Goal: Information Seeking & Learning: Learn about a topic

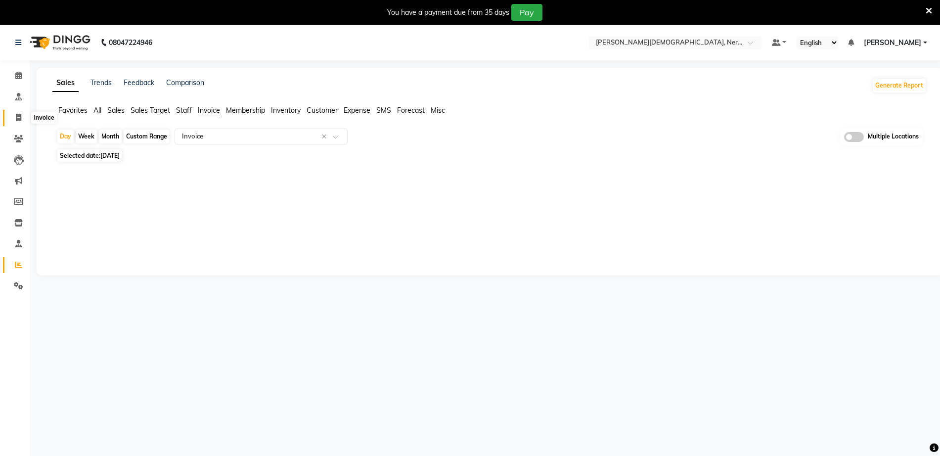
click at [19, 121] on icon at bounding box center [18, 117] width 5 height 7
select select "service"
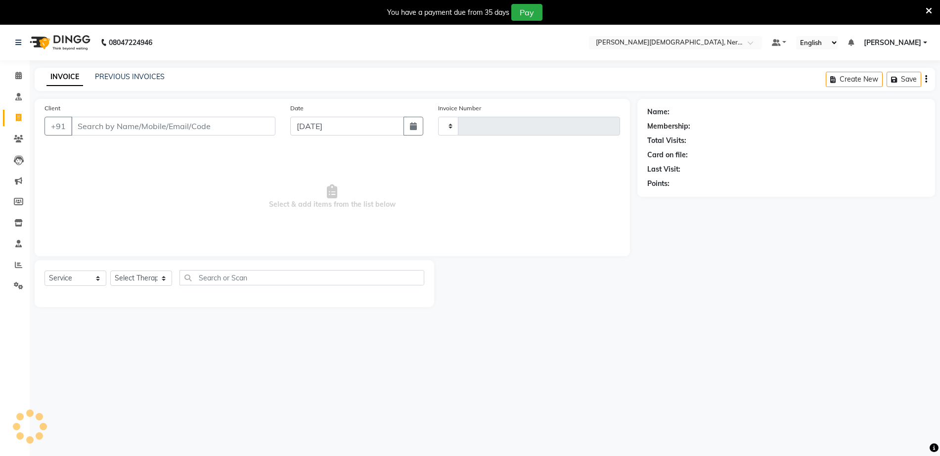
type input "0713"
select select "6808"
click at [19, 268] on icon at bounding box center [18, 264] width 7 height 7
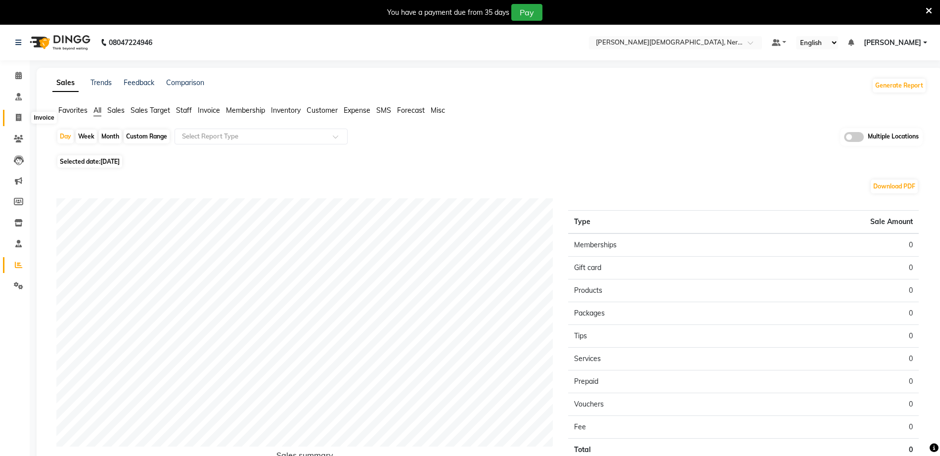
click at [16, 114] on icon at bounding box center [18, 117] width 5 height 7
select select "service"
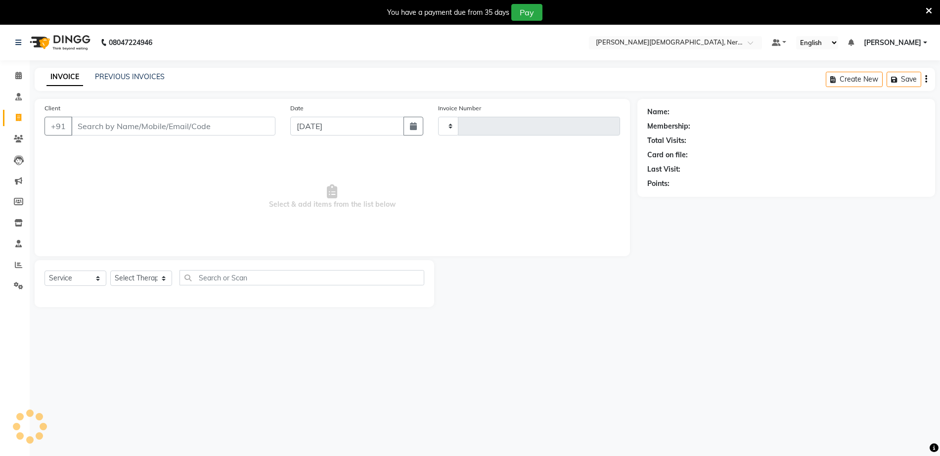
scroll to position [25, 0]
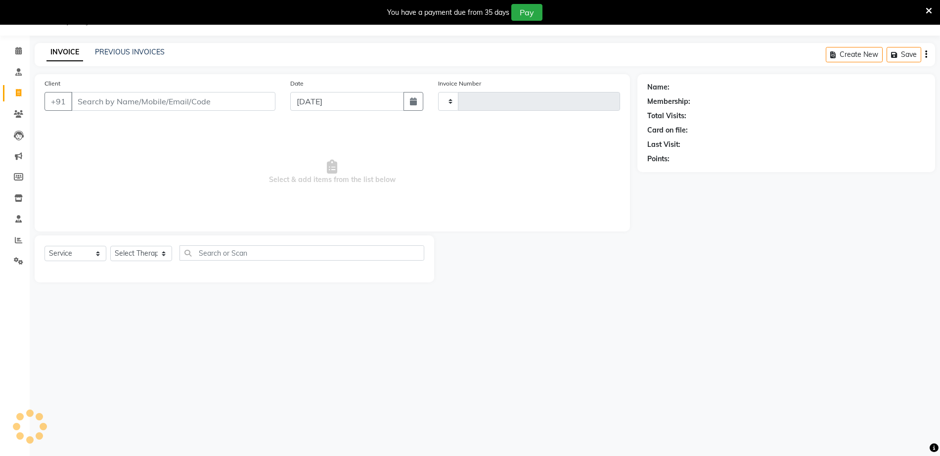
type input "0713"
select select "6808"
click at [144, 52] on link "PREVIOUS INVOICES" at bounding box center [130, 51] width 70 height 9
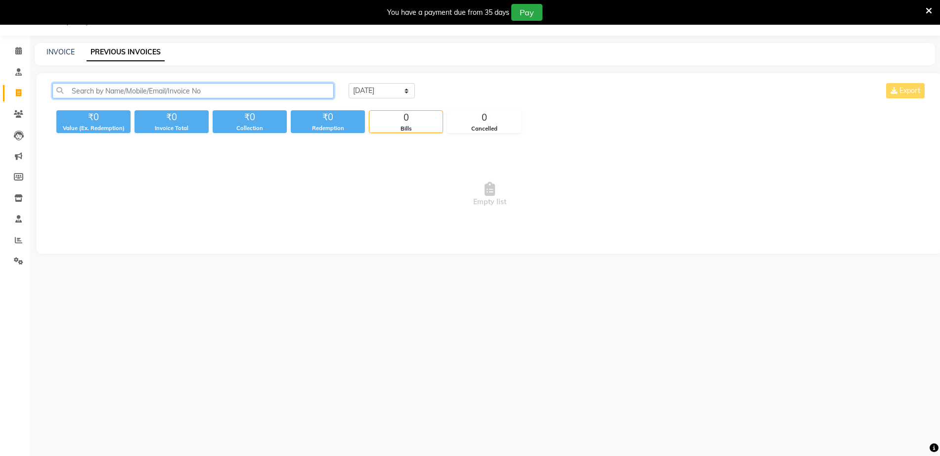
click at [140, 91] on input "text" at bounding box center [192, 90] width 281 height 15
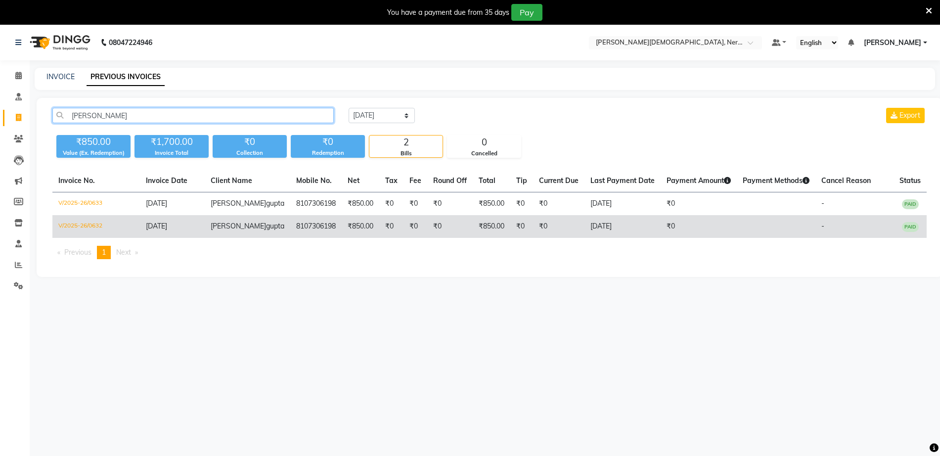
type input "deepali"
click at [379, 238] on td "₹0" at bounding box center [391, 226] width 24 height 23
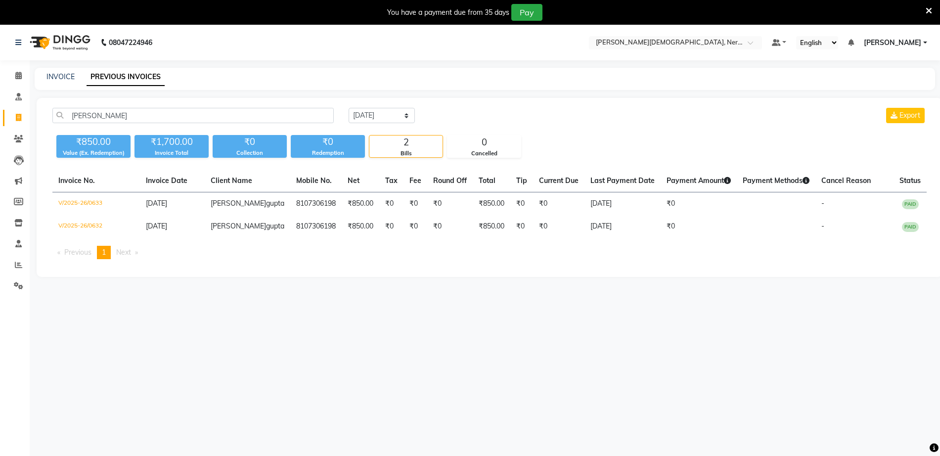
click at [459, 292] on main "INVOICE PREVIOUS INVOICES deepali Today Yesterday Custom Range Export ₹850.00 V…" at bounding box center [485, 180] width 911 height 224
click at [20, 112] on span at bounding box center [18, 117] width 17 height 11
select select "service"
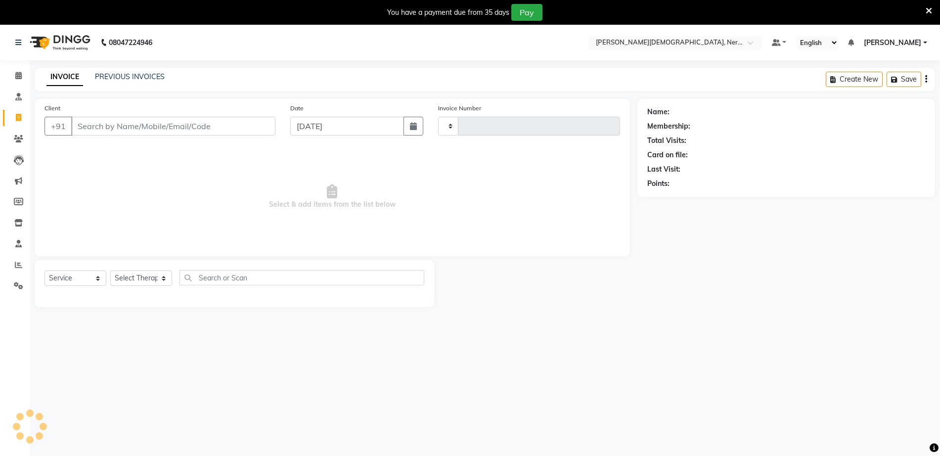
click at [177, 131] on input "Client" at bounding box center [173, 126] width 204 height 19
type input "0713"
select select "6808"
click at [14, 136] on icon at bounding box center [18, 138] width 9 height 7
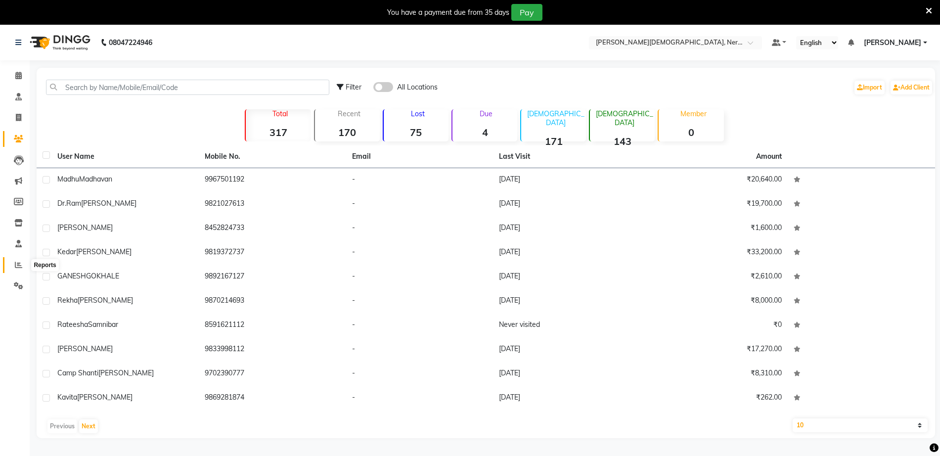
click at [26, 270] on span at bounding box center [18, 265] width 17 height 11
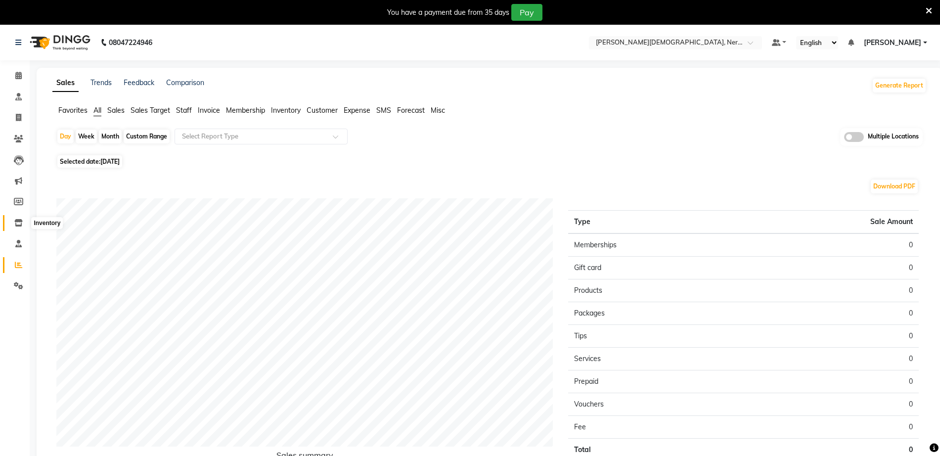
click at [18, 223] on icon at bounding box center [18, 222] width 8 height 7
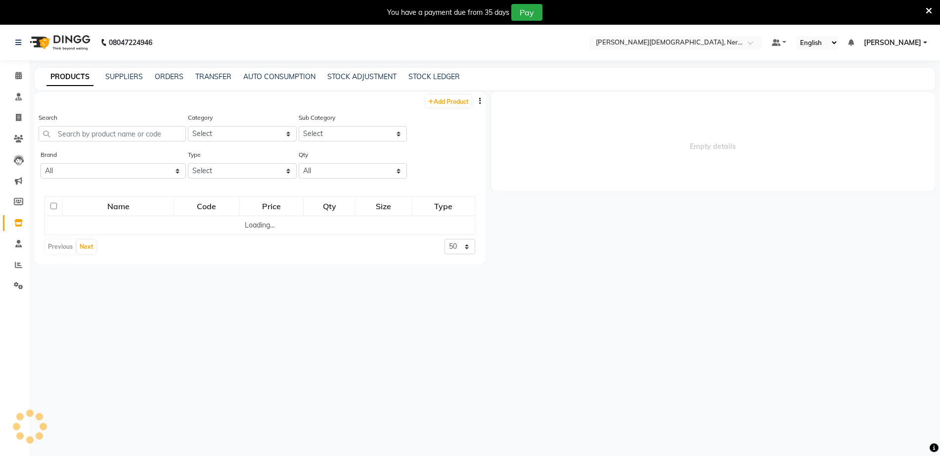
select select
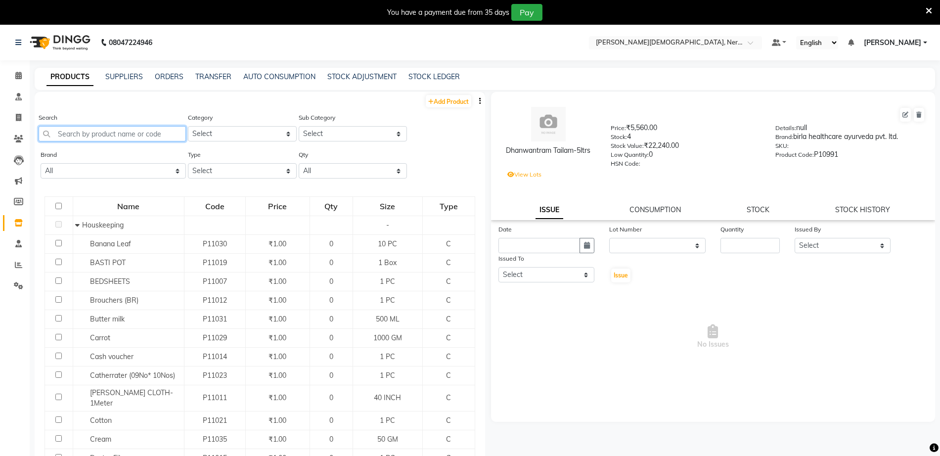
click at [162, 137] on input "text" at bounding box center [112, 133] width 147 height 15
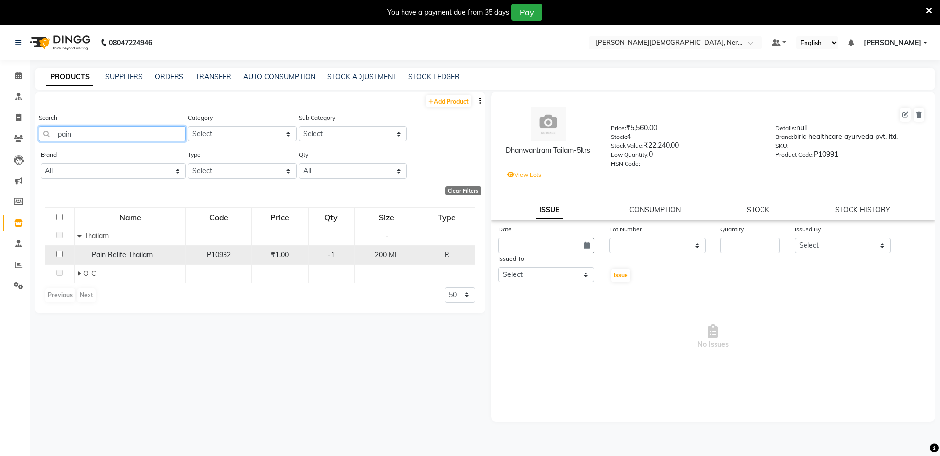
type input "pain"
click at [228, 256] on span "P10932" at bounding box center [219, 254] width 24 height 9
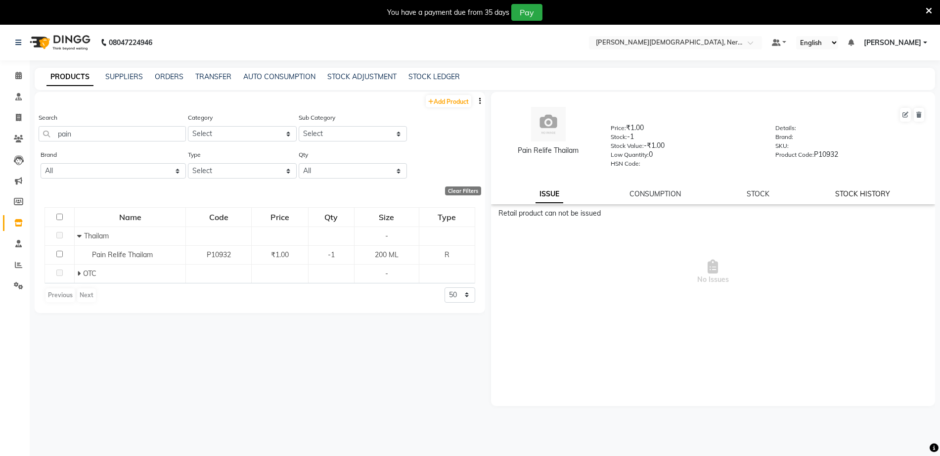
click at [885, 193] on link "STOCK HISTORY" at bounding box center [862, 193] width 55 height 9
select select "all"
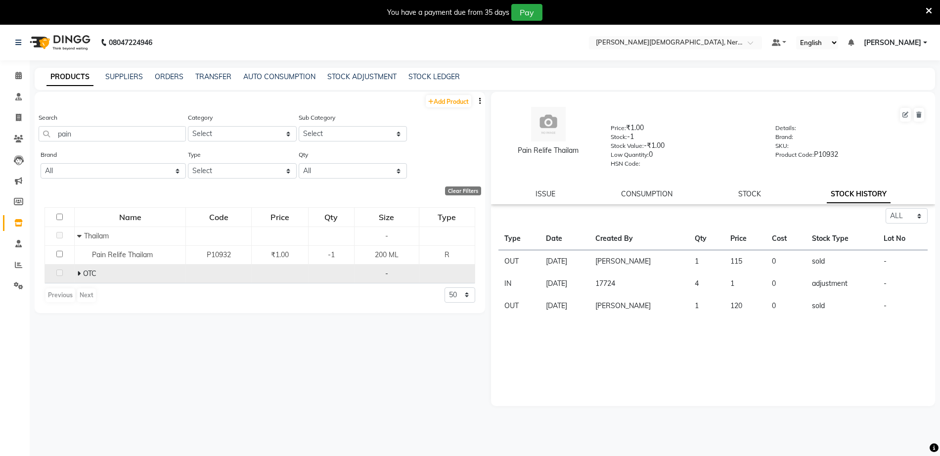
click at [156, 277] on div "OTC" at bounding box center [130, 274] width 106 height 10
click at [78, 271] on icon at bounding box center [78, 273] width 3 height 7
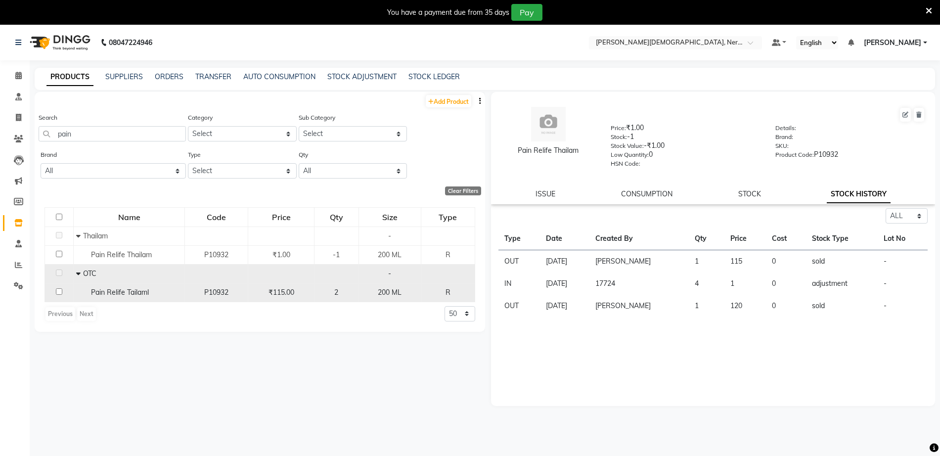
click at [164, 287] on div "Pain Relife Tailaml" at bounding box center [129, 292] width 106 height 10
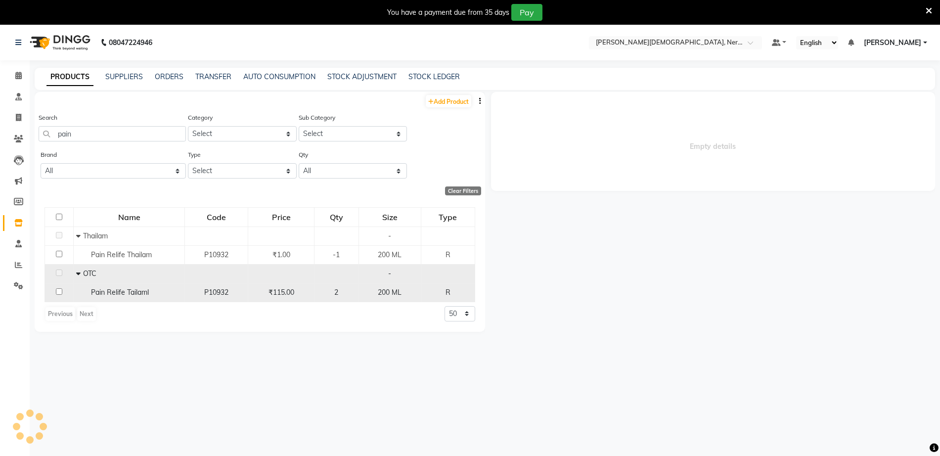
select select "all"
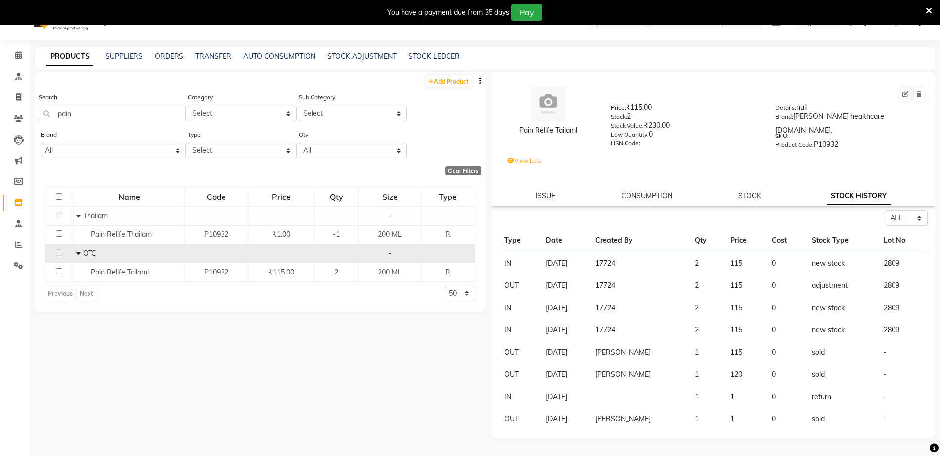
scroll to position [31, 0]
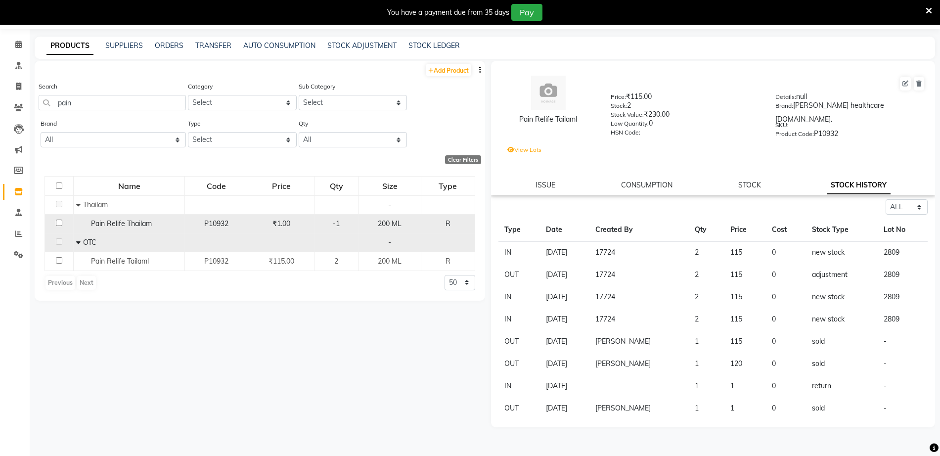
click at [200, 224] on div "P10932" at bounding box center [216, 224] width 55 height 10
select select "all"
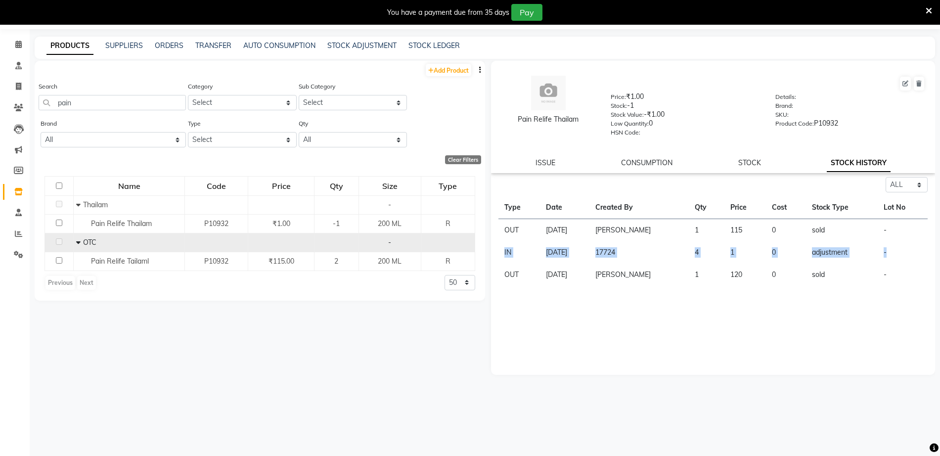
drag, startPoint x: 504, startPoint y: 251, endPoint x: 901, endPoint y: 252, distance: 396.7
click at [901, 252] on tr "IN 13-08-2025 17724 4 1 0 adjustment -" at bounding box center [714, 252] width 430 height 22
click at [697, 374] on div "Select ALL IN OUT Type Date Created By Qty Price Cost Stock Type Lot No OUT 02-…" at bounding box center [713, 276] width 445 height 198
drag, startPoint x: 505, startPoint y: 251, endPoint x: 535, endPoint y: 251, distance: 29.2
click at [535, 251] on td "IN" at bounding box center [520, 252] width 42 height 22
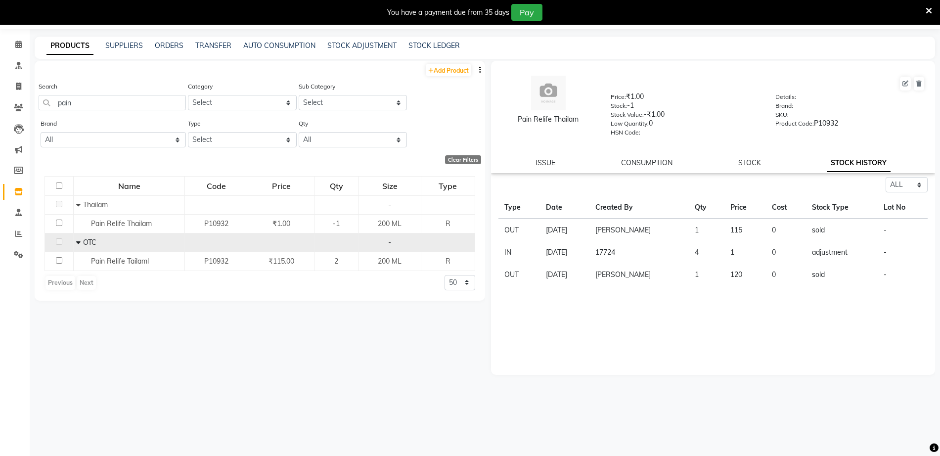
click at [581, 365] on div "Select ALL IN OUT Type Date Created By Qty Price Cost Stock Type Lot No OUT 02-…" at bounding box center [713, 276] width 445 height 198
drag, startPoint x: 616, startPoint y: 253, endPoint x: 654, endPoint y: 247, distance: 38.5
click at [654, 247] on td "17724" at bounding box center [640, 252] width 100 height 22
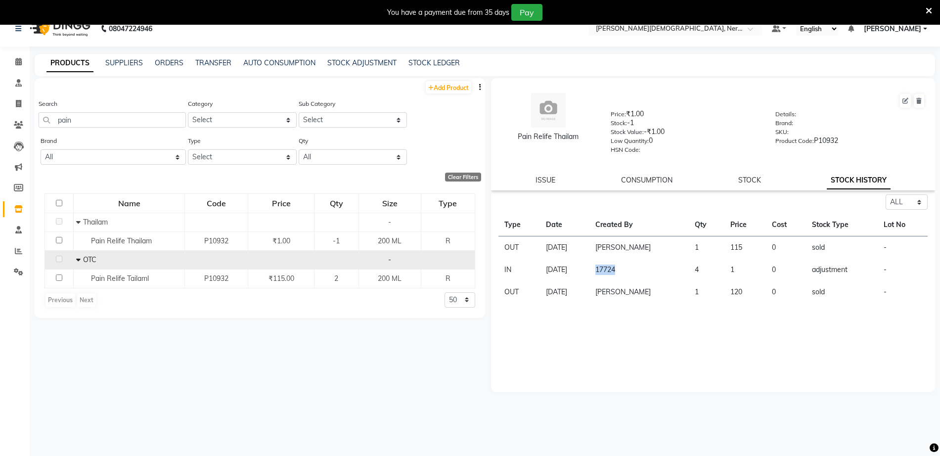
scroll to position [0, 0]
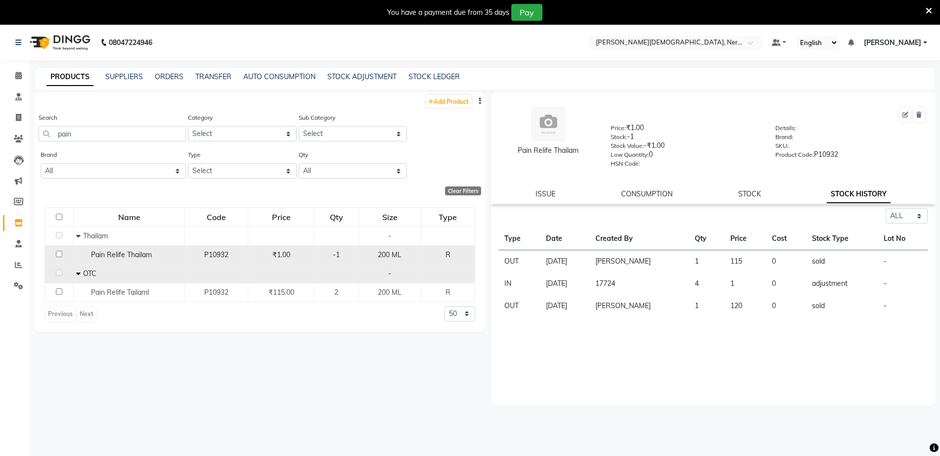
click at [328, 251] on div "-1" at bounding box center [337, 255] width 36 height 10
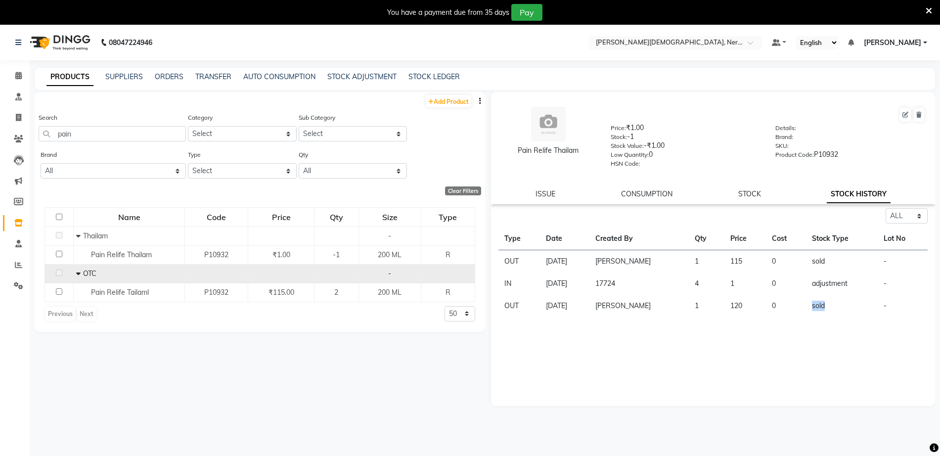
drag, startPoint x: 859, startPoint y: 310, endPoint x: 814, endPoint y: 305, distance: 45.8
click at [814, 305] on td "sold" at bounding box center [842, 306] width 72 height 22
drag, startPoint x: 543, startPoint y: 307, endPoint x: 846, endPoint y: 299, distance: 302.8
click at [846, 299] on tr "OUT 02-08-2025 Kavita Ambatkar 1 120 0 sold -" at bounding box center [714, 306] width 430 height 22
click at [741, 195] on link "STOCK" at bounding box center [749, 193] width 23 height 9
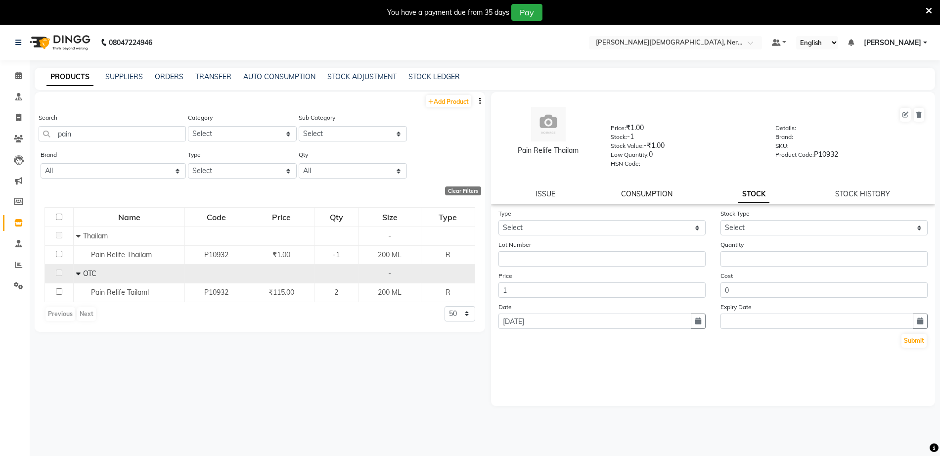
drag, startPoint x: 652, startPoint y: 202, endPoint x: 649, endPoint y: 192, distance: 9.7
click at [651, 200] on div "Pain Relife Thailam Price: ₹1.00 Stock: -1 Stock Value: -₹1.00 Low Quantity: 0 …" at bounding box center [713, 148] width 445 height 112
click at [649, 192] on link "CONSUMPTION" at bounding box center [646, 193] width 51 height 9
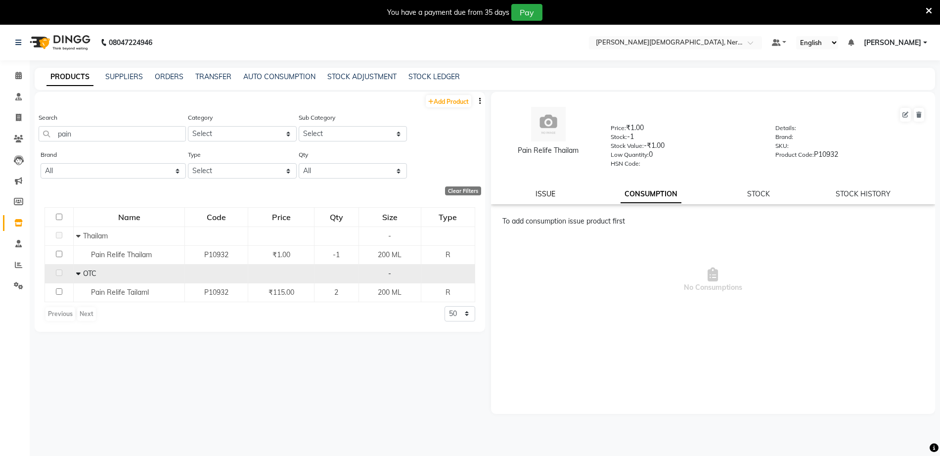
click at [551, 194] on link "ISSUE" at bounding box center [546, 193] width 20 height 9
click at [852, 191] on link "STOCK HISTORY" at bounding box center [862, 193] width 55 height 9
select select "all"
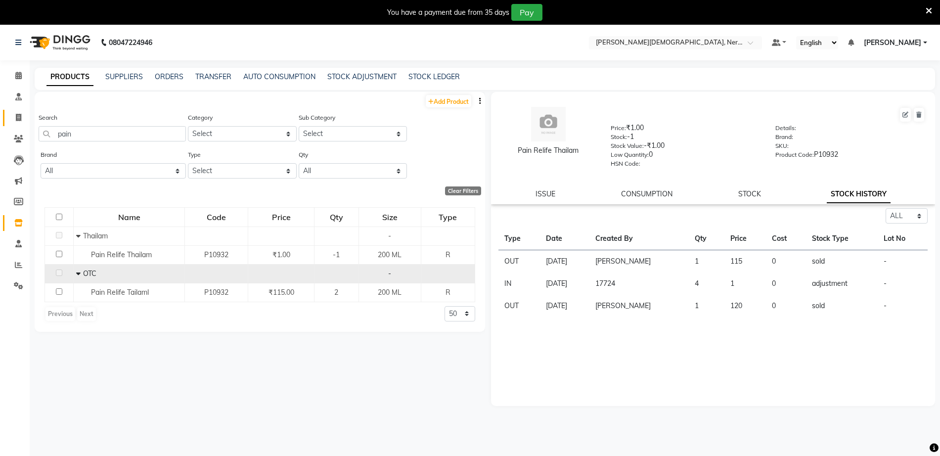
click at [19, 124] on link "Invoice" at bounding box center [15, 118] width 24 height 16
select select "6808"
select select "service"
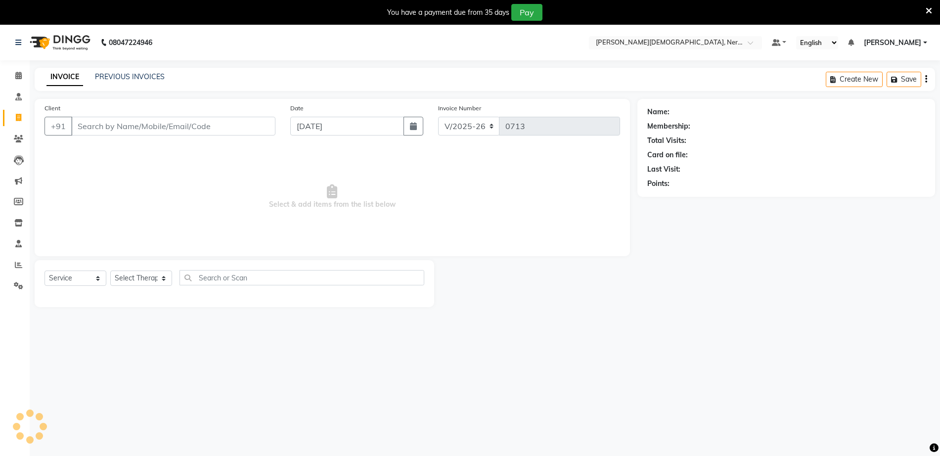
scroll to position [25, 0]
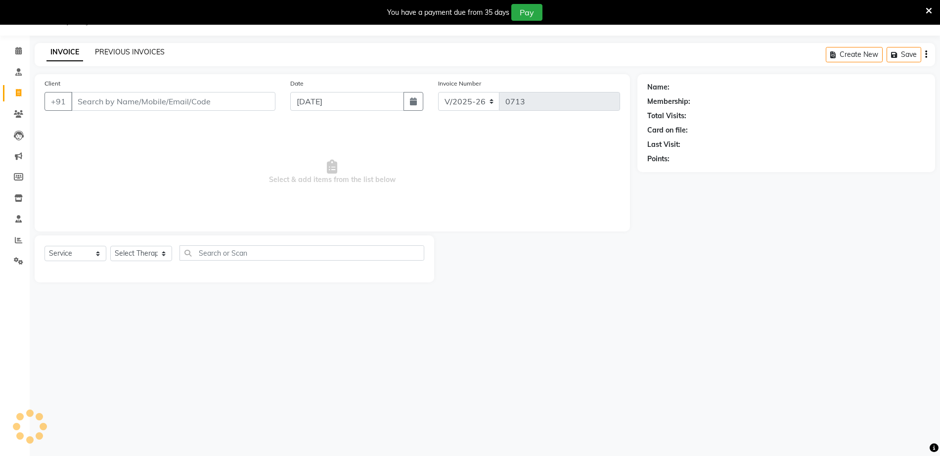
click at [143, 52] on link "PREVIOUS INVOICES" at bounding box center [130, 51] width 70 height 9
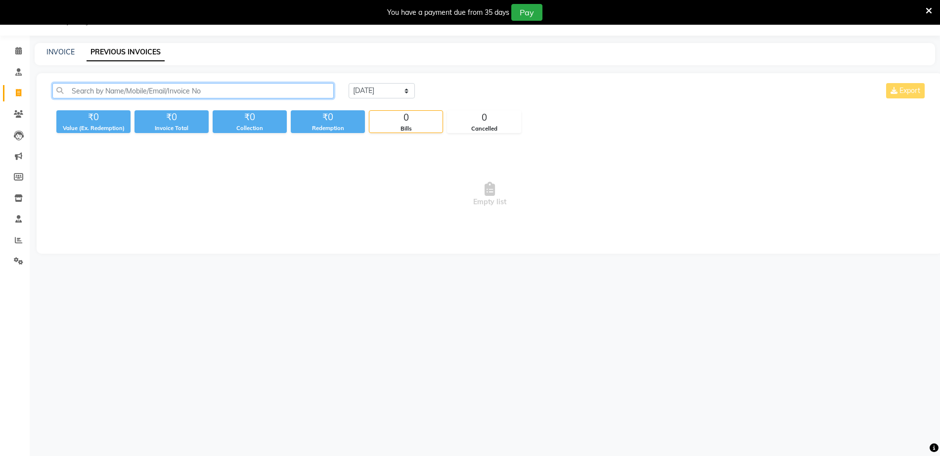
click at [116, 94] on input "text" at bounding box center [192, 90] width 281 height 15
click at [19, 239] on icon at bounding box center [18, 239] width 7 height 7
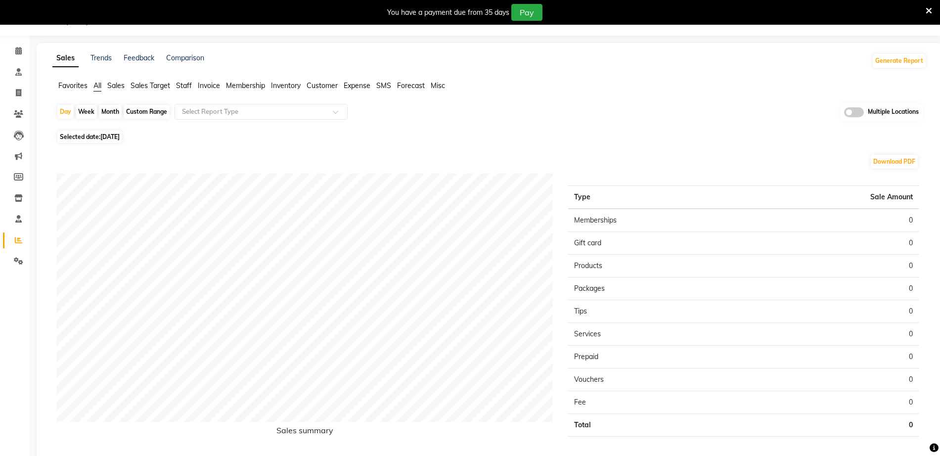
click at [212, 86] on span "Invoice" at bounding box center [209, 85] width 22 height 9
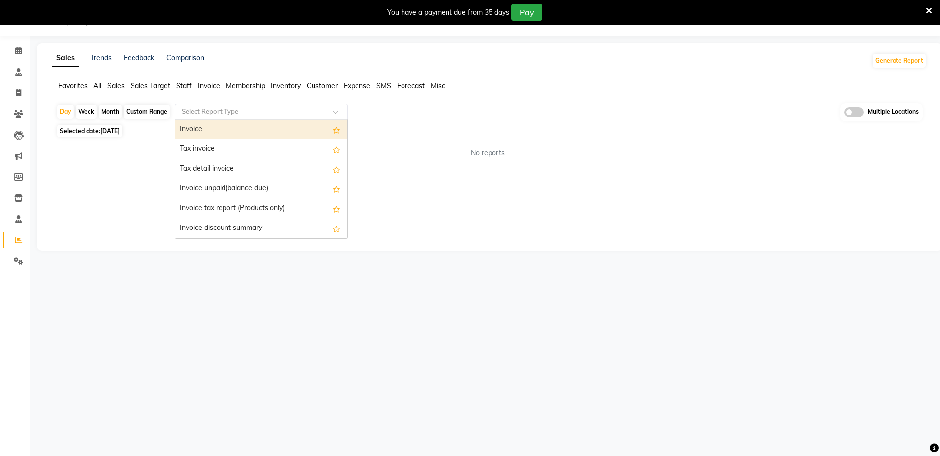
click at [221, 110] on input "text" at bounding box center [251, 112] width 142 height 10
click at [208, 127] on div "Invoice" at bounding box center [261, 130] width 172 height 20
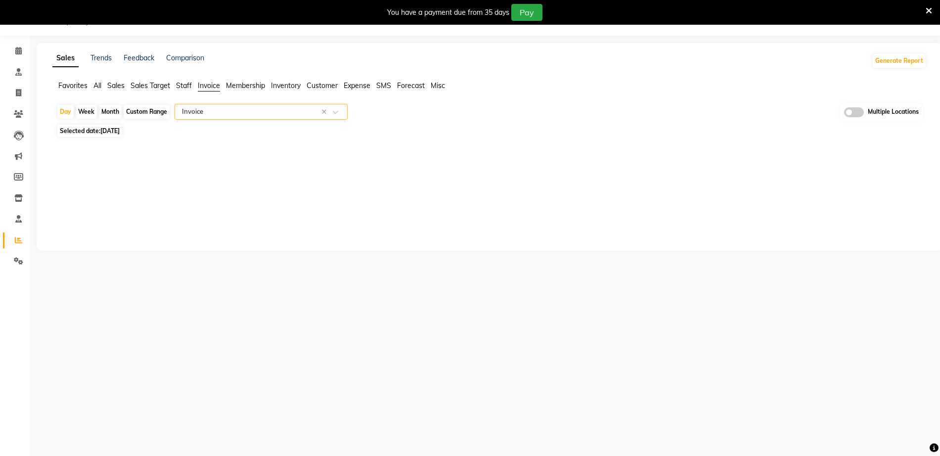
click at [150, 116] on div "Custom Range" at bounding box center [147, 112] width 46 height 14
select select "9"
select select "2025"
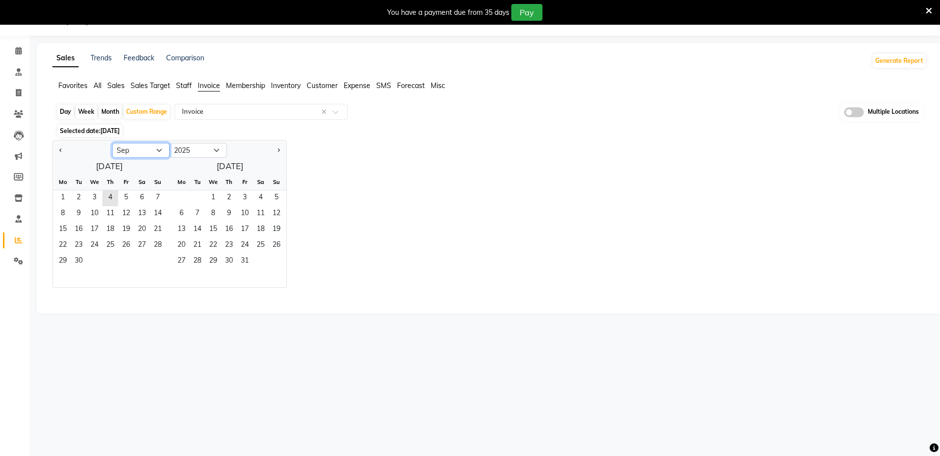
click at [133, 151] on select "Jan Feb Mar Apr May Jun Jul Aug Sep Oct Nov Dec" at bounding box center [140, 150] width 57 height 15
select select "8"
click at [112, 143] on select "Jan Feb Mar Apr May Jun Jul Aug Sep Oct Nov Dec" at bounding box center [140, 150] width 57 height 15
click at [128, 192] on span "1" at bounding box center [126, 198] width 16 height 16
click at [154, 254] on span "31" at bounding box center [158, 262] width 16 height 16
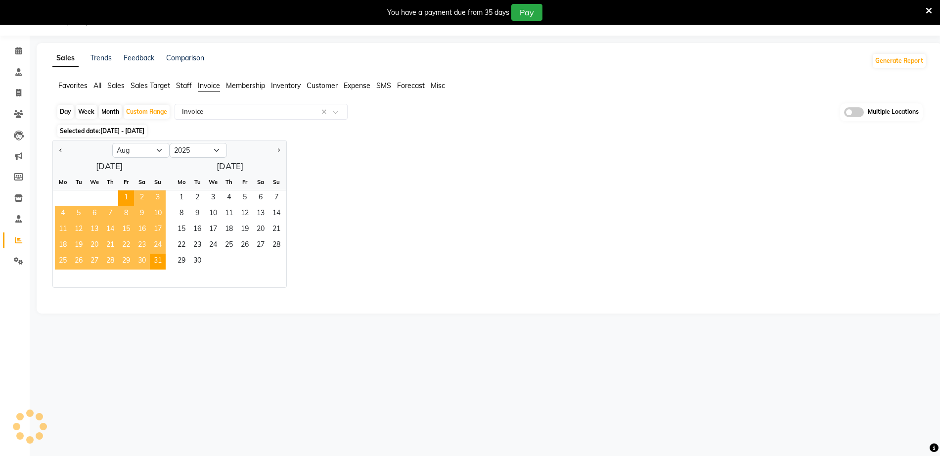
select select "full_report"
select select "csv"
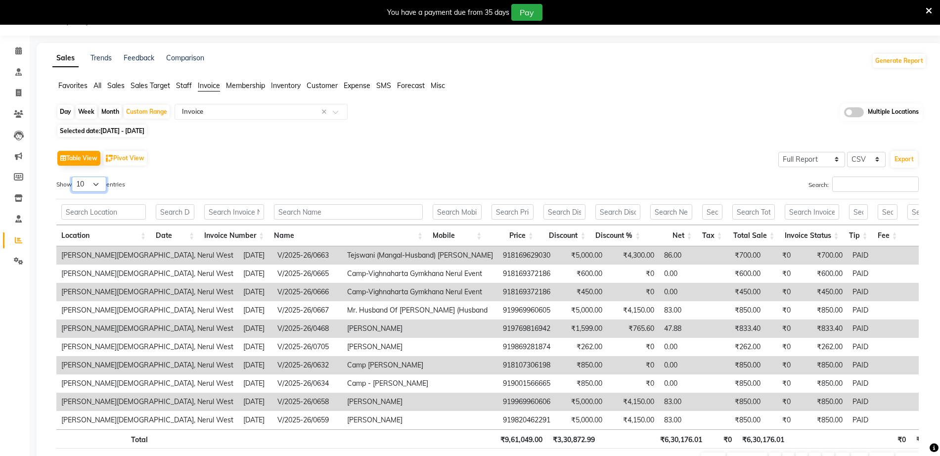
click at [89, 185] on select "10 25 50 100" at bounding box center [89, 184] width 35 height 15
select select "50"
click at [73, 177] on select "10 25 50 100" at bounding box center [89, 184] width 35 height 15
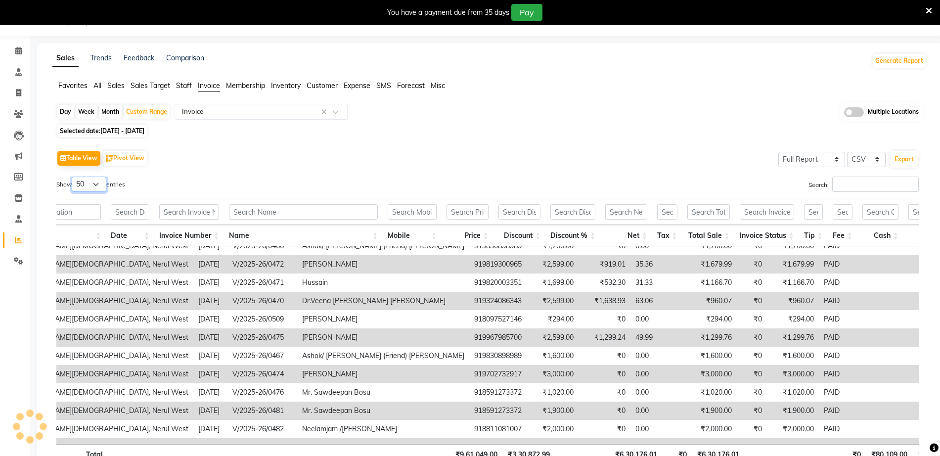
scroll to position [247, 112]
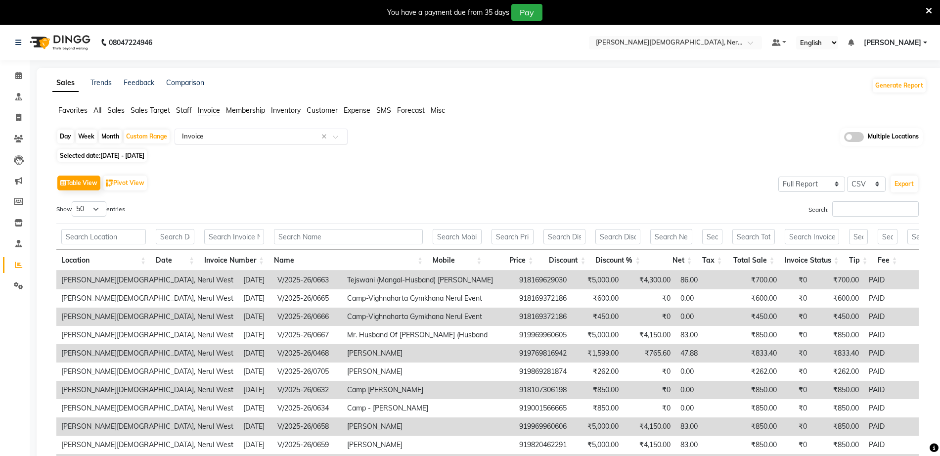
click at [212, 138] on input "text" at bounding box center [251, 137] width 142 height 10
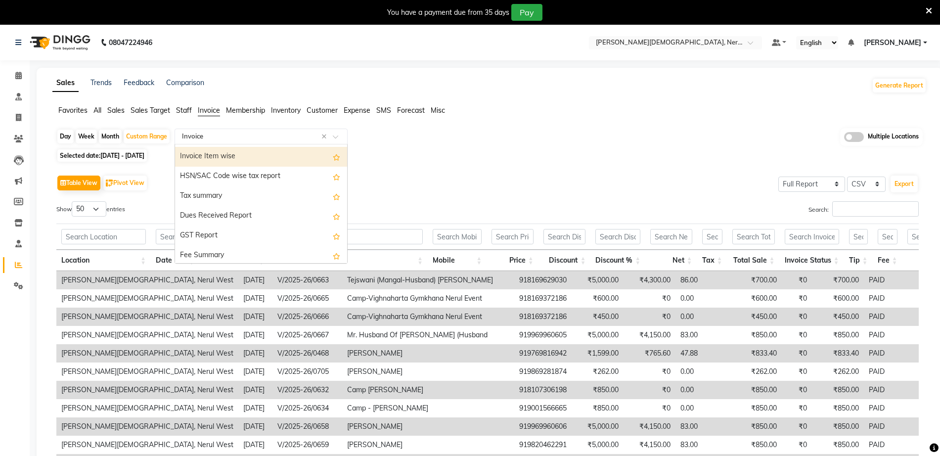
click at [212, 159] on div "Invoice Item wise" at bounding box center [261, 157] width 172 height 20
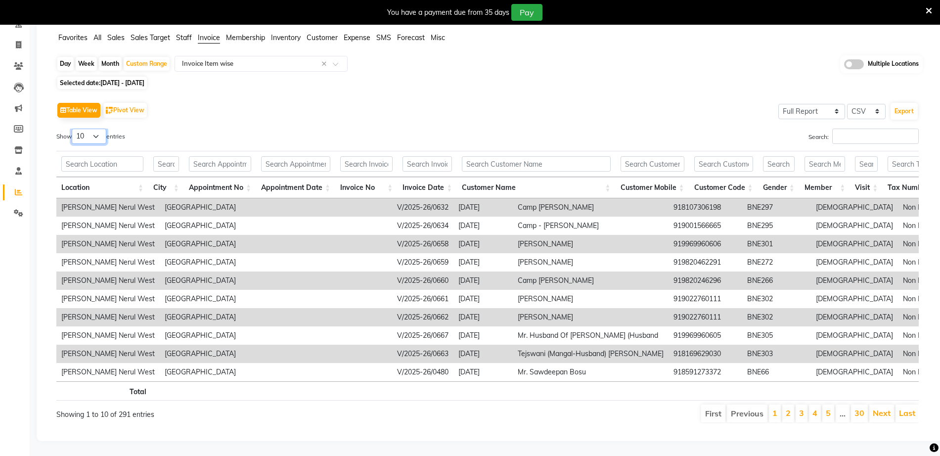
click at [95, 129] on select "10 25 50 100" at bounding box center [89, 136] width 35 height 15
select select "100"
click at [73, 129] on select "10 25 50 100" at bounding box center [89, 136] width 35 height 15
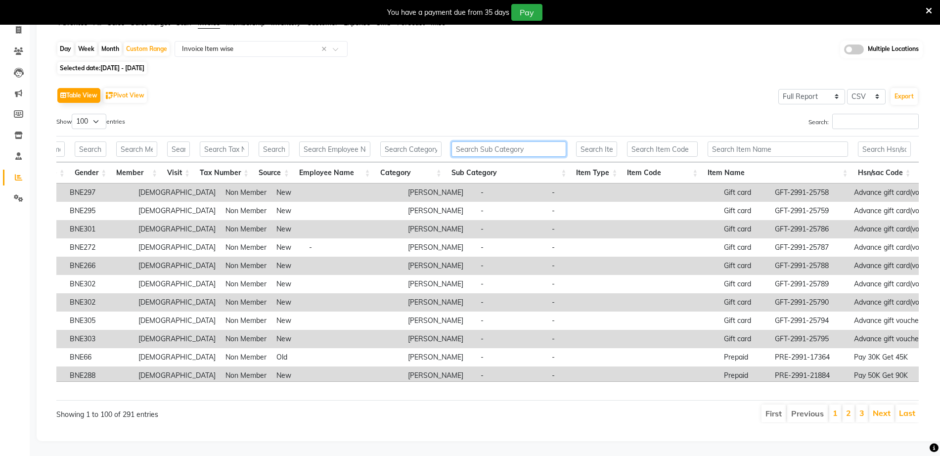
click at [488, 141] on input "text" at bounding box center [509, 148] width 115 height 15
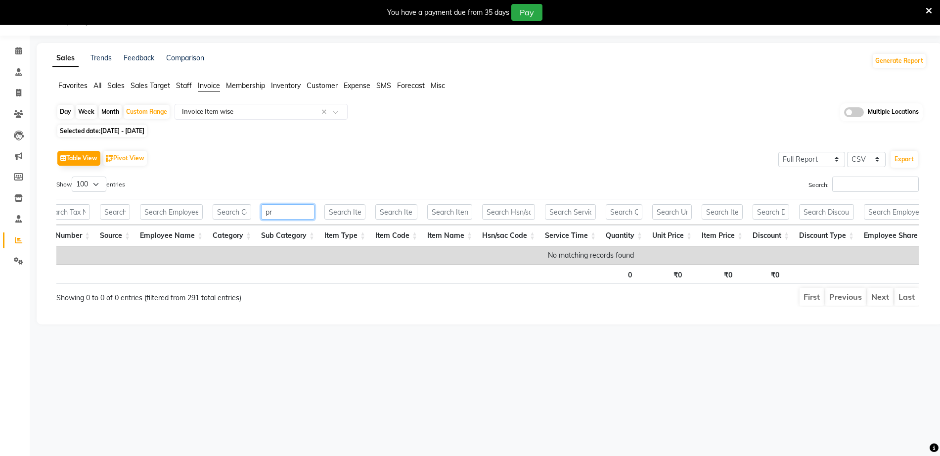
type input "p"
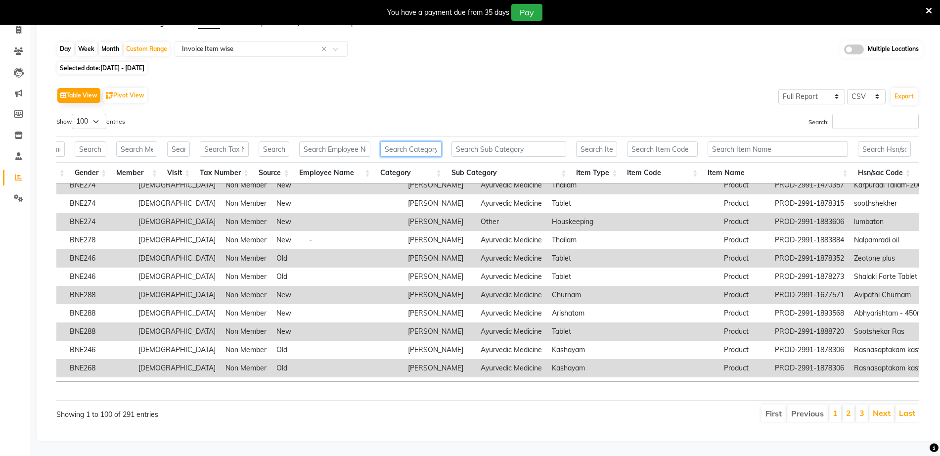
click at [425, 141] on input "text" at bounding box center [410, 148] width 61 height 15
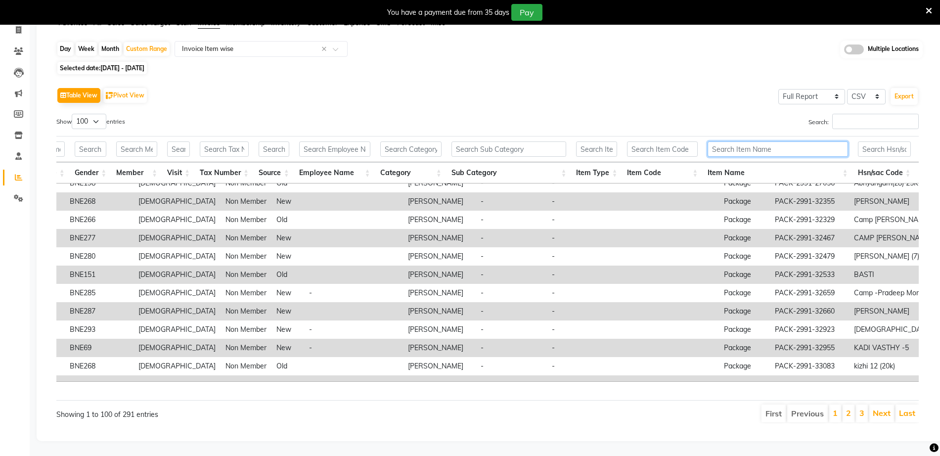
click at [770, 141] on input "text" at bounding box center [778, 148] width 140 height 15
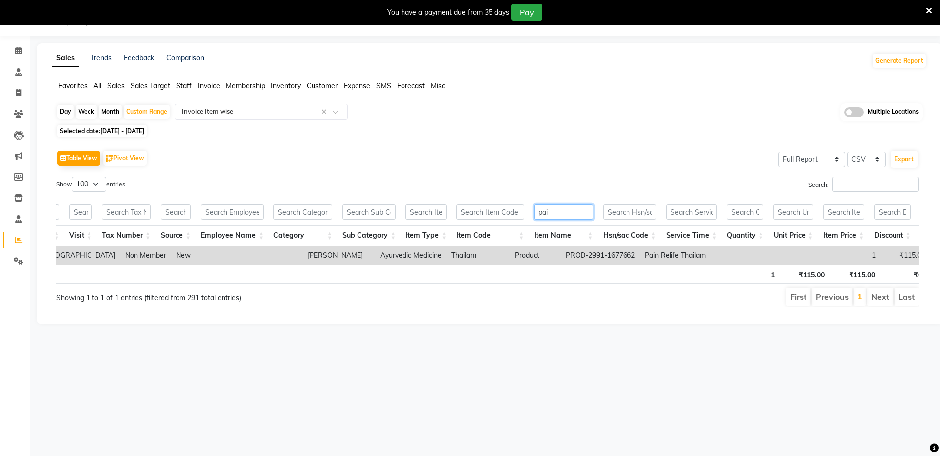
type input "pain"
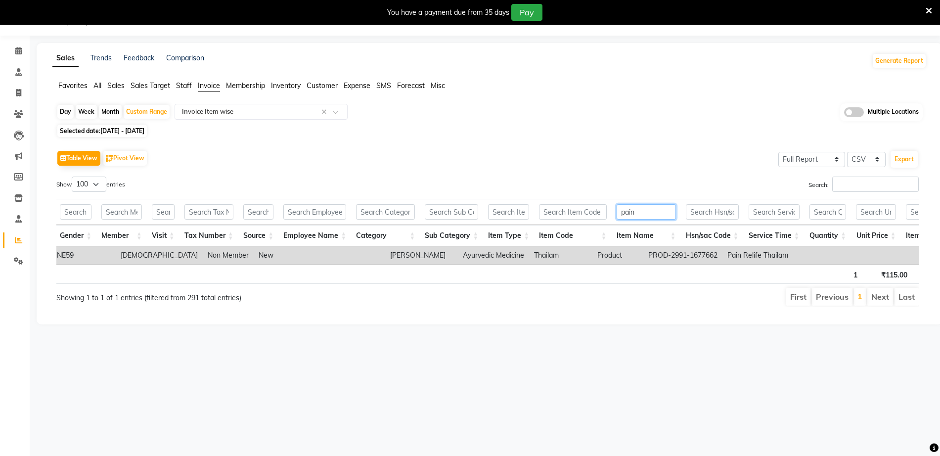
drag, startPoint x: 650, startPoint y: 214, endPoint x: 555, endPoint y: 226, distance: 96.2
click at [555, 226] on thead "pain Location City Appointment No Appointment Date Invoice No Invoice Date Cust…" at bounding box center [735, 222] width 2581 height 47
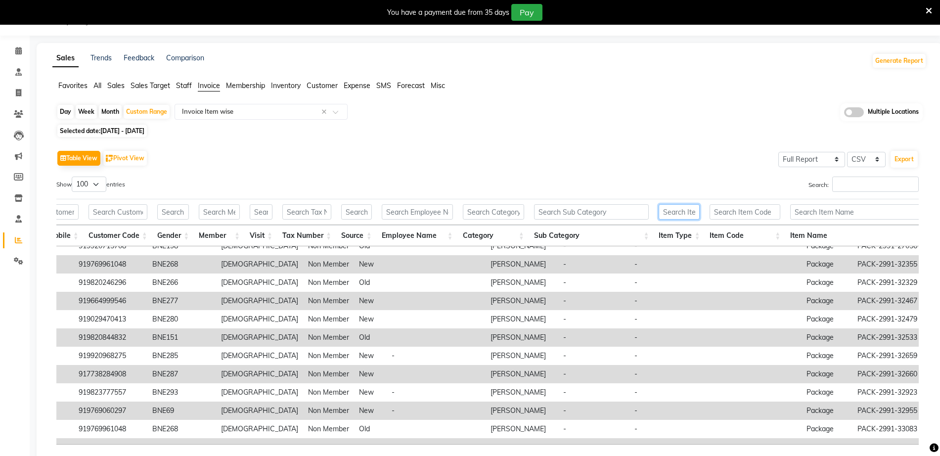
click at [683, 218] on input "text" at bounding box center [679, 211] width 41 height 15
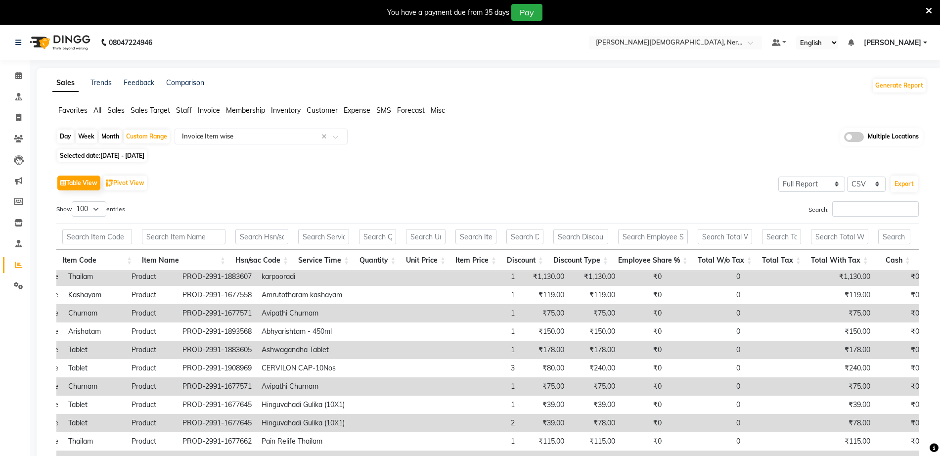
type input "product"
click at [299, 173] on div "Table View Pivot View Select Full Report Filtered Report Select CSV PDF Export" at bounding box center [487, 183] width 863 height 21
click at [18, 213] on li "Inventory" at bounding box center [15, 223] width 30 height 21
click at [22, 203] on icon at bounding box center [18, 201] width 9 height 7
select select
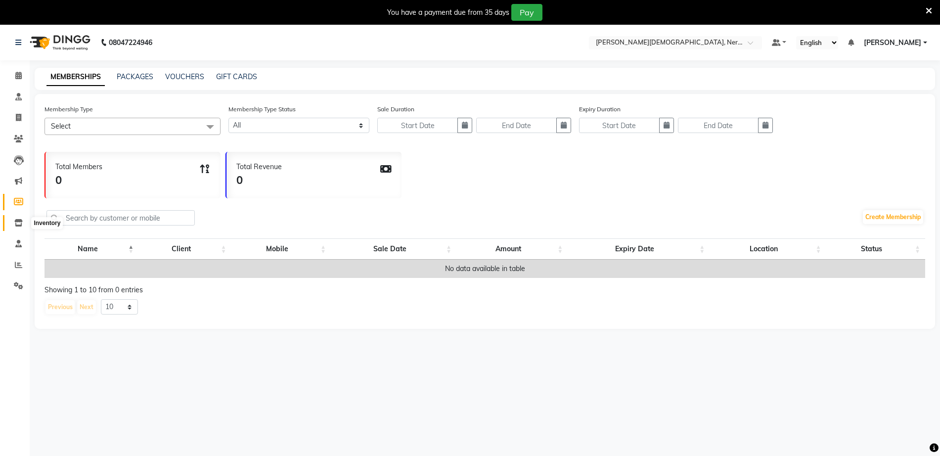
click at [15, 228] on span at bounding box center [18, 223] width 17 height 11
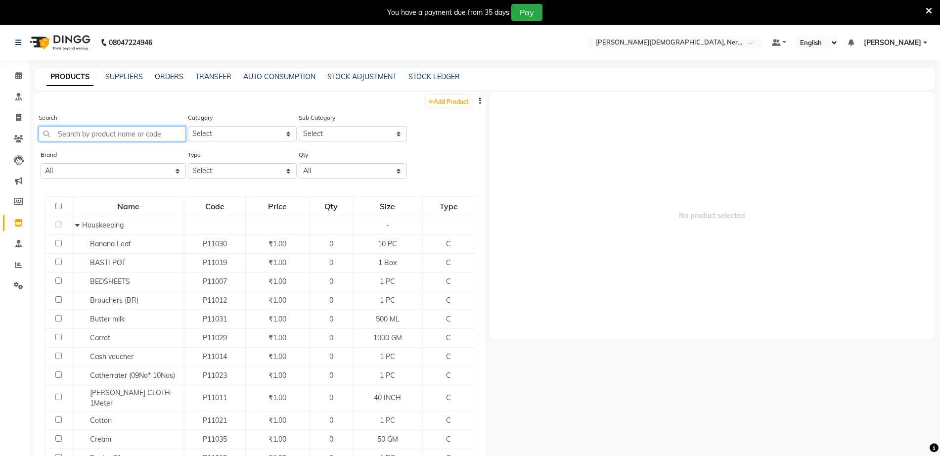
click at [130, 131] on input "text" at bounding box center [112, 133] width 147 height 15
click at [24, 266] on span at bounding box center [18, 265] width 17 height 11
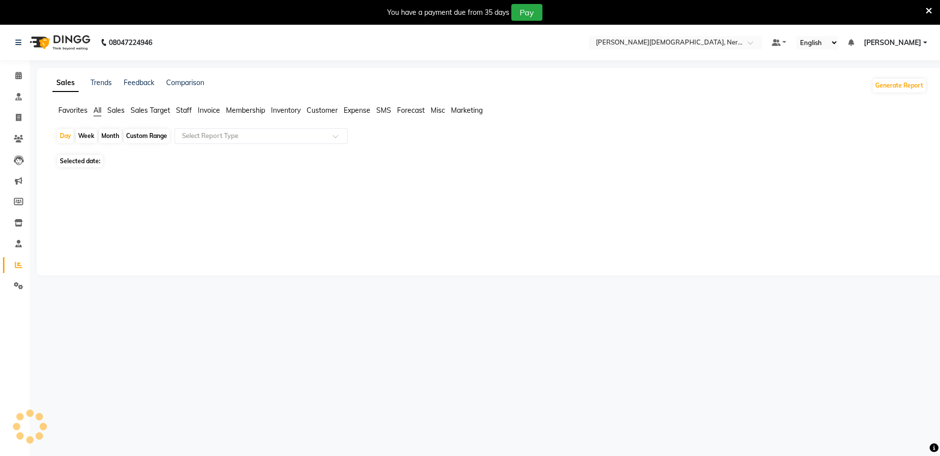
click at [204, 108] on span "Invoice" at bounding box center [209, 110] width 22 height 9
click at [226, 136] on input "text" at bounding box center [251, 137] width 142 height 10
click at [149, 140] on div "Custom Range" at bounding box center [147, 137] width 46 height 14
select select "9"
select select "2025"
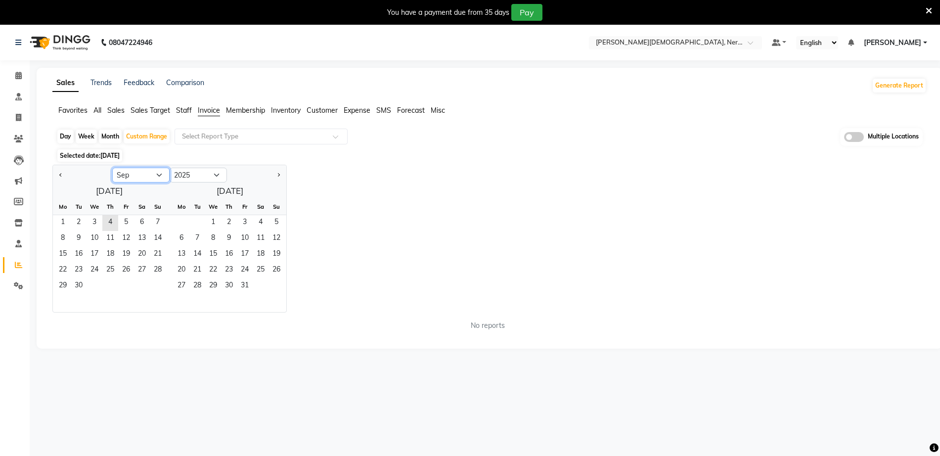
click at [130, 172] on select "Jan Feb Mar Apr May Jun Jul Aug Sep Oct Nov Dec" at bounding box center [140, 175] width 57 height 15
select select "8"
click at [112, 168] on select "Jan Feb Mar Apr May Jun Jul Aug Sep Oct Nov Dec" at bounding box center [140, 175] width 57 height 15
click at [128, 223] on span "1" at bounding box center [126, 223] width 16 height 16
click at [159, 282] on span "31" at bounding box center [158, 286] width 16 height 16
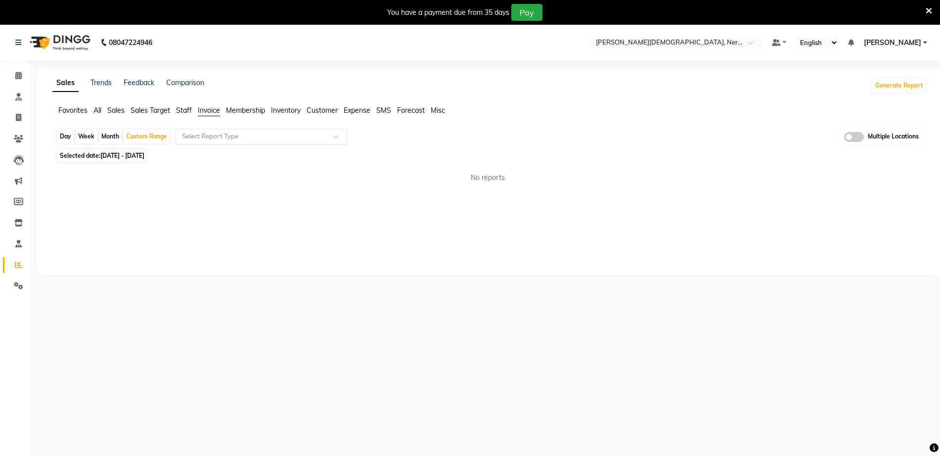
click at [228, 133] on input "text" at bounding box center [251, 137] width 142 height 10
click at [240, 138] on input "text" at bounding box center [251, 137] width 142 height 10
click at [280, 133] on input "text" at bounding box center [251, 137] width 142 height 10
click at [325, 137] on div at bounding box center [261, 137] width 172 height 10
click at [153, 135] on div "Custom Range" at bounding box center [147, 137] width 46 height 14
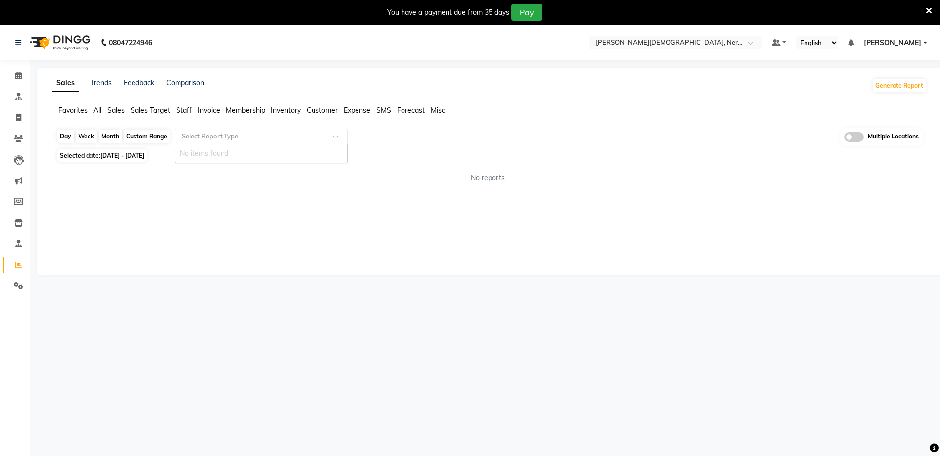
select select "8"
select select "2025"
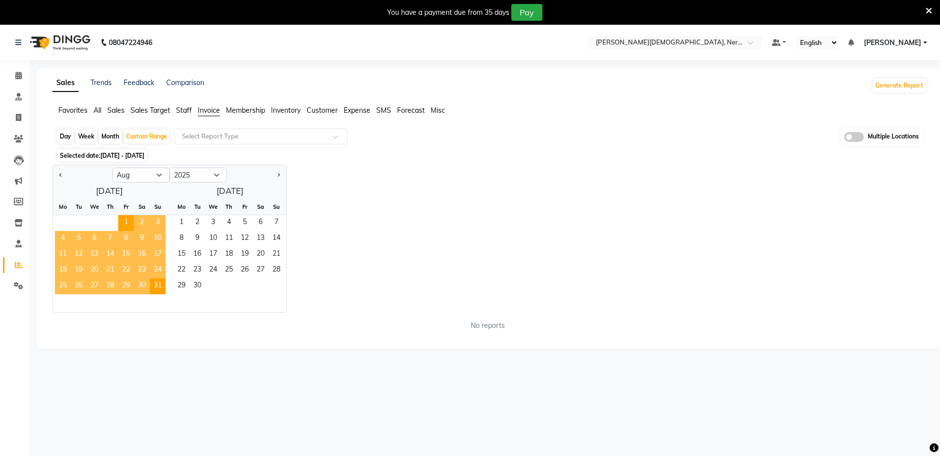
click at [421, 214] on div "Jan Feb Mar Apr May Jun Jul Aug Sep Oct Nov Dec 2015 2016 2017 2018 2019 2020 2…" at bounding box center [489, 239] width 874 height 148
click at [271, 134] on input "text" at bounding box center [251, 137] width 142 height 10
click at [268, 139] on input "text" at bounding box center [251, 137] width 142 height 10
click at [318, 129] on div "Select Report Type" at bounding box center [261, 137] width 173 height 16
click at [119, 108] on span "Sales" at bounding box center [115, 110] width 17 height 9
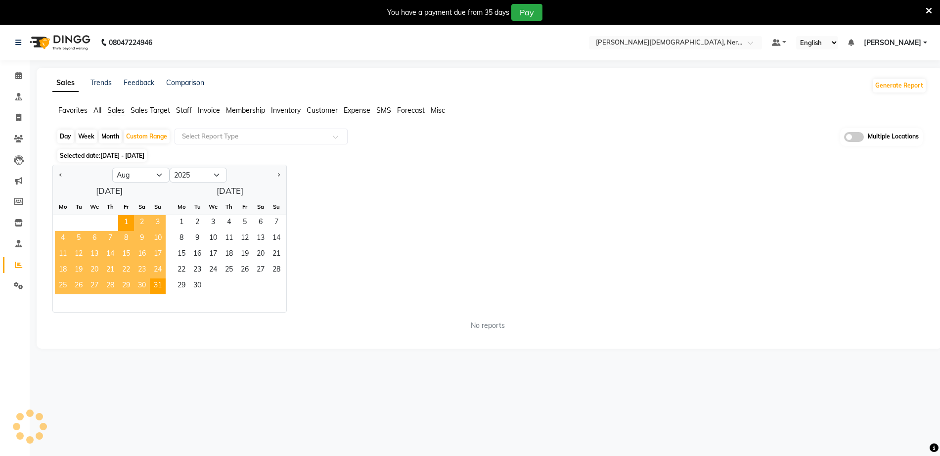
click at [205, 107] on span "Invoice" at bounding box center [209, 110] width 22 height 9
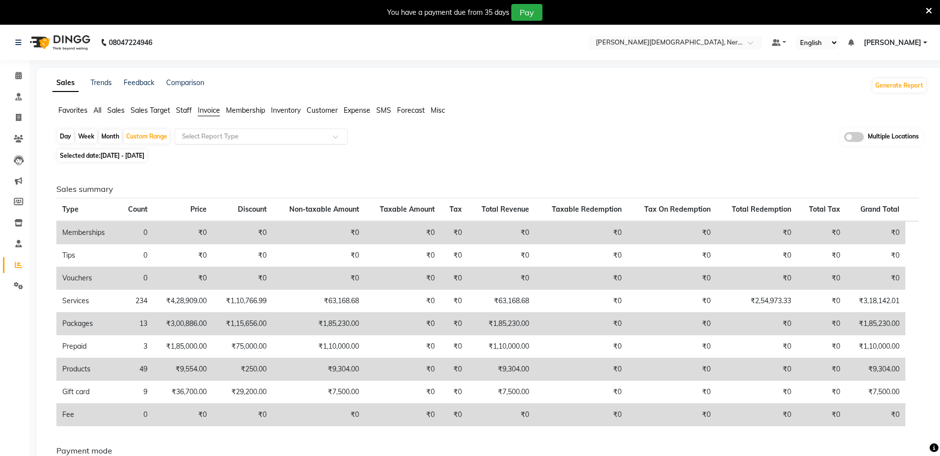
click at [198, 137] on input "text" at bounding box center [251, 137] width 142 height 10
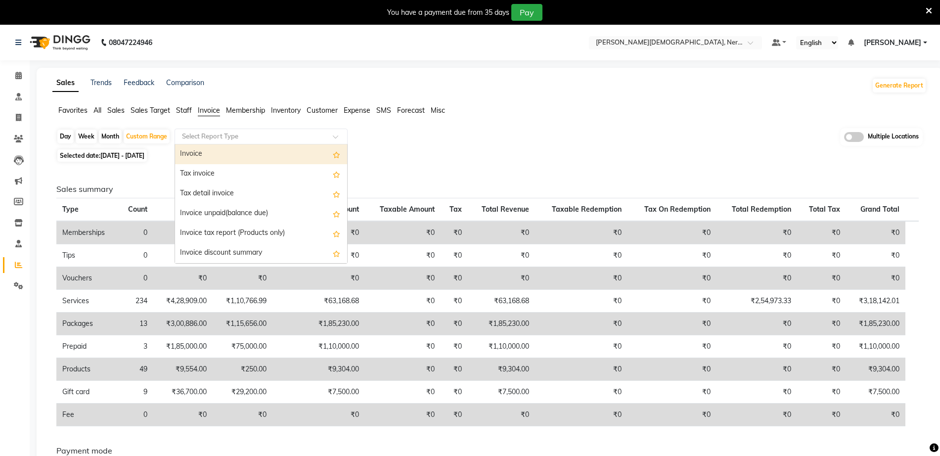
click at [191, 151] on div "Invoice" at bounding box center [261, 154] width 172 height 20
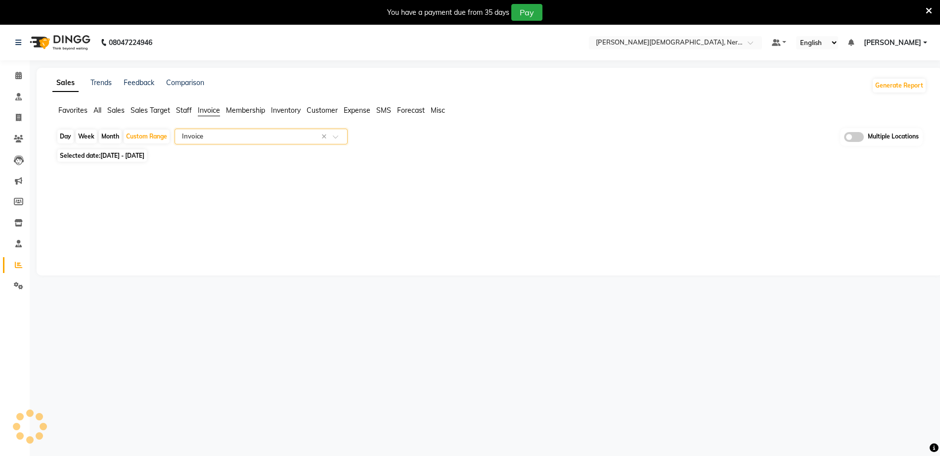
select select "full_report"
select select "csv"
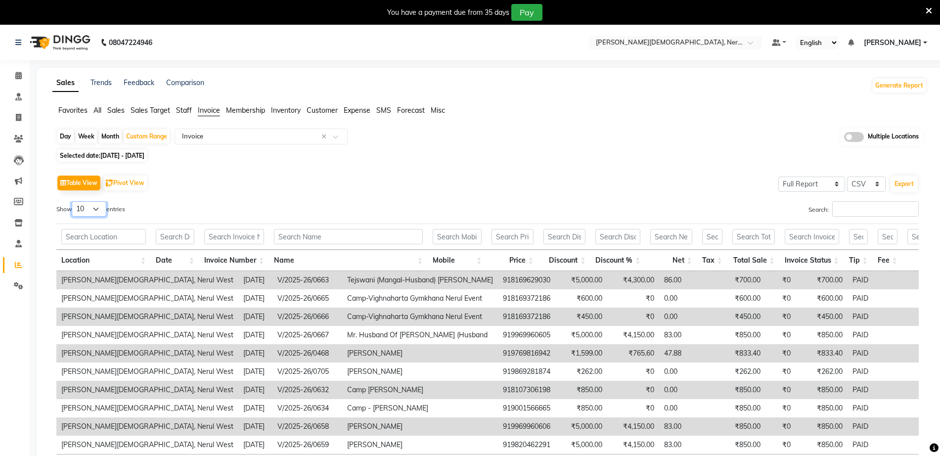
click at [101, 211] on select "10 25 50 100" at bounding box center [89, 208] width 35 height 15
select select "100"
click at [73, 201] on select "10 25 50 100" at bounding box center [89, 208] width 35 height 15
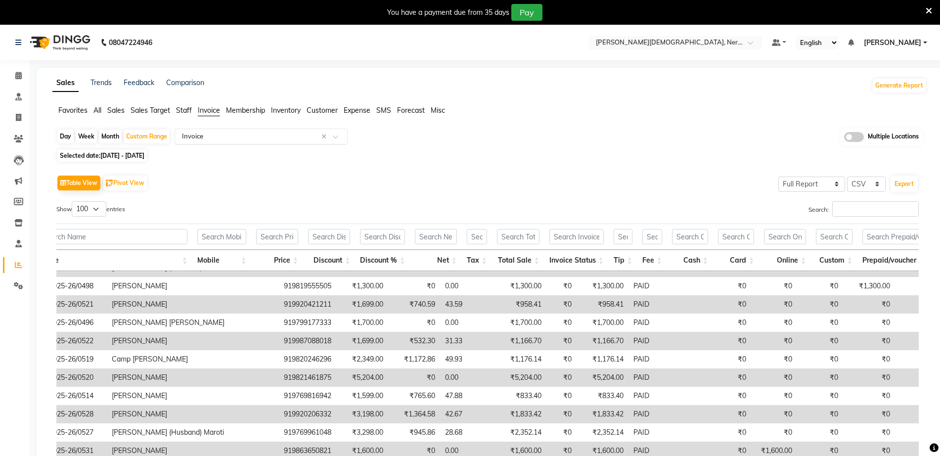
click at [248, 138] on input "text" at bounding box center [251, 137] width 142 height 10
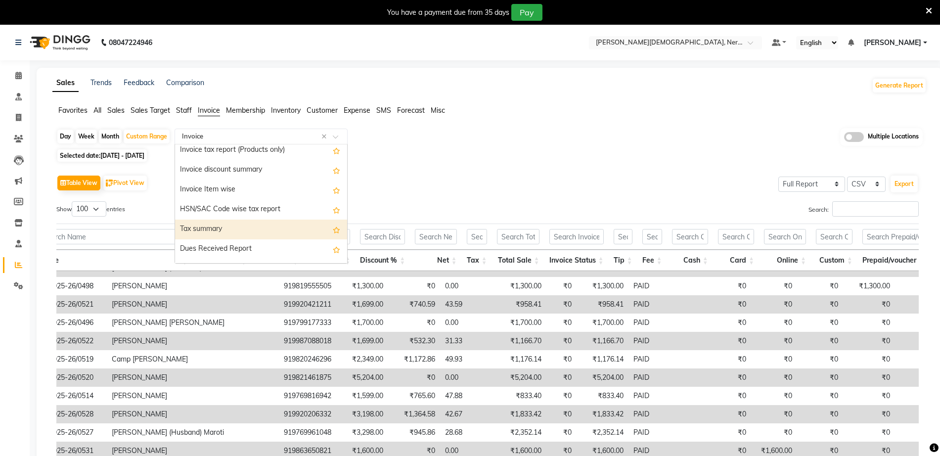
scroll to position [62, 0]
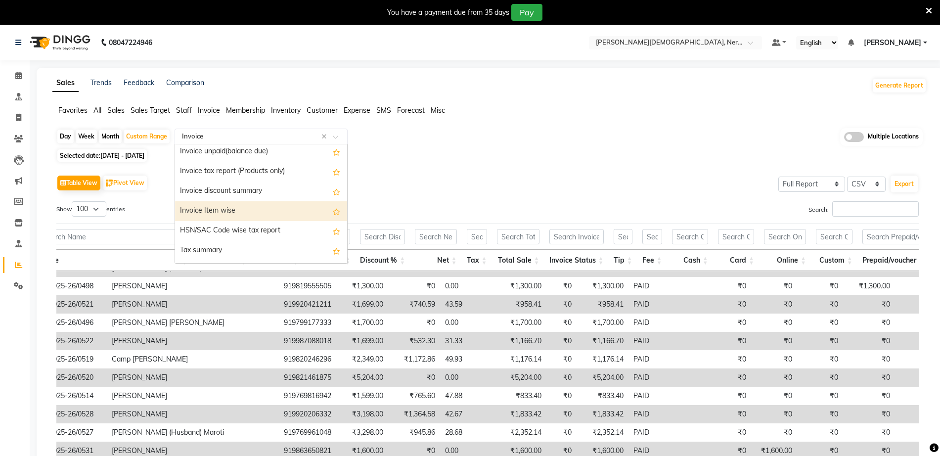
click at [225, 212] on div "Invoice Item wise" at bounding box center [261, 211] width 172 height 20
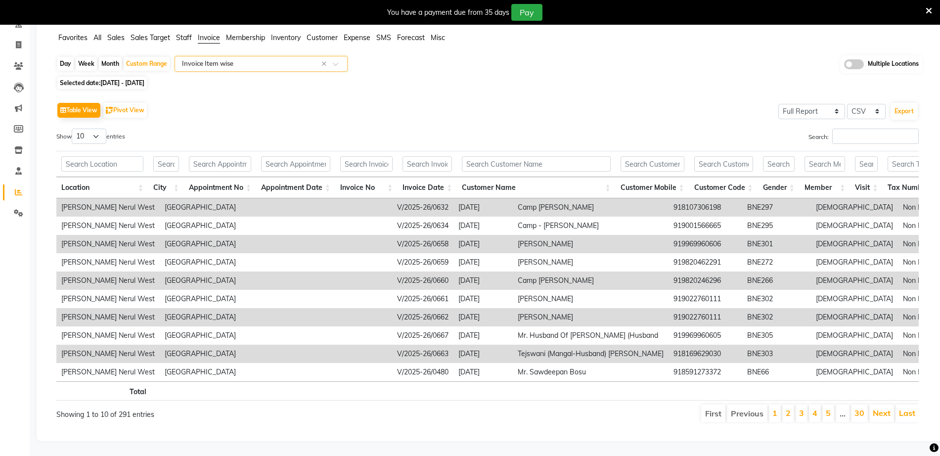
scroll to position [91, 0]
drag, startPoint x: 96, startPoint y: 117, endPoint x: 95, endPoint y: 124, distance: 7.0
click at [96, 129] on select "10 25 50 100" at bounding box center [89, 136] width 35 height 15
select select "100"
click at [73, 129] on select "10 25 50 100" at bounding box center [89, 136] width 35 height 15
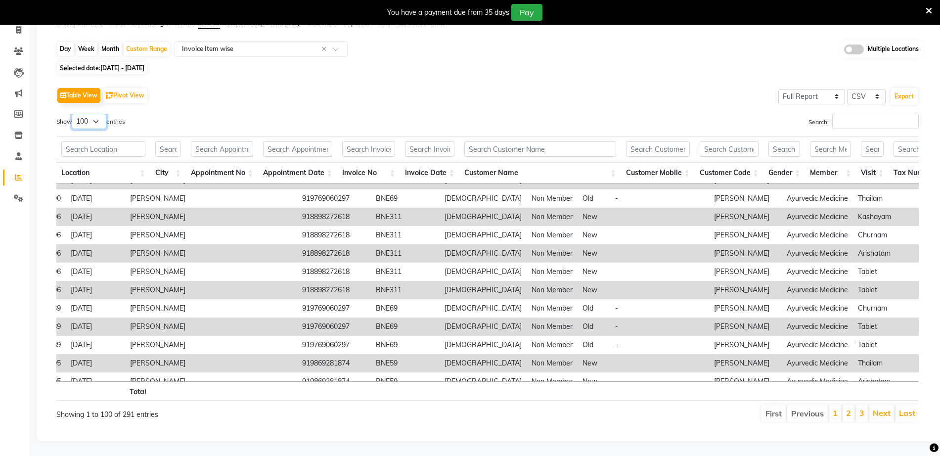
scroll to position [0, 441]
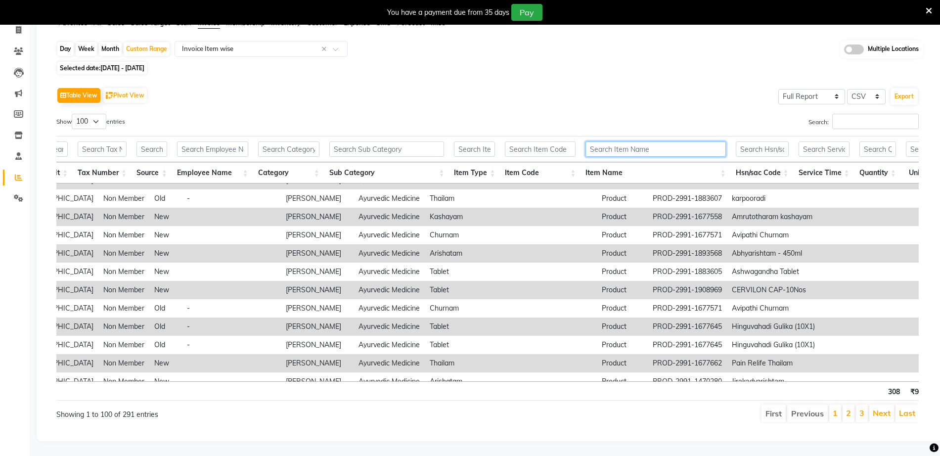
click at [656, 141] on input "text" at bounding box center [656, 148] width 140 height 15
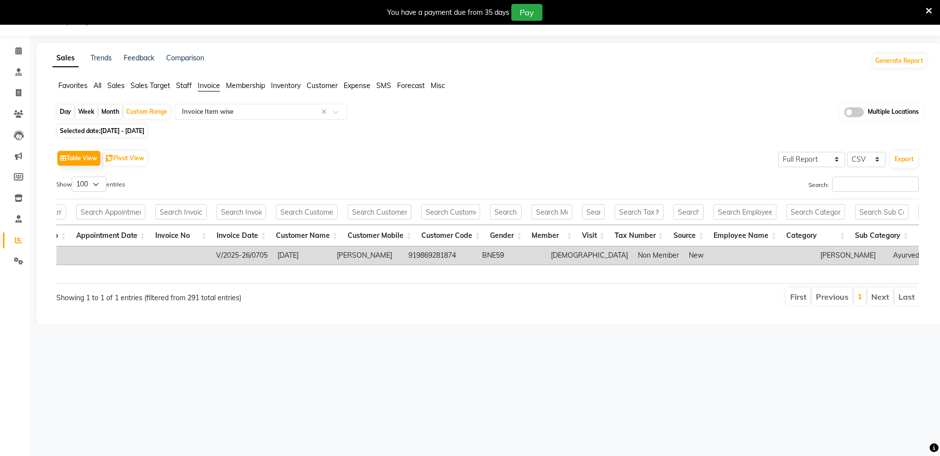
type input "pain"
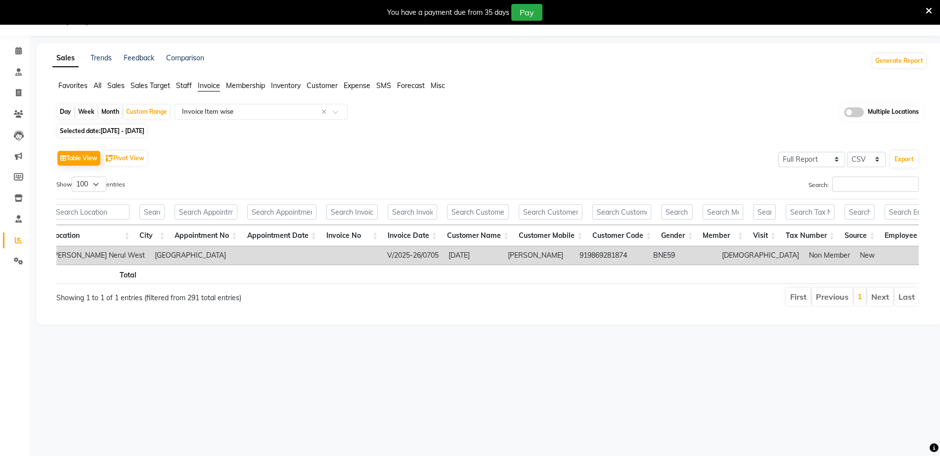
drag, startPoint x: 188, startPoint y: 277, endPoint x: 324, endPoint y: 304, distance: 138.1
click at [324, 303] on div "Showing 1 to 1 of 1 entries (filtered from 291 total entries)" at bounding box center [231, 295] width 351 height 16
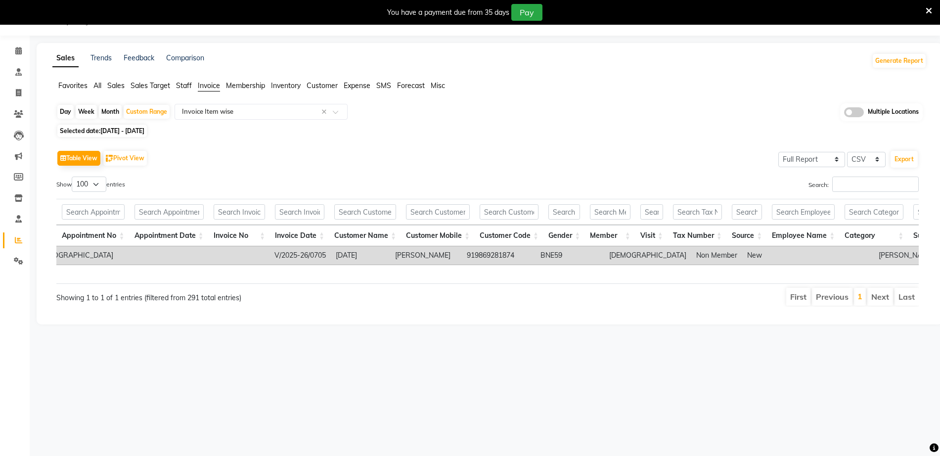
click at [335, 255] on td "2025-08-01" at bounding box center [360, 255] width 59 height 18
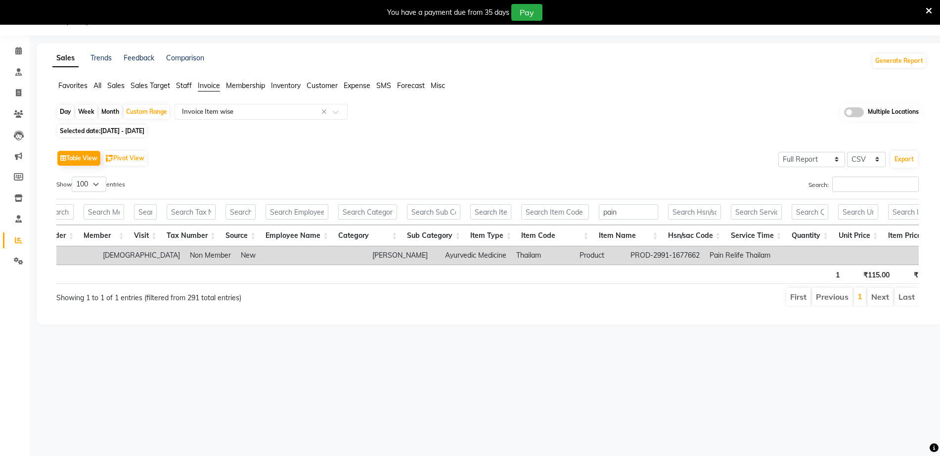
click at [498, 151] on div "Table View Pivot View Select Full Report Filtered Report Select CSV PDF Export" at bounding box center [487, 158] width 863 height 21
click at [640, 214] on input "pain" at bounding box center [628, 211] width 59 height 15
click at [446, 126] on div "Selected date: 01-08-2025 - 31-08-2025" at bounding box center [491, 131] width 870 height 10
click at [26, 195] on span at bounding box center [18, 198] width 17 height 11
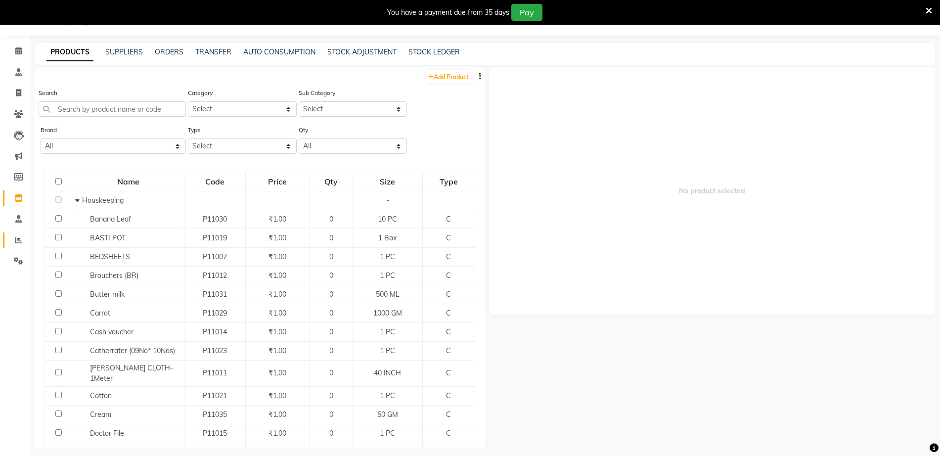
click at [9, 244] on link "Reports" at bounding box center [15, 240] width 24 height 16
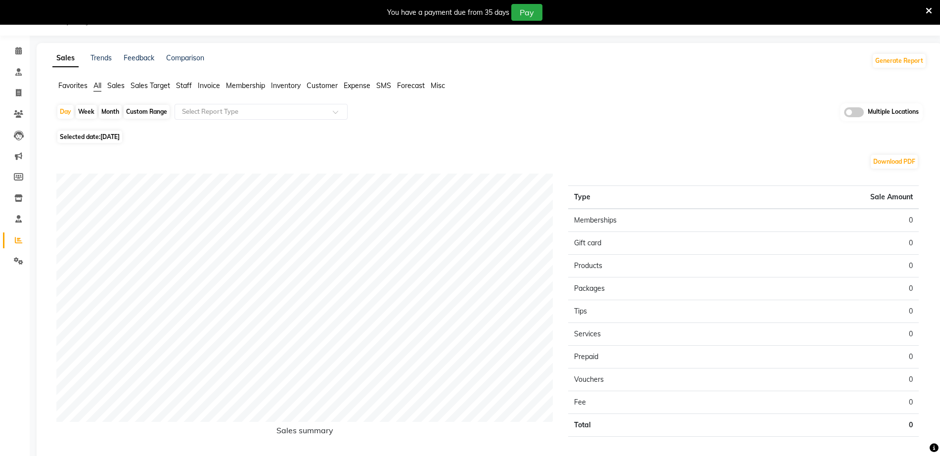
click at [209, 85] on span "Invoice" at bounding box center [209, 85] width 22 height 9
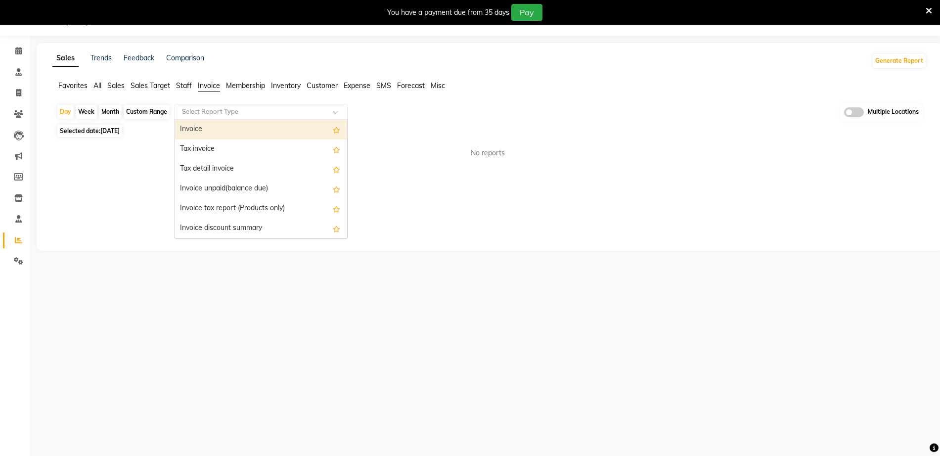
click at [223, 110] on input "text" at bounding box center [251, 112] width 142 height 10
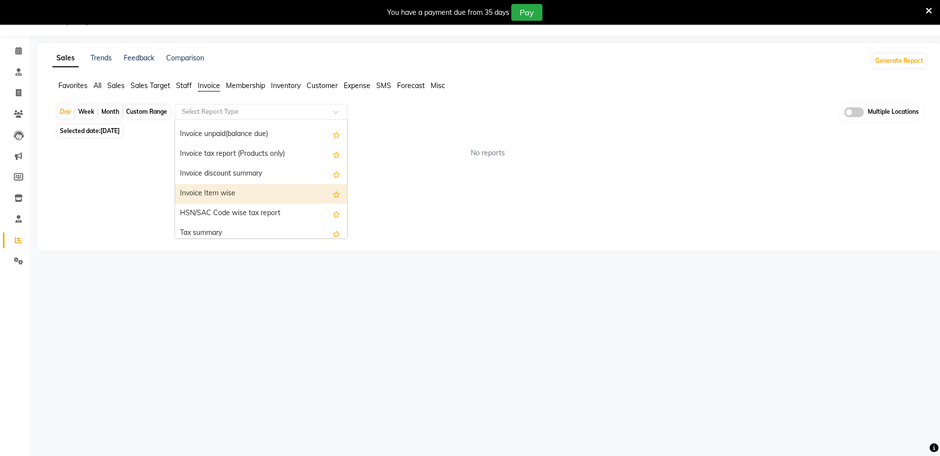
click at [263, 197] on div "Invoice Item wise" at bounding box center [261, 194] width 172 height 20
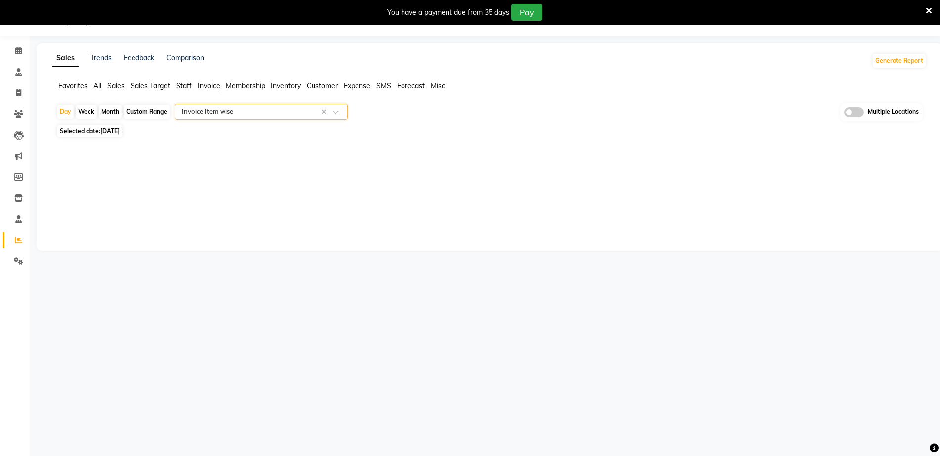
click at [153, 113] on div "Custom Range" at bounding box center [147, 112] width 46 height 14
select select "9"
select select "2025"
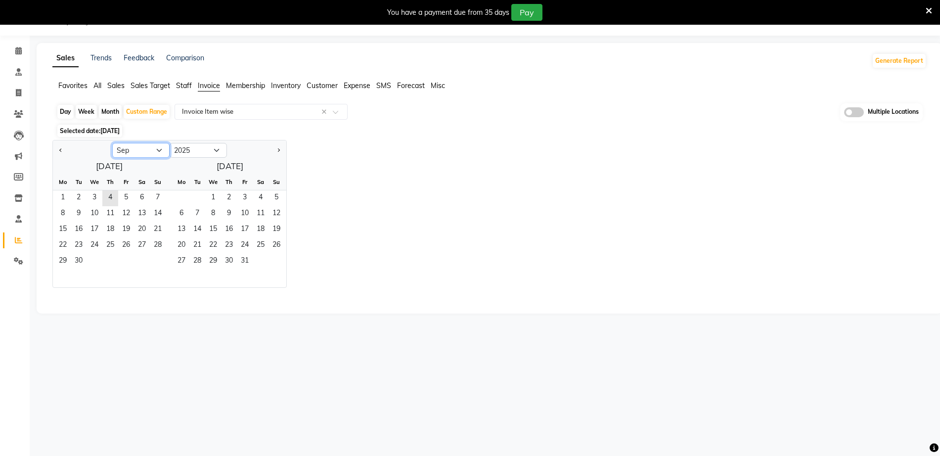
click at [134, 150] on select "Jan Feb Mar Apr May Jun Jul Aug Sep Oct Nov Dec" at bounding box center [140, 150] width 57 height 15
select select "8"
click at [112, 143] on select "Jan Feb Mar Apr May Jun Jul Aug Sep Oct Nov Dec" at bounding box center [140, 150] width 57 height 15
click at [126, 200] on span "1" at bounding box center [126, 198] width 16 height 16
click at [158, 263] on span "31" at bounding box center [158, 262] width 16 height 16
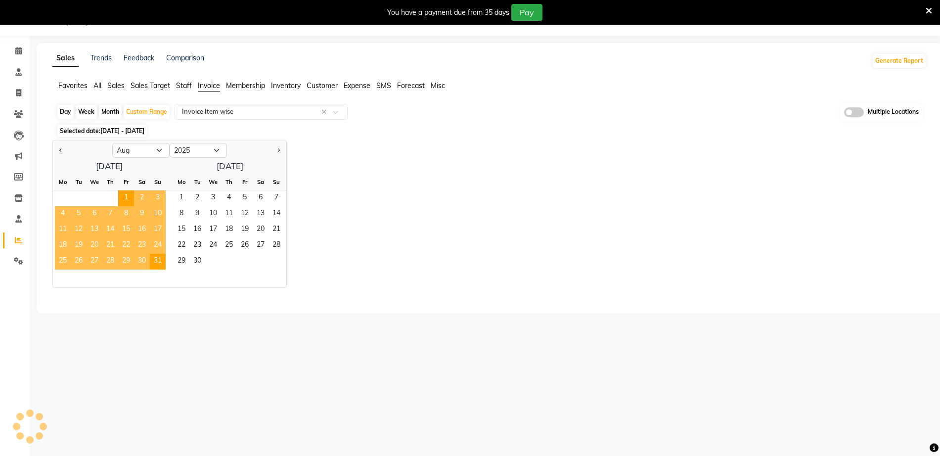
click at [336, 155] on div "Jan Feb Mar Apr May Jun Jul Aug Sep Oct Nov Dec 2015 2016 2017 2018 2019 2020 2…" at bounding box center [489, 214] width 874 height 148
select select "full_report"
select select "csv"
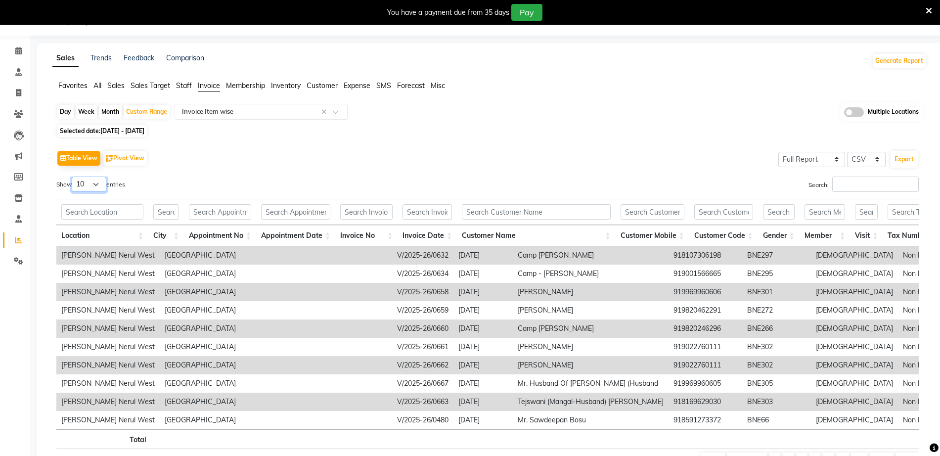
drag, startPoint x: 87, startPoint y: 181, endPoint x: 85, endPoint y: 188, distance: 7.1
click at [87, 181] on select "10 25 50 100" at bounding box center [89, 184] width 35 height 15
select select "100"
click at [73, 177] on select "10 25 50 100" at bounding box center [89, 184] width 35 height 15
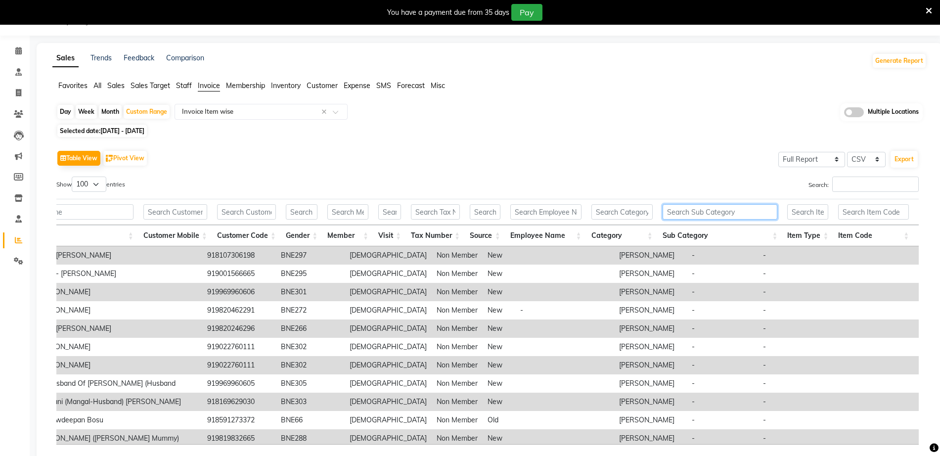
click at [737, 209] on input "text" at bounding box center [720, 211] width 115 height 15
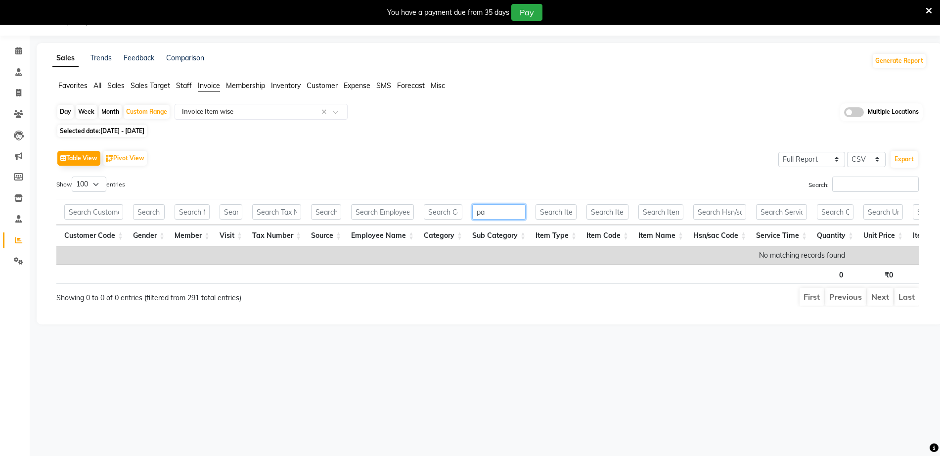
type input "p"
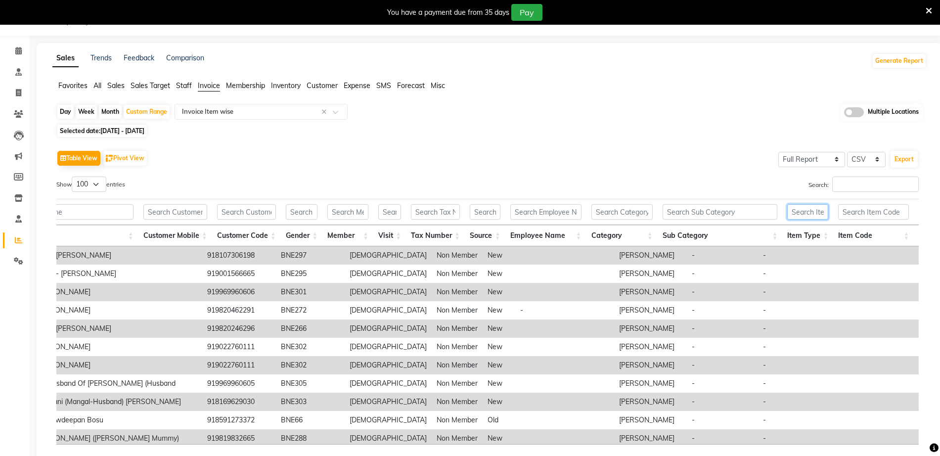
click at [810, 209] on input "text" at bounding box center [807, 211] width 41 height 15
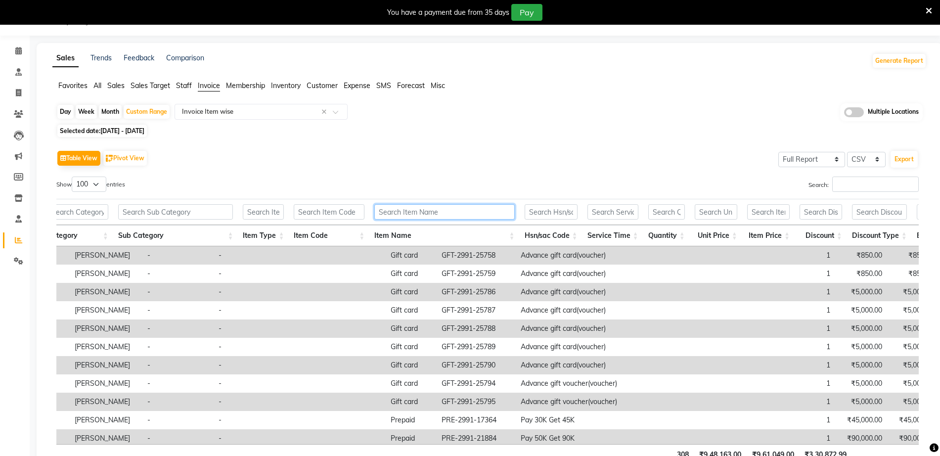
click at [477, 211] on input "text" at bounding box center [444, 211] width 140 height 15
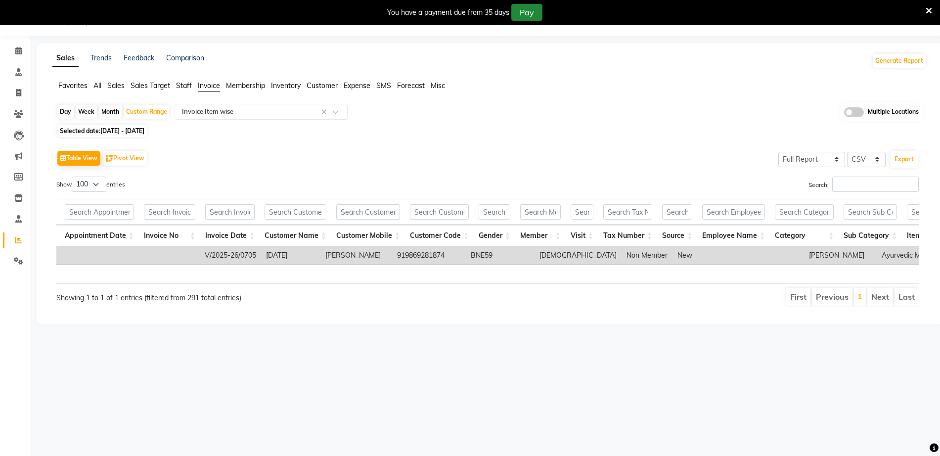
type input "pain"
click at [137, 134] on span "01-08-2025 - 31-08-2025" at bounding box center [122, 130] width 44 height 7
select select "8"
select select "2025"
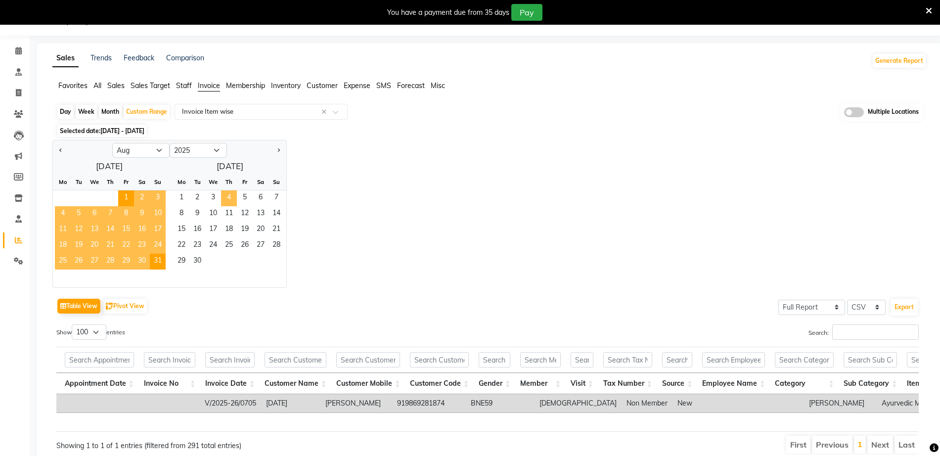
click at [235, 202] on span "4" at bounding box center [229, 198] width 16 height 16
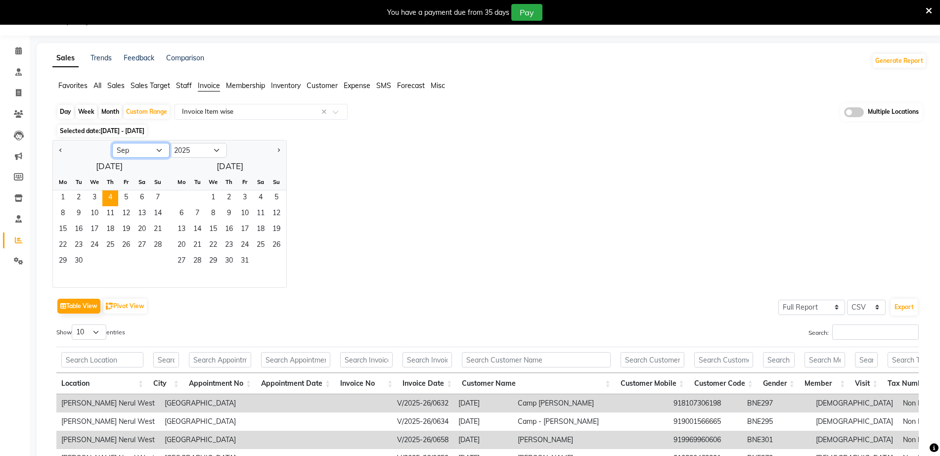
click at [136, 149] on select "Jan Feb Mar Apr May Jun Jul Aug Sep Oct Nov Dec" at bounding box center [140, 150] width 57 height 15
select select "8"
click at [112, 143] on select "Jan Feb Mar Apr May Jun Jul Aug Sep Oct Nov Dec" at bounding box center [140, 150] width 57 height 15
click at [129, 197] on span "1" at bounding box center [126, 198] width 16 height 16
click at [238, 198] on span "5" at bounding box center [245, 198] width 16 height 16
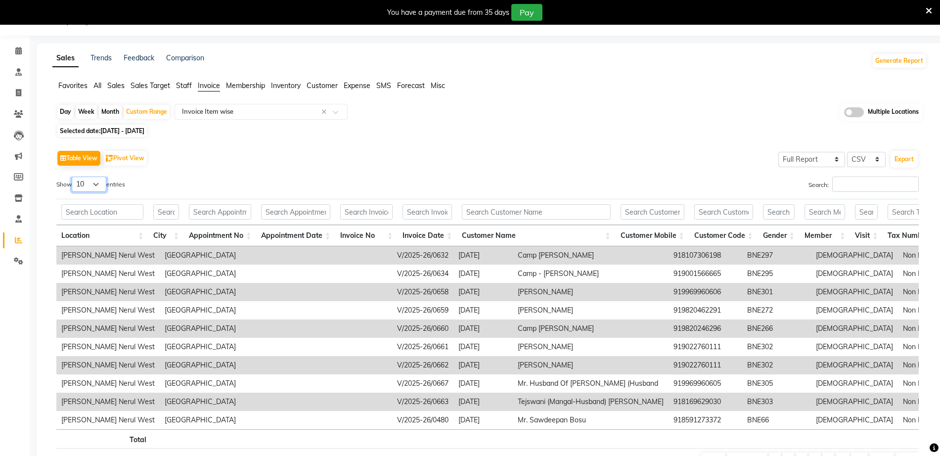
click at [90, 178] on select "10 25 50 100" at bounding box center [89, 184] width 35 height 15
select select "100"
click at [73, 177] on select "10 25 50 100" at bounding box center [89, 184] width 35 height 15
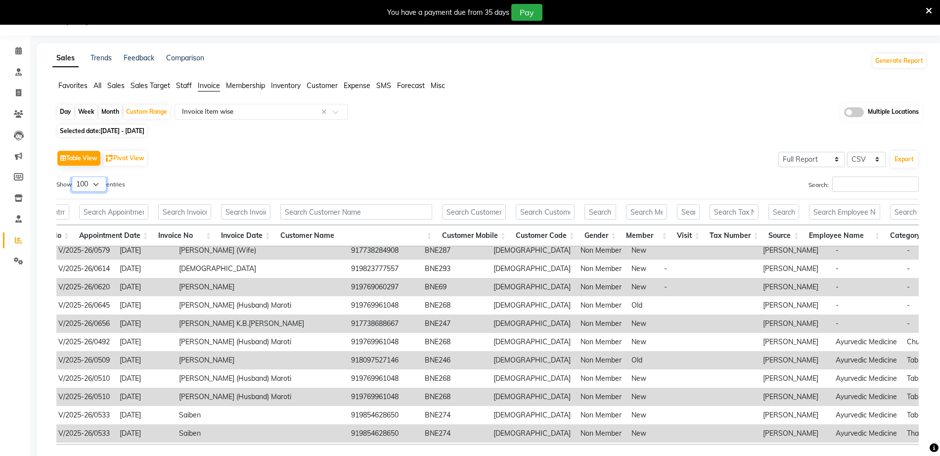
scroll to position [0, 339]
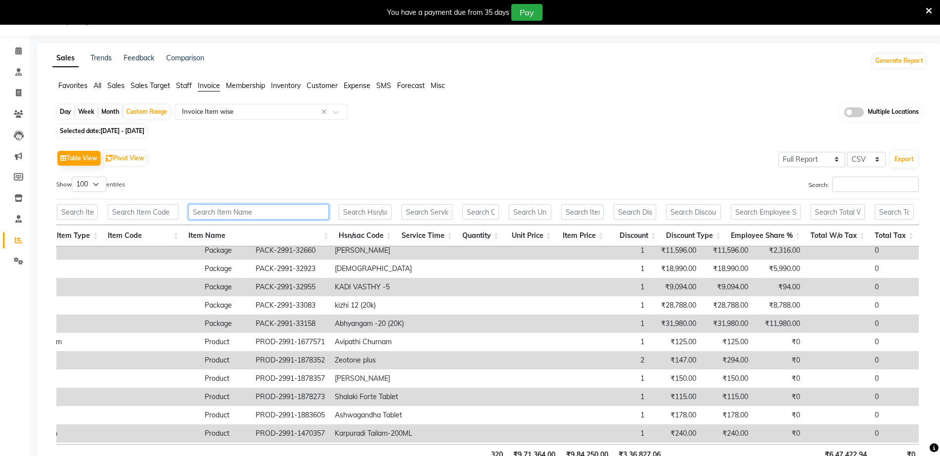
click at [295, 215] on input "text" at bounding box center [258, 211] width 140 height 15
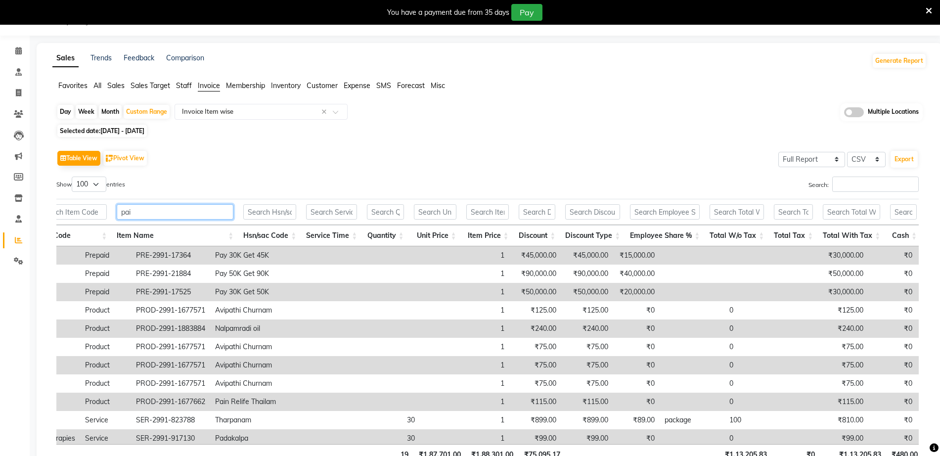
type input "pain"
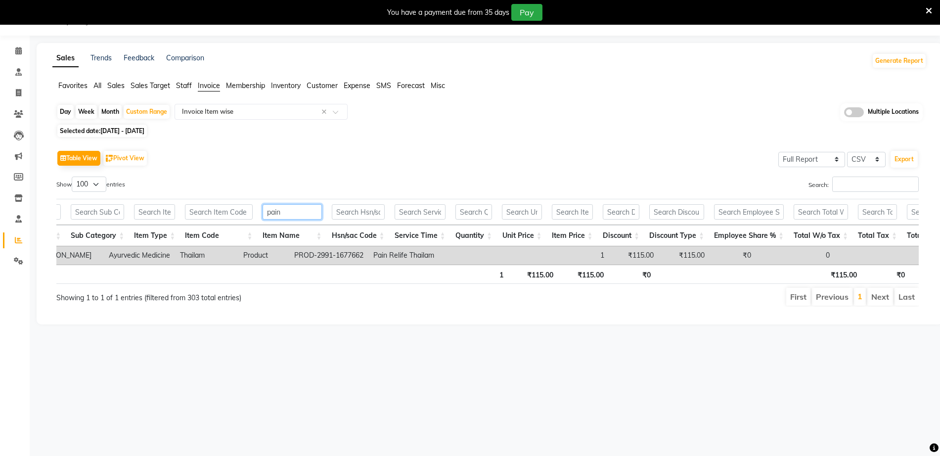
drag, startPoint x: 319, startPoint y: 210, endPoint x: 113, endPoint y: 222, distance: 206.1
click at [145, 234] on thead "pain Location City Appointment No Appointment Date Invoice No Invoice Date Cust…" at bounding box center [381, 222] width 2581 height 47
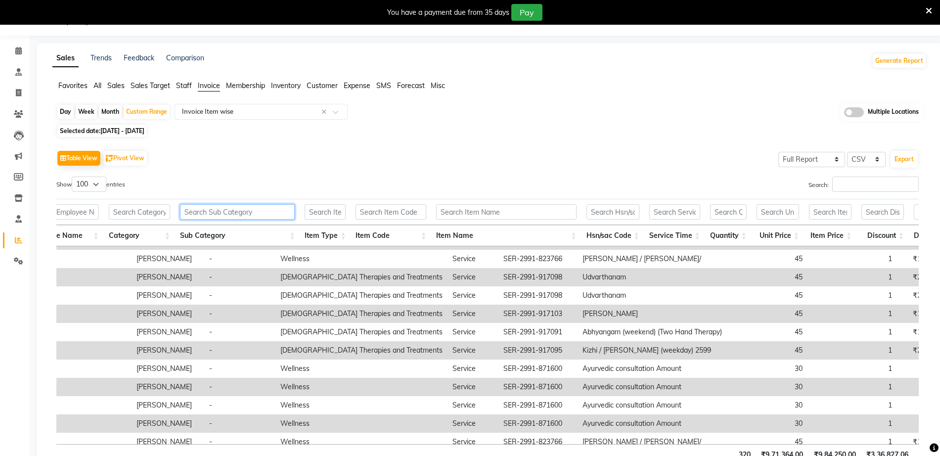
click at [213, 204] on input "text" at bounding box center [237, 211] width 115 height 15
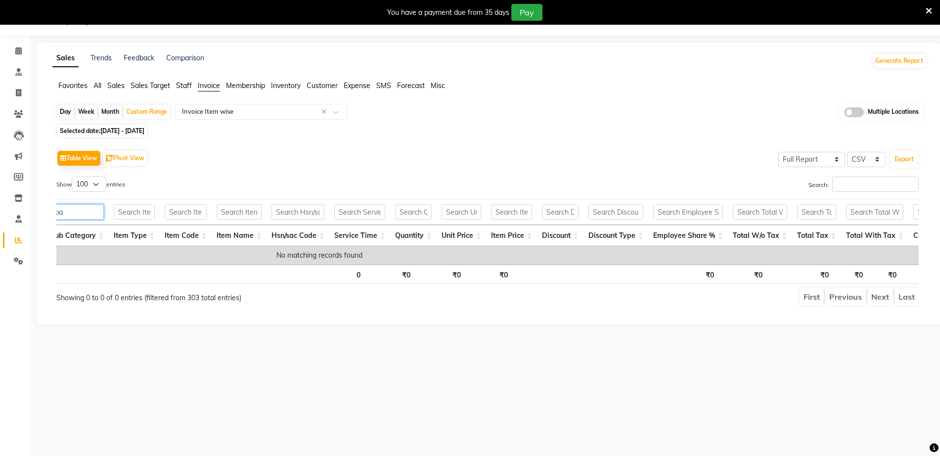
type input "p"
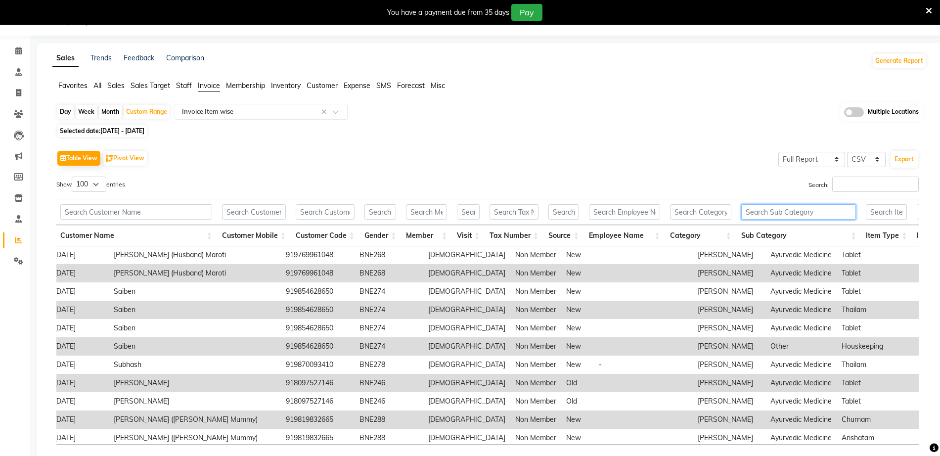
click at [786, 213] on input "text" at bounding box center [798, 211] width 115 height 15
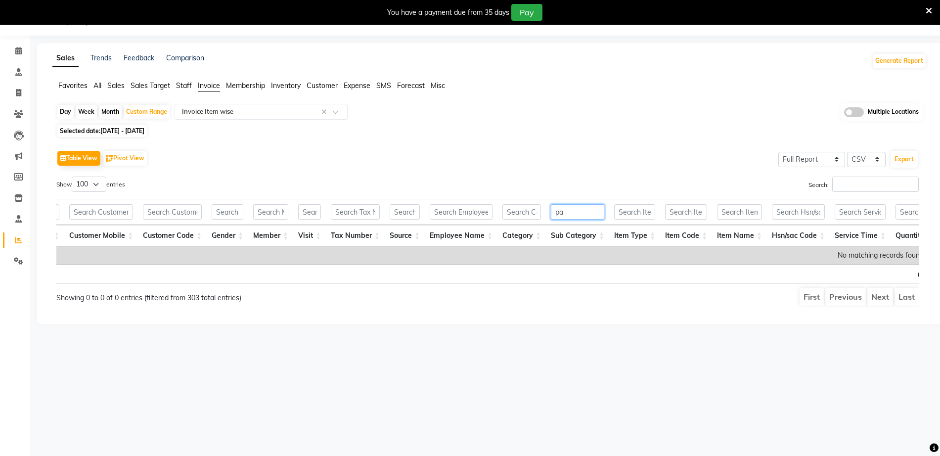
type input "p"
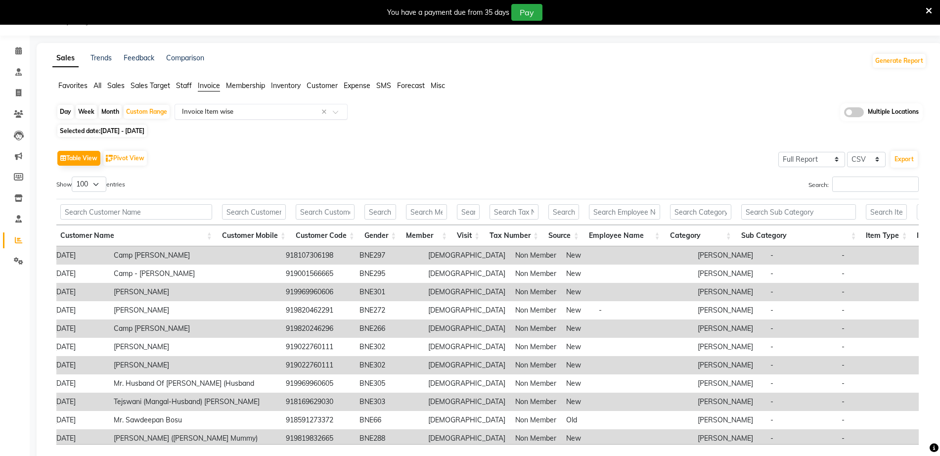
click at [269, 110] on input "text" at bounding box center [251, 112] width 142 height 10
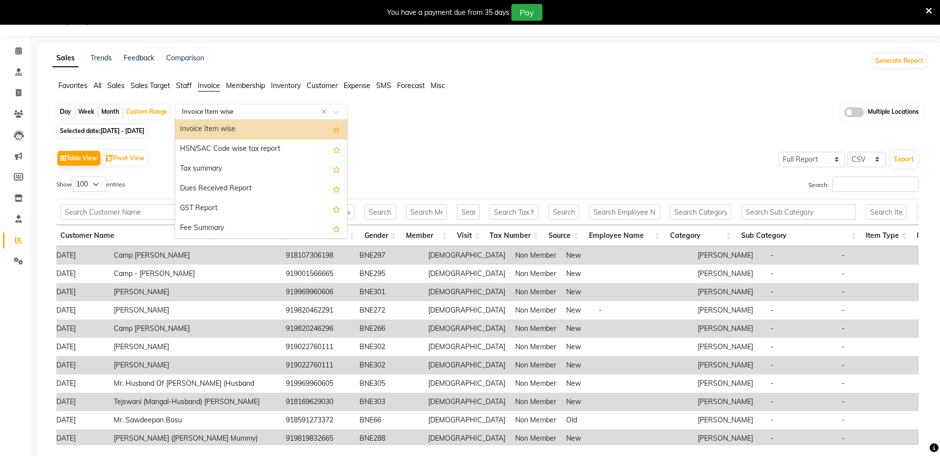
drag, startPoint x: 134, startPoint y: 124, endPoint x: 132, endPoint y: 131, distance: 7.4
click at [134, 125] on div "Day Week Month Custom Range Select Report Type × Invoice Item wise × Invoice Ta…" at bounding box center [489, 298] width 874 height 391
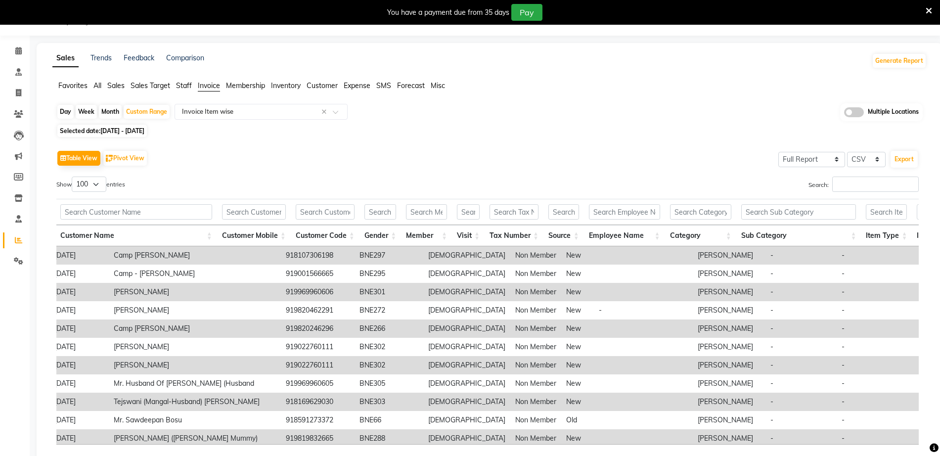
click at [132, 131] on span "01-08-2025 - 05-09-2025" at bounding box center [122, 130] width 44 height 7
select select "8"
select select "2025"
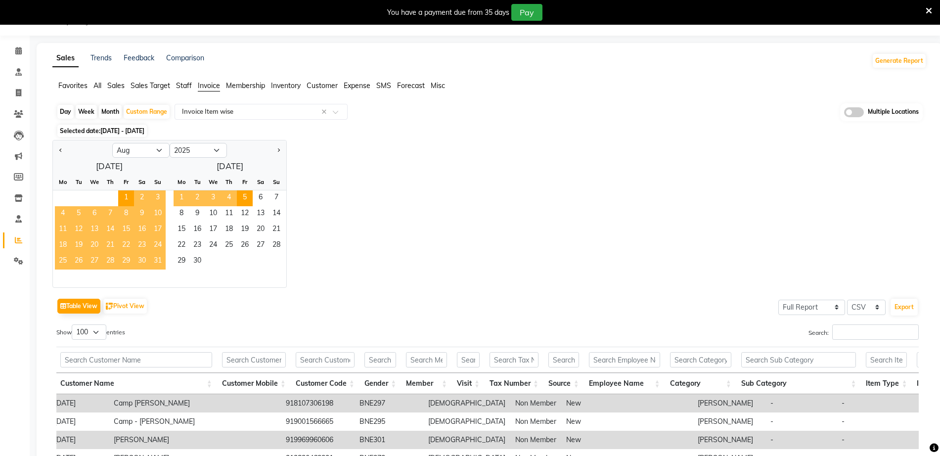
click at [179, 193] on span "1" at bounding box center [182, 198] width 16 height 16
select select "9"
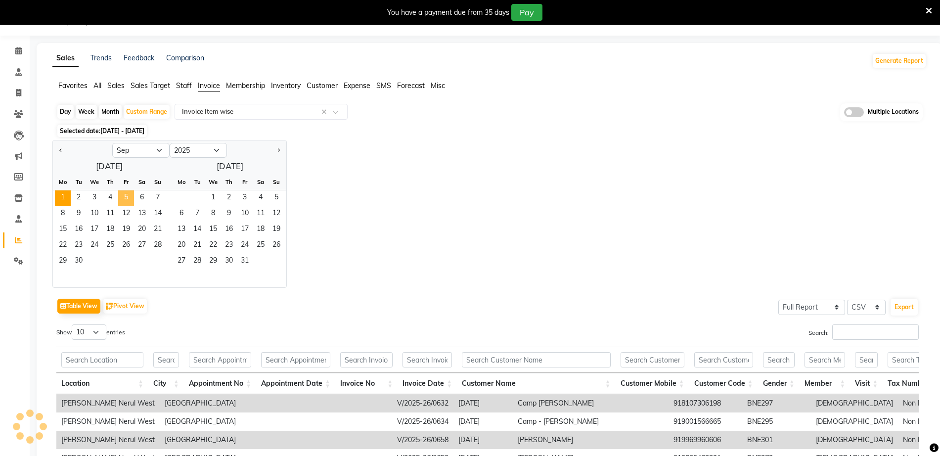
click at [121, 199] on span "5" at bounding box center [126, 198] width 16 height 16
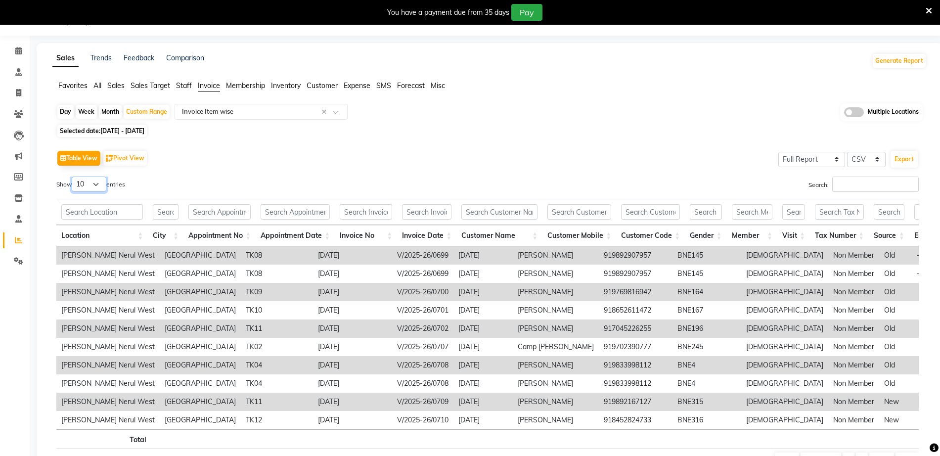
click at [87, 188] on select "10 25 50 100" at bounding box center [89, 184] width 35 height 15
select select "100"
click at [73, 177] on select "10 25 50 100" at bounding box center [89, 184] width 35 height 15
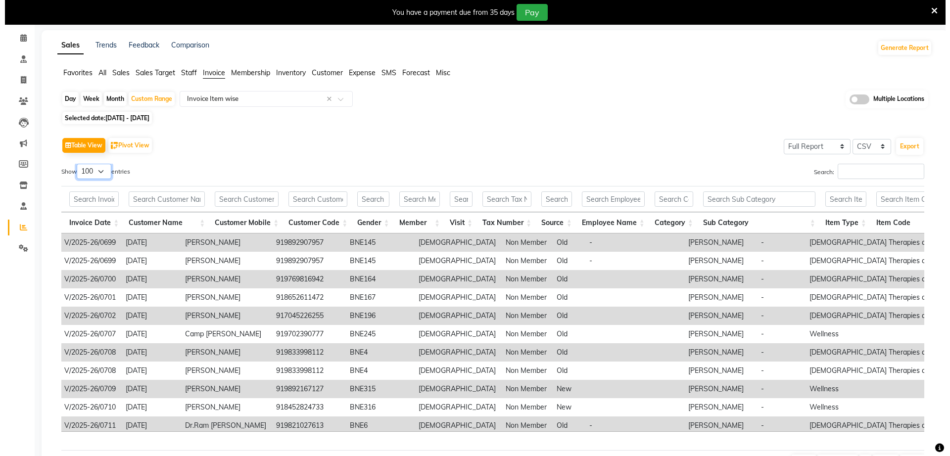
scroll to position [0, 0]
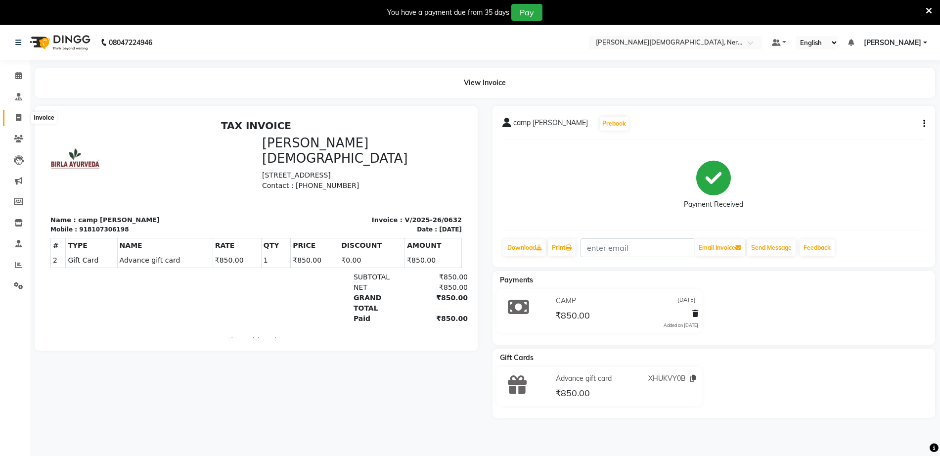
click at [21, 120] on icon at bounding box center [18, 117] width 5 height 7
select select "6808"
select select "service"
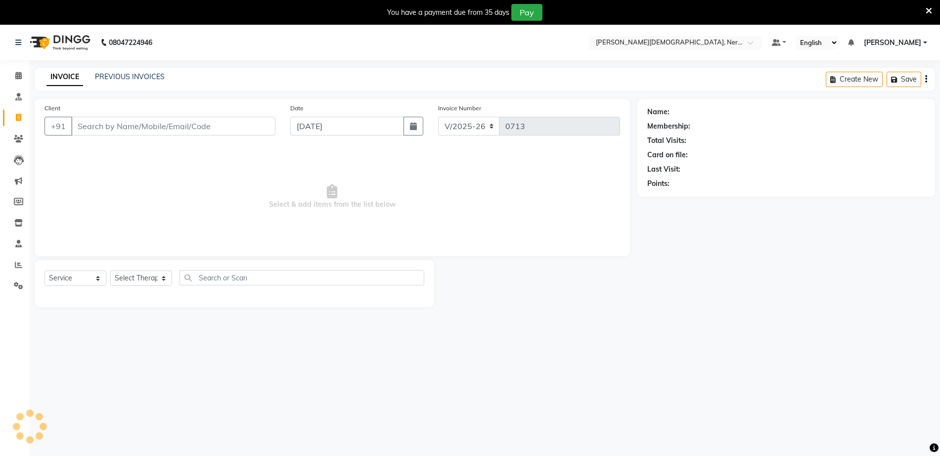
scroll to position [25, 0]
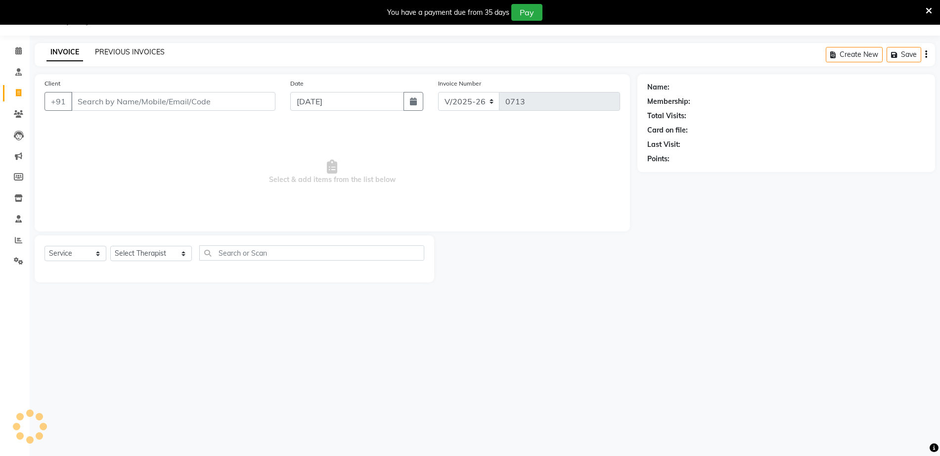
click at [142, 54] on link "PREVIOUS INVOICES" at bounding box center [130, 51] width 70 height 9
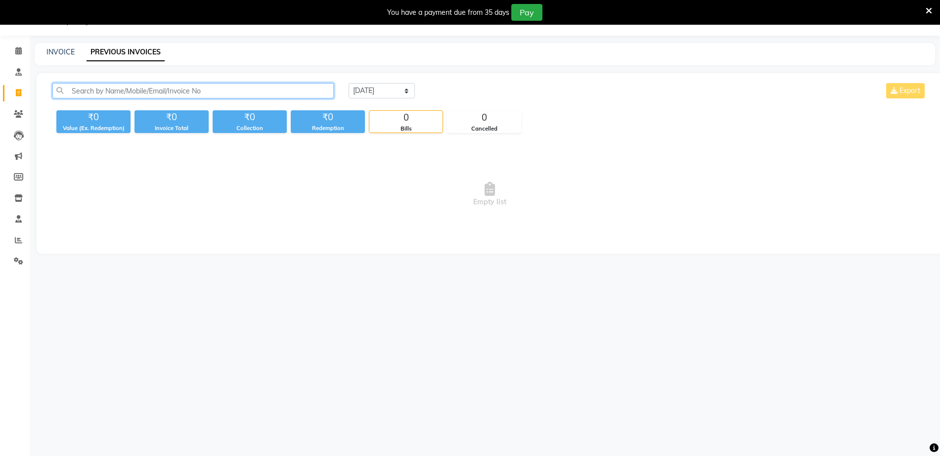
click at [165, 91] on input "text" at bounding box center [192, 90] width 281 height 15
click at [400, 296] on div "08047224946 Select Location × Birla Ayurveda, Nerul West Default Panel My Panel…" at bounding box center [470, 228] width 940 height 456
click at [125, 91] on input "text" at bounding box center [192, 90] width 281 height 15
click at [130, 85] on input "text" at bounding box center [192, 90] width 281 height 15
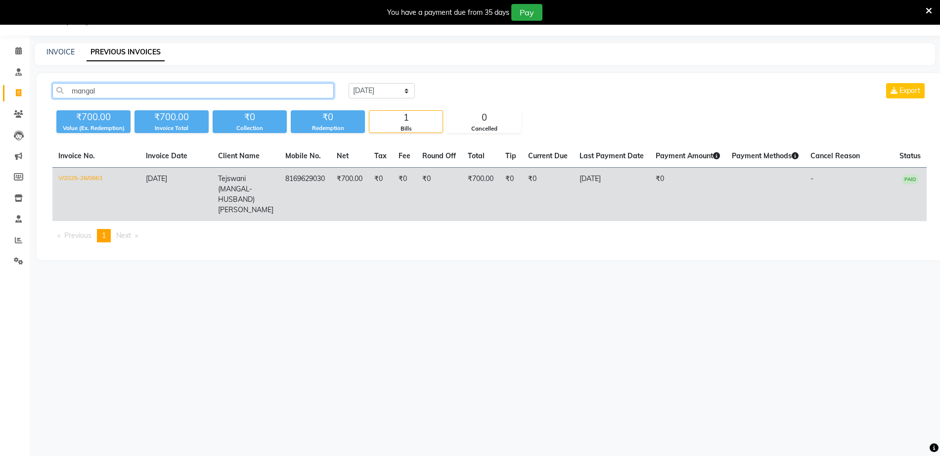
type input "mangal"
click at [315, 177] on td "8169629030" at bounding box center [304, 195] width 51 height 54
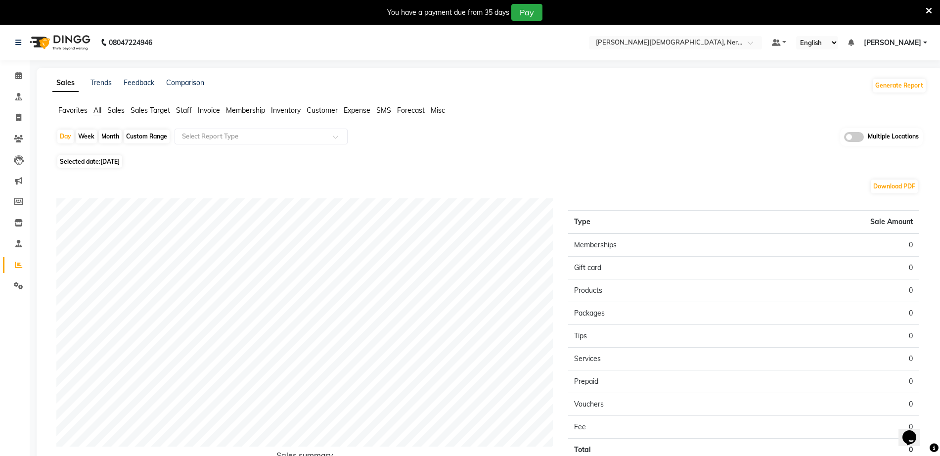
click at [211, 106] on span "Invoice" at bounding box center [209, 110] width 22 height 9
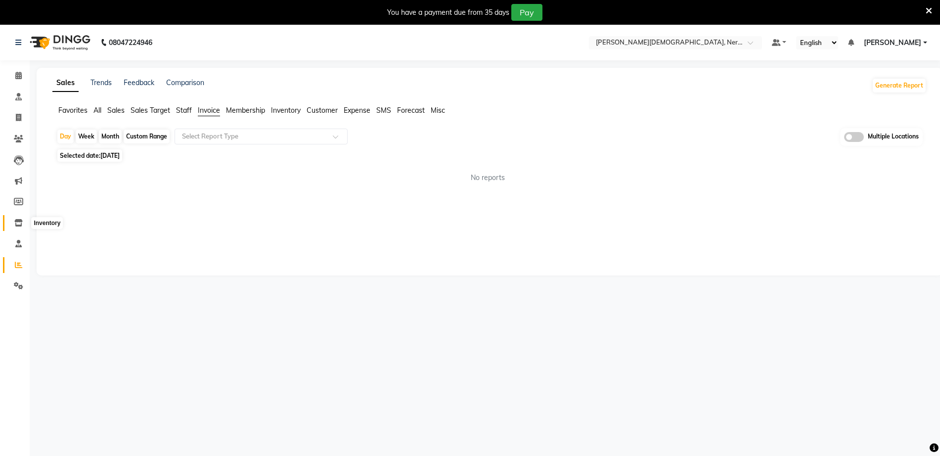
click at [20, 222] on icon at bounding box center [18, 222] width 8 height 7
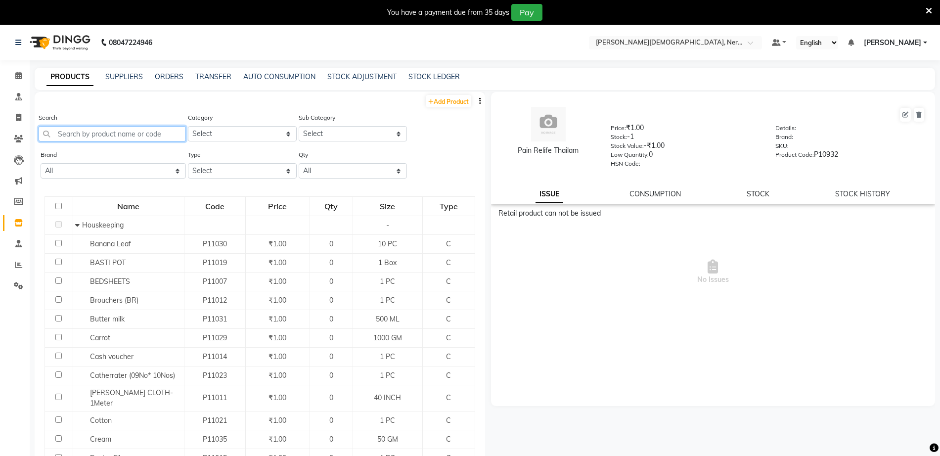
click at [141, 135] on input "text" at bounding box center [112, 133] width 147 height 15
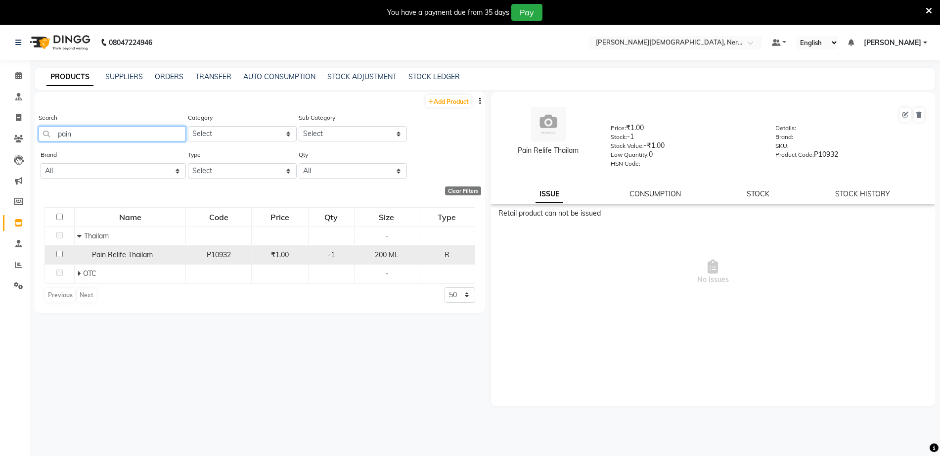
type input "pain"
click at [162, 253] on div "Pain Relife Thailam" at bounding box center [130, 255] width 106 height 10
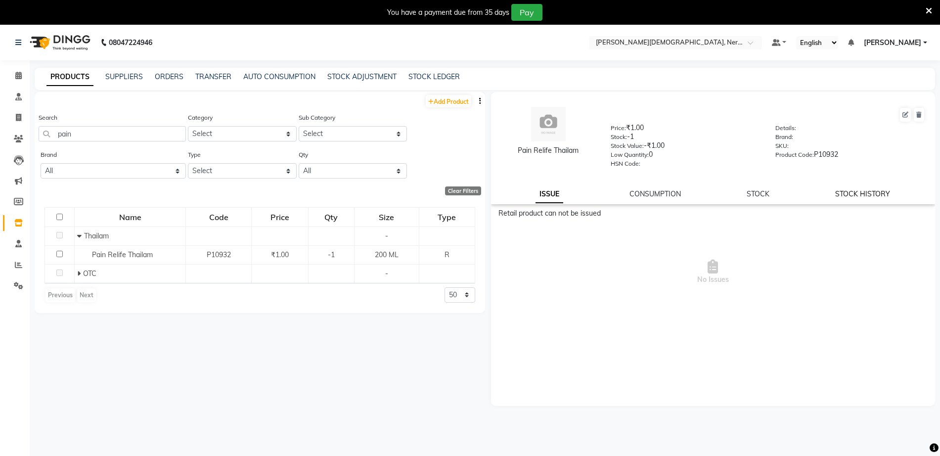
click at [844, 196] on link "STOCK HISTORY" at bounding box center [862, 193] width 55 height 9
select select "all"
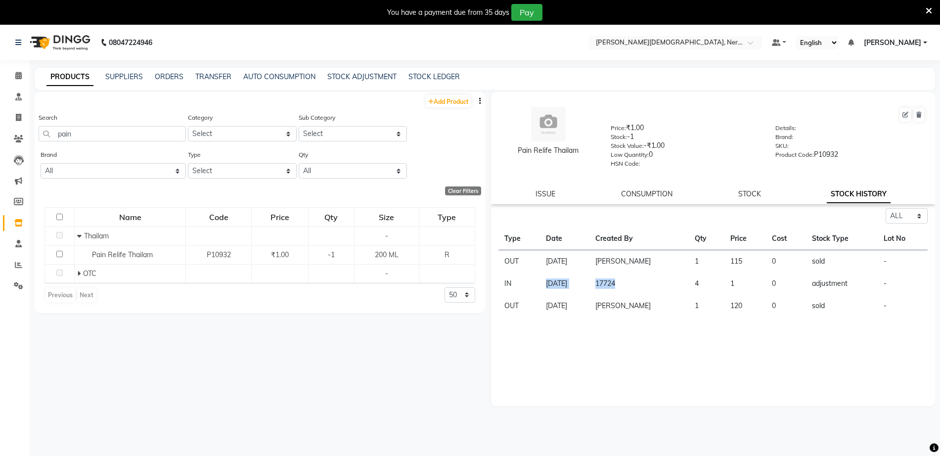
drag, startPoint x: 542, startPoint y: 286, endPoint x: 643, endPoint y: 285, distance: 100.9
click at [643, 285] on tr "IN 13-08-2025 17724 4 1 0 adjustment -" at bounding box center [714, 284] width 430 height 22
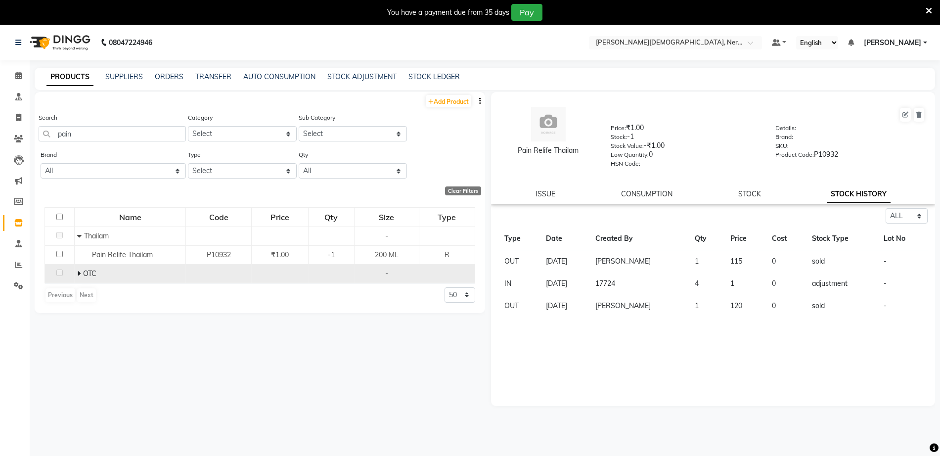
click at [105, 281] on td "OTC" at bounding box center [130, 273] width 111 height 19
click at [109, 274] on div "OTC" at bounding box center [130, 274] width 106 height 10
click at [81, 273] on span at bounding box center [80, 273] width 6 height 9
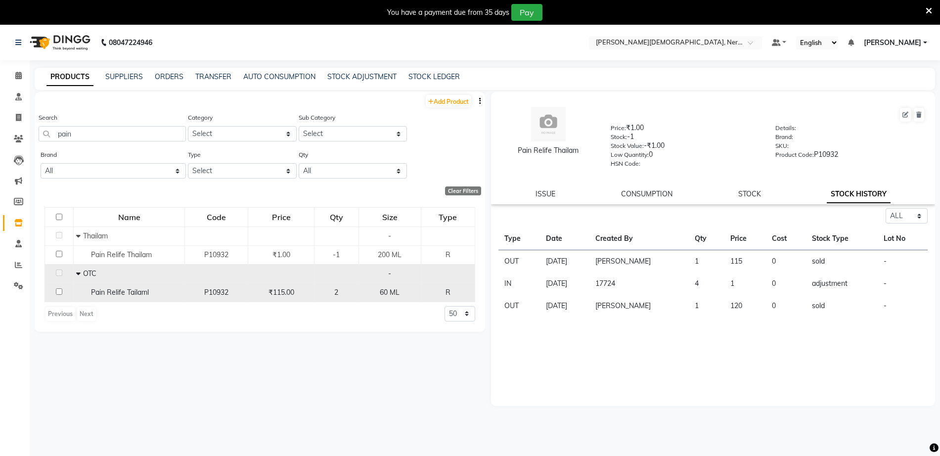
click at [330, 295] on div "2" at bounding box center [337, 292] width 36 height 10
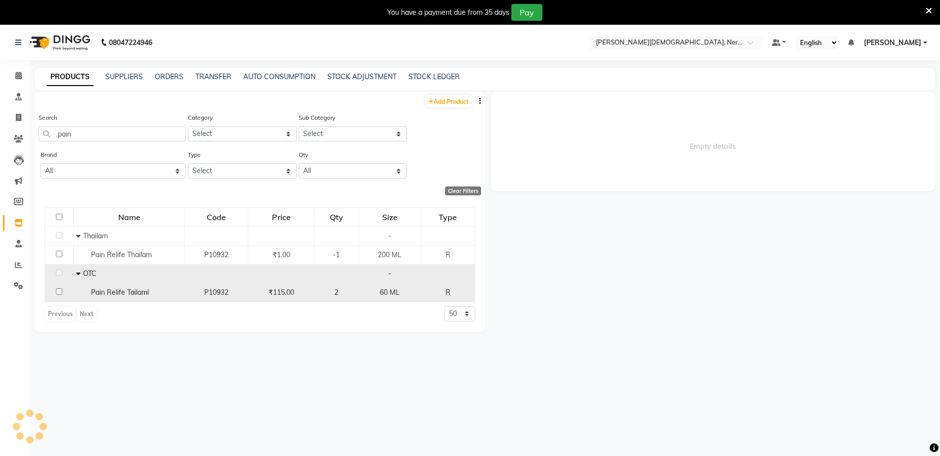
select select "all"
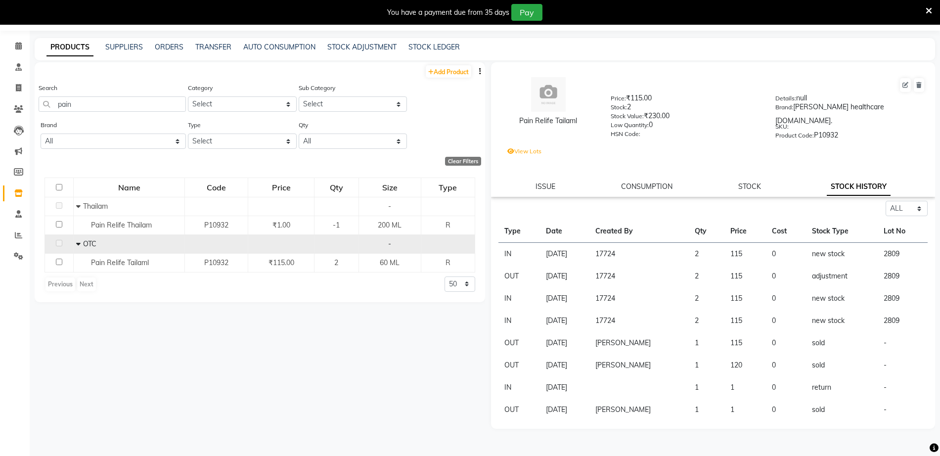
scroll to position [31, 0]
click at [647, 264] on td "17724" at bounding box center [640, 275] width 100 height 22
drag, startPoint x: 589, startPoint y: 408, endPoint x: 537, endPoint y: 244, distance: 172.2
click at [537, 244] on tbody "IN 01-09-2024 17724 2 115 0 new stock 2809 OUT 14-08-2025 17724 2 115 0 adjustm…" at bounding box center [714, 330] width 430 height 179
click at [421, 393] on div "Add Product Search pain Category Select Hair Skin Makeup Personal Care Applianc…" at bounding box center [260, 251] width 451 height 380
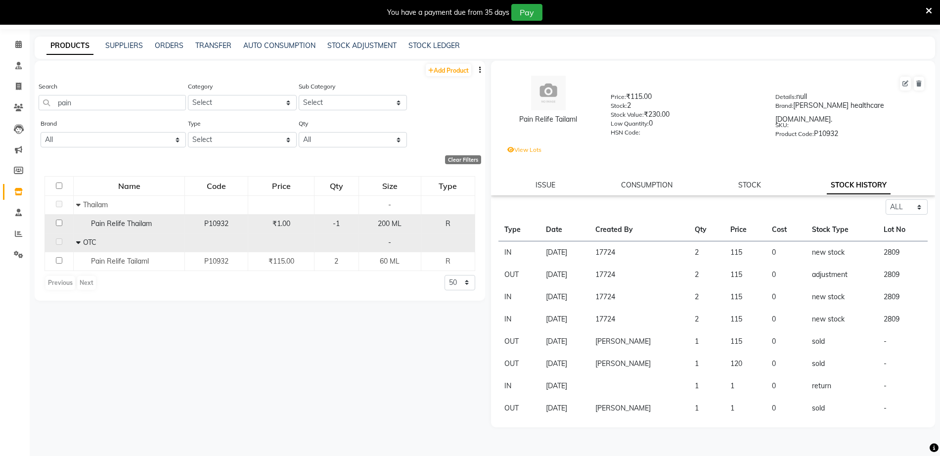
click at [262, 229] on td "₹1.00" at bounding box center [281, 223] width 66 height 19
click at [228, 228] on td "P10932" at bounding box center [216, 223] width 63 height 19
click at [62, 223] on td at bounding box center [59, 223] width 29 height 19
click at [58, 221] on input "checkbox" at bounding box center [59, 223] width 6 height 6
checkbox input "true"
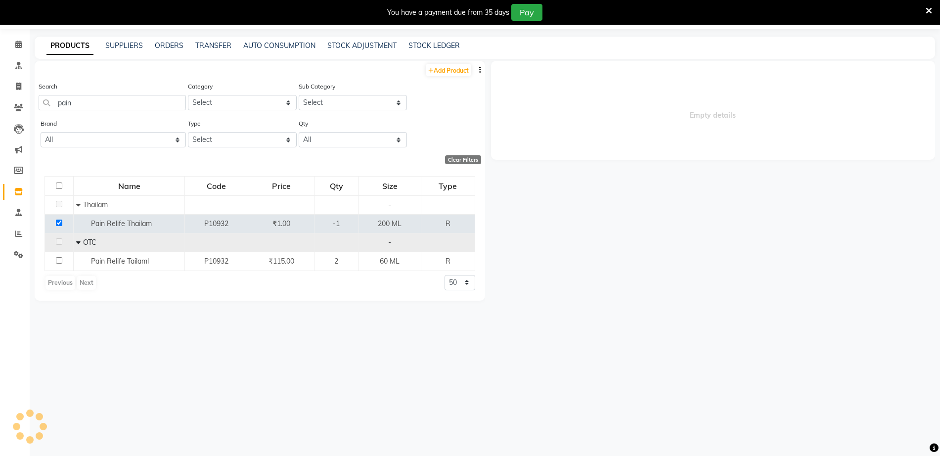
select select "all"
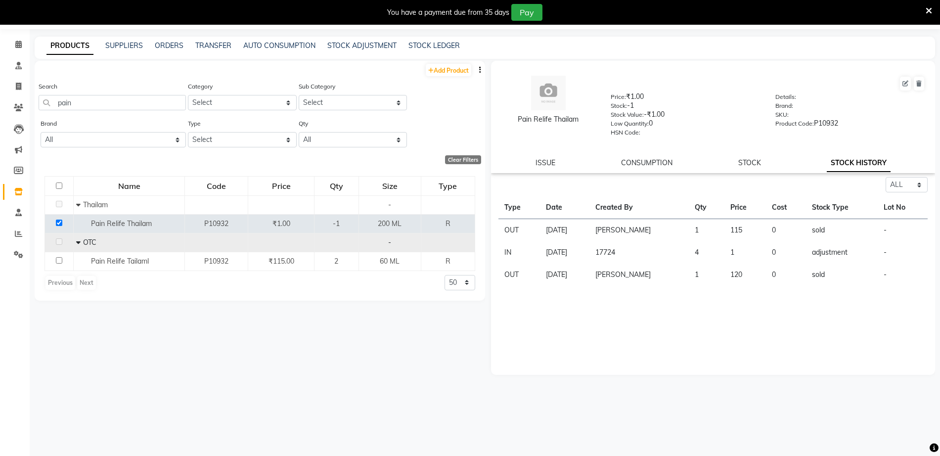
click at [394, 348] on div "Add Product Search pain Category Select Hair Skin Makeup Personal Care Applianc…" at bounding box center [260, 251] width 451 height 380
click at [356, 328] on div "Add Product Search pain Category Select Hair Skin Makeup Personal Care Applianc…" at bounding box center [260, 251] width 451 height 380
click at [60, 228] on td at bounding box center [59, 223] width 29 height 19
click at [57, 225] on input "checkbox" at bounding box center [59, 223] width 6 height 6
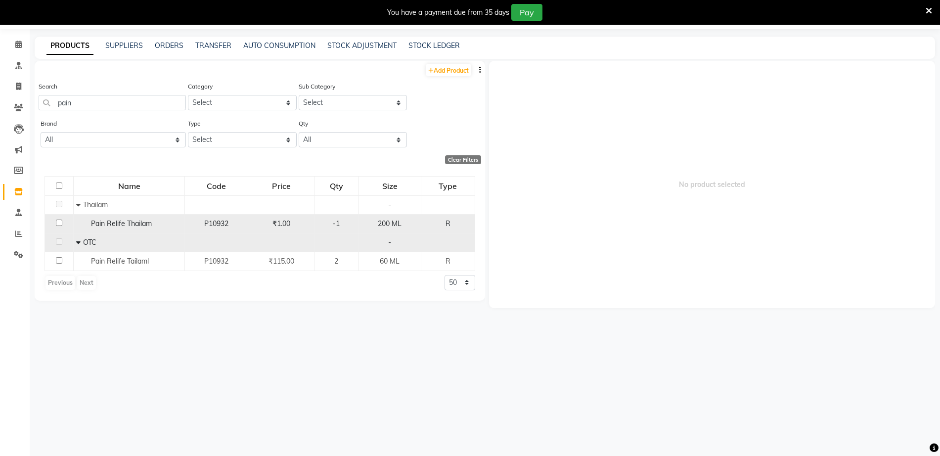
click at [60, 225] on input "checkbox" at bounding box center [59, 223] width 6 height 6
checkbox input "true"
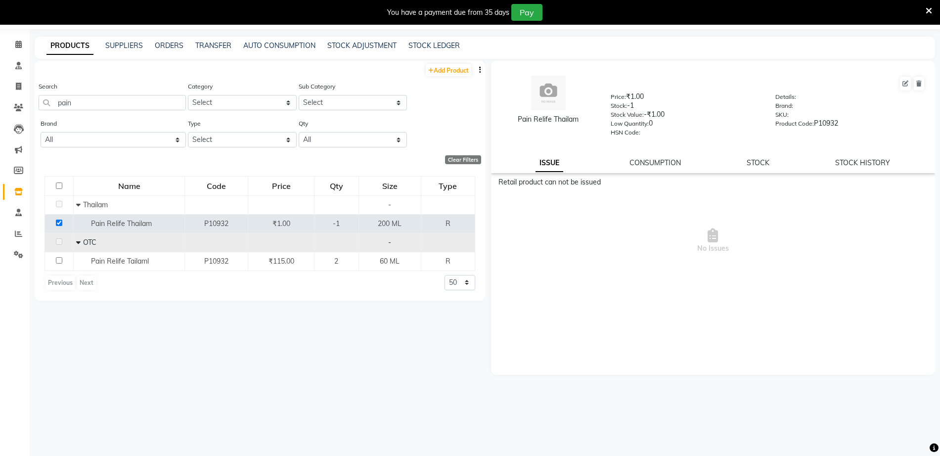
click at [861, 172] on div "Pain Relife Thailam Price: ₹1.00 Stock: -1 Stock Value: -₹1.00 Low Quantity: 0 …" at bounding box center [713, 117] width 445 height 112
click at [862, 164] on link "STOCK HISTORY" at bounding box center [862, 162] width 55 height 9
select select "all"
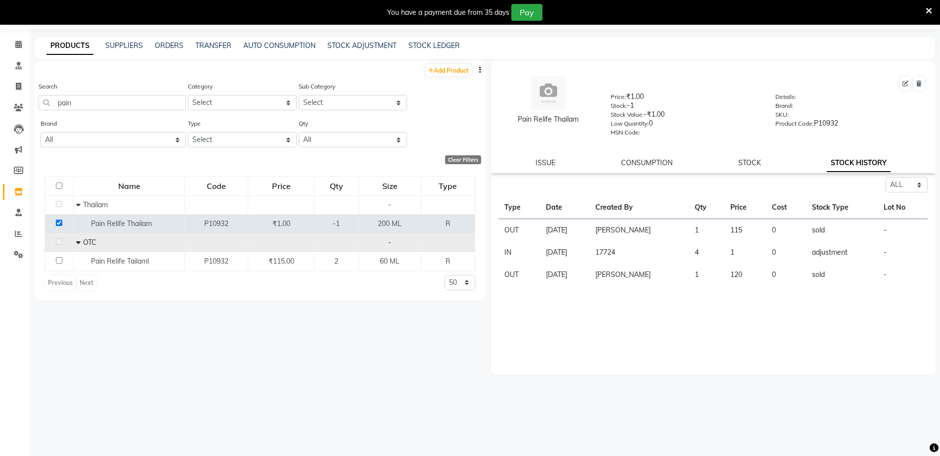
drag, startPoint x: 551, startPoint y: 337, endPoint x: 548, endPoint y: 310, distance: 26.9
click at [552, 337] on div "Select ALL IN OUT Type Date Created By Qty Price Cost Stock Type Lot No OUT 02-…" at bounding box center [713, 276] width 445 height 198
click at [16, 41] on icon at bounding box center [18, 44] width 6 height 7
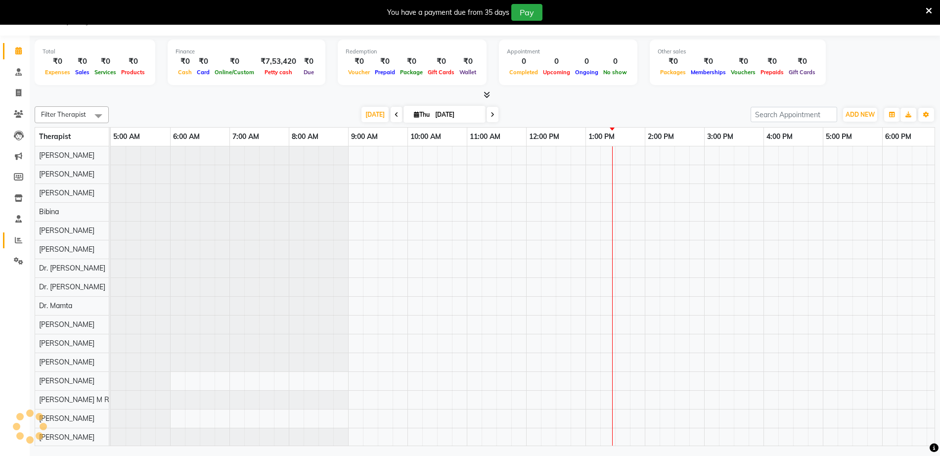
scroll to position [0, 244]
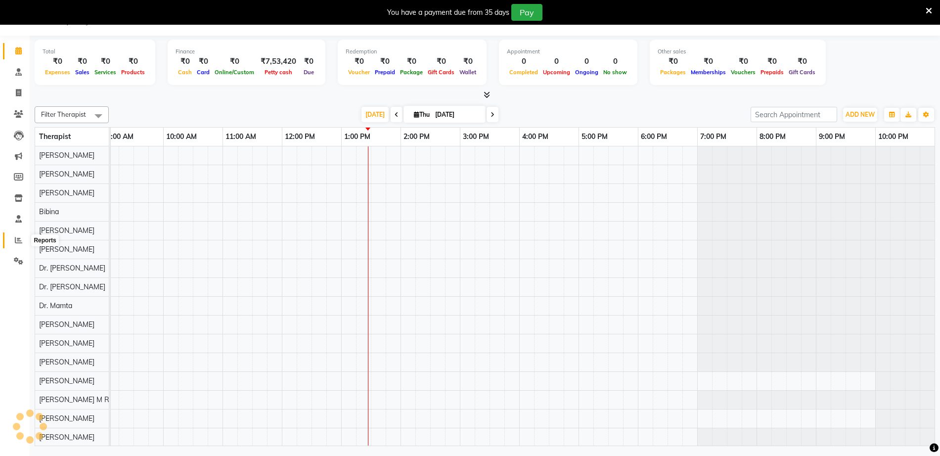
click at [15, 235] on span at bounding box center [18, 240] width 17 height 11
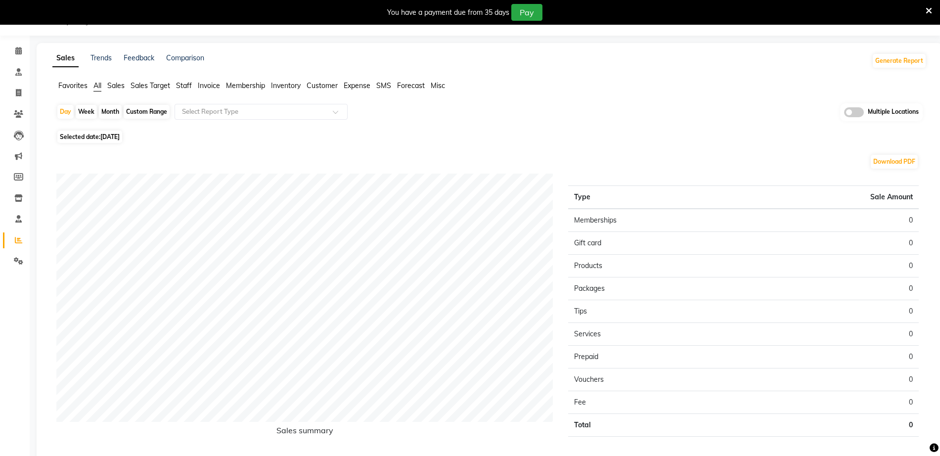
click at [213, 80] on div "Sales Trends Feedback Comparison Generate Report Favorites All Sales Sales Targ…" at bounding box center [490, 264] width 906 height 442
click at [213, 83] on span "Invoice" at bounding box center [209, 85] width 22 height 9
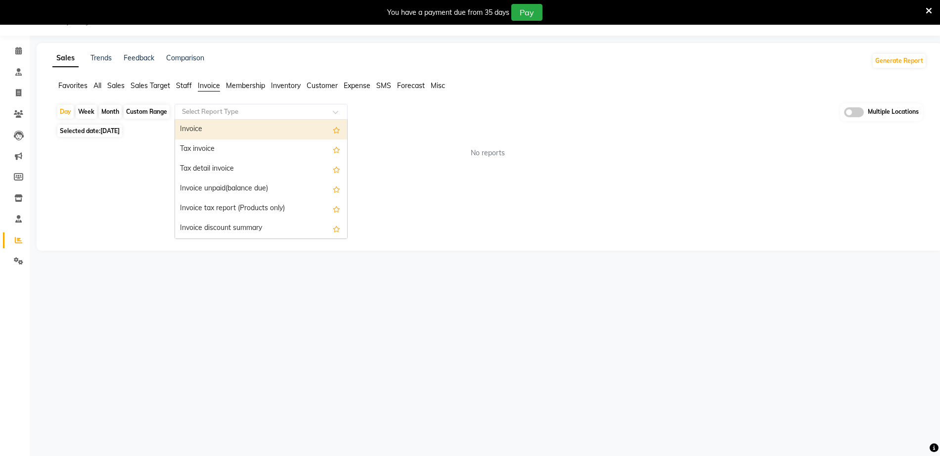
click at [225, 115] on input "text" at bounding box center [251, 112] width 142 height 10
click at [219, 129] on div "Invoice" at bounding box center [261, 130] width 172 height 20
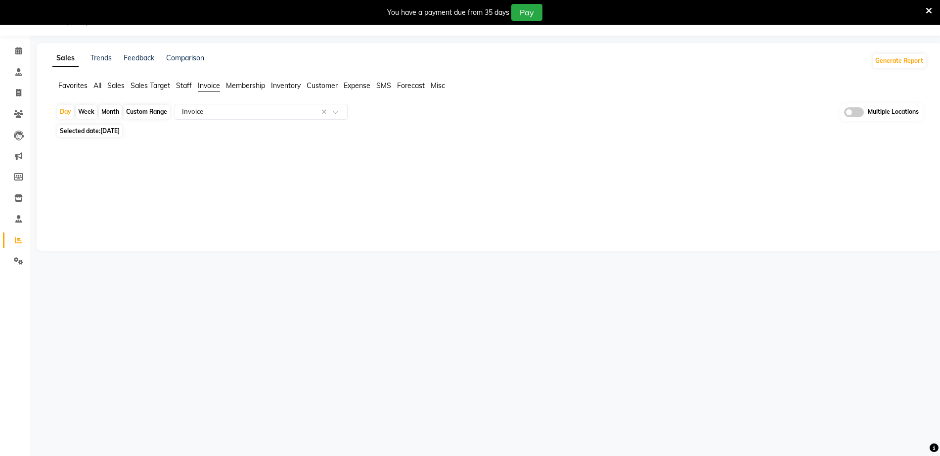
click at [150, 115] on div "Custom Range" at bounding box center [147, 112] width 46 height 14
select select "9"
select select "2025"
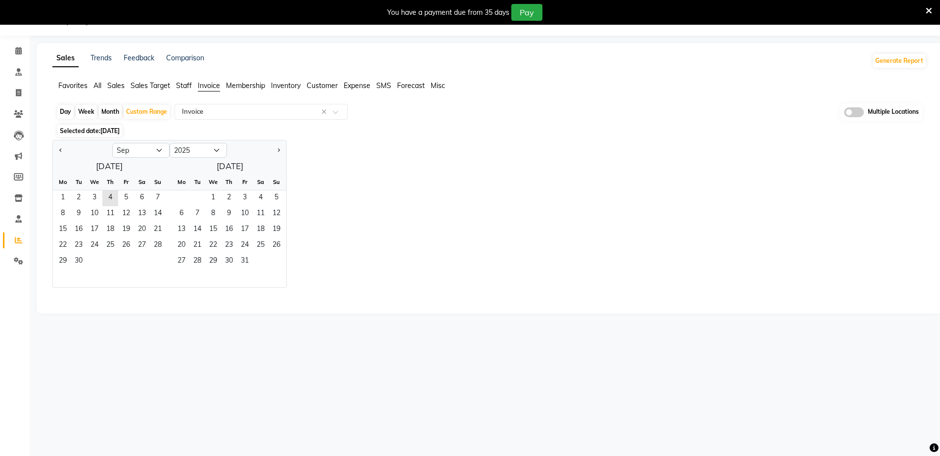
click at [332, 172] on div "Jan Feb Mar Apr May Jun Jul Aug Sep Oct Nov Dec 2015 2016 2017 2018 2019 2020 2…" at bounding box center [489, 214] width 874 height 148
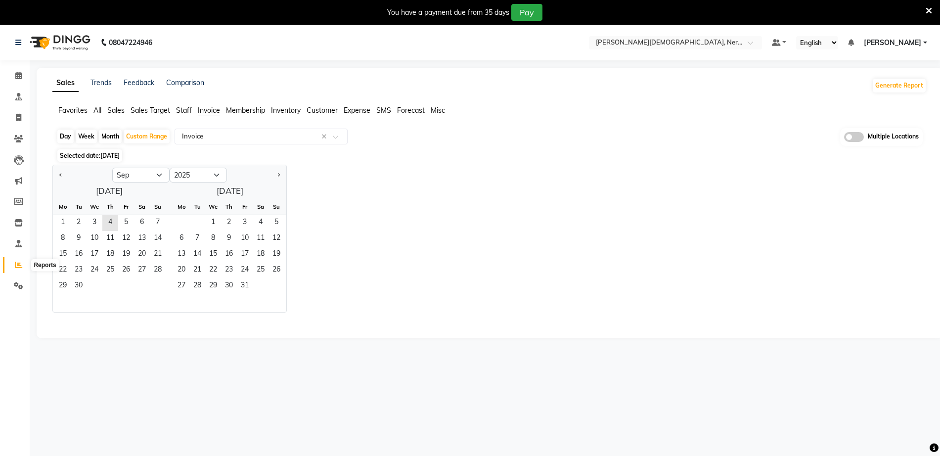
click at [12, 266] on span at bounding box center [18, 265] width 17 height 11
click at [444, 217] on div "Jan Feb Mar Apr May Jun Jul Aug Sep Oct Nov Dec 2015 2016 2017 2018 2019 2020 2…" at bounding box center [489, 239] width 874 height 148
click at [667, 41] on input "text" at bounding box center [665, 44] width 143 height 10
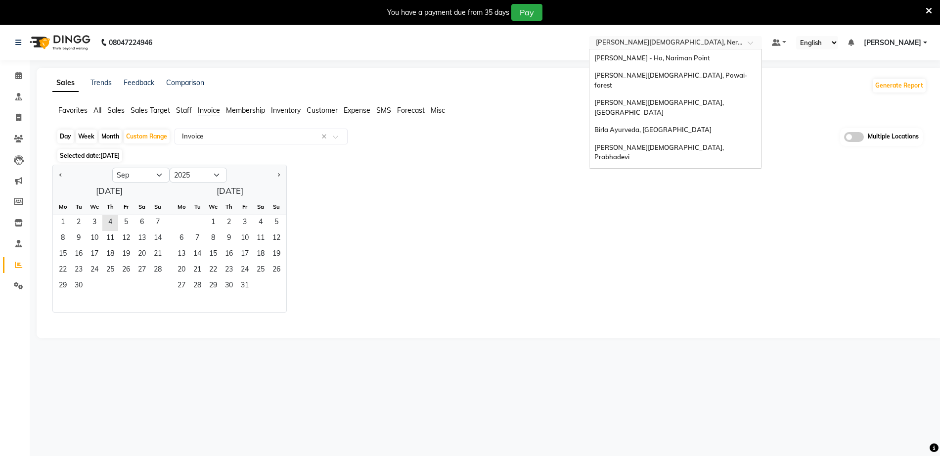
scroll to position [22, 0]
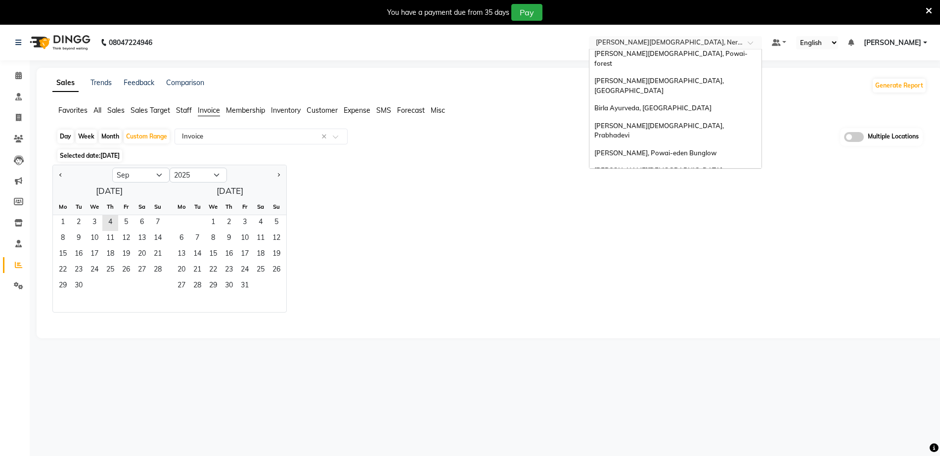
click at [463, 239] on div "Jan Feb Mar Apr May Jun Jul Aug Sep Oct Nov Dec 2015 2016 2017 2018 2019 2020 2…" at bounding box center [489, 239] width 874 height 148
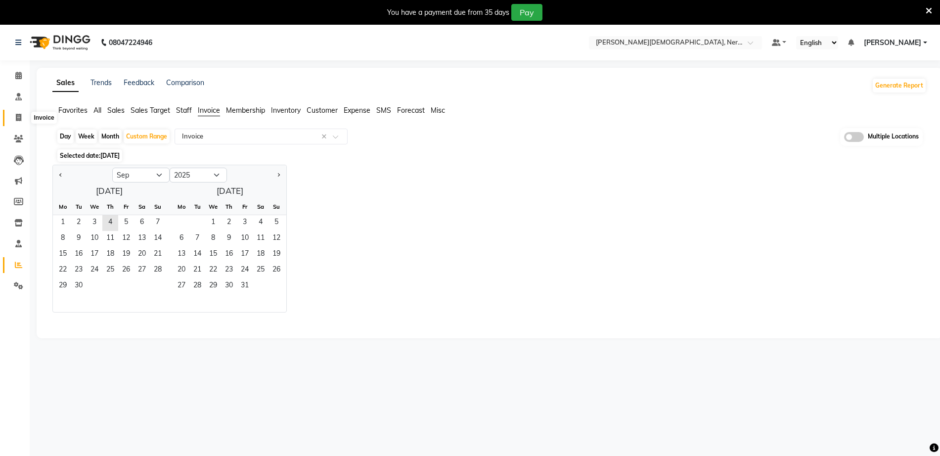
click at [20, 119] on icon at bounding box center [18, 117] width 5 height 7
select select "6808"
select select "service"
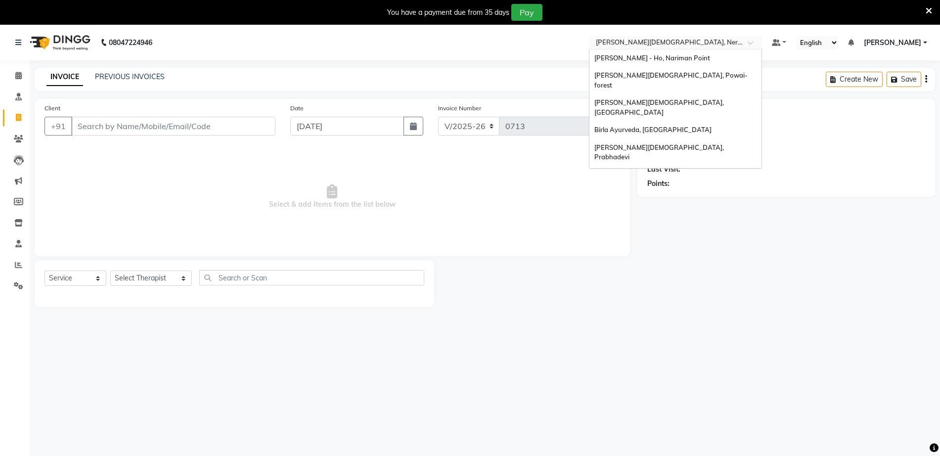
click at [687, 40] on input "text" at bounding box center [665, 44] width 143 height 10
click at [714, 69] on div "[PERSON_NAME][DEMOGRAPHIC_DATA], Powai-forest" at bounding box center [676, 80] width 172 height 27
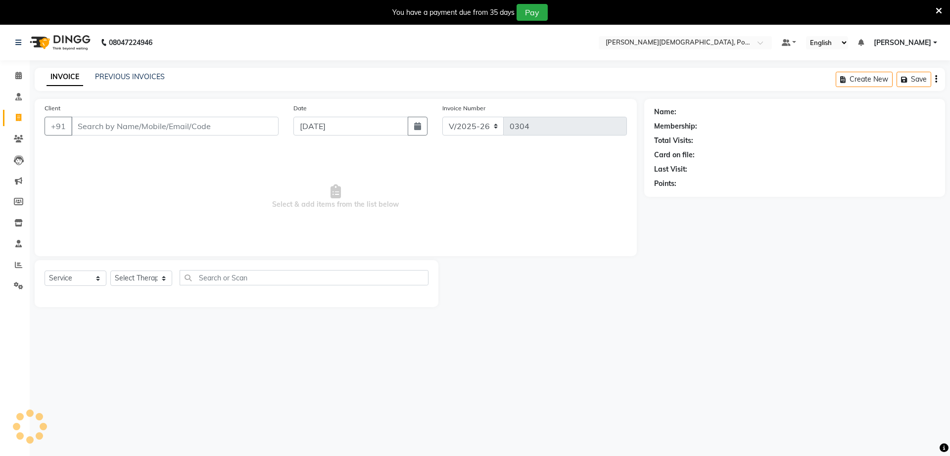
select select "6814"
select select "service"
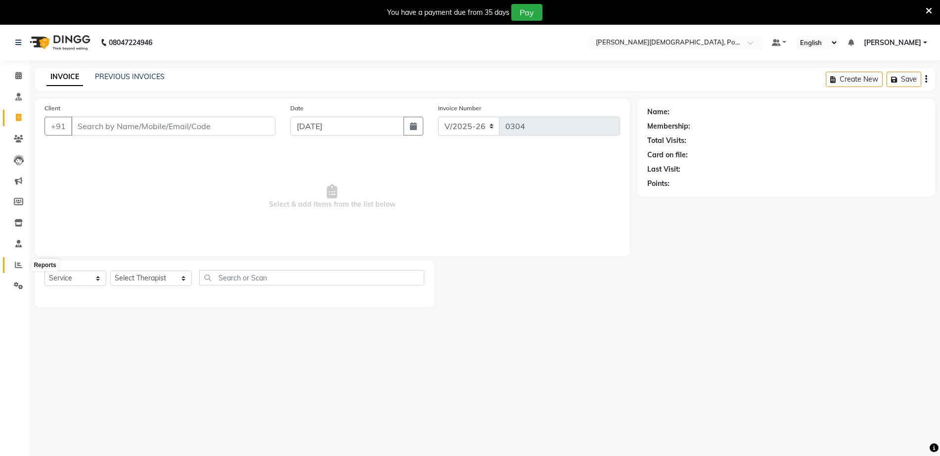
drag, startPoint x: 14, startPoint y: 267, endPoint x: 0, endPoint y: 265, distance: 14.0
click at [13, 267] on span at bounding box center [18, 265] width 17 height 11
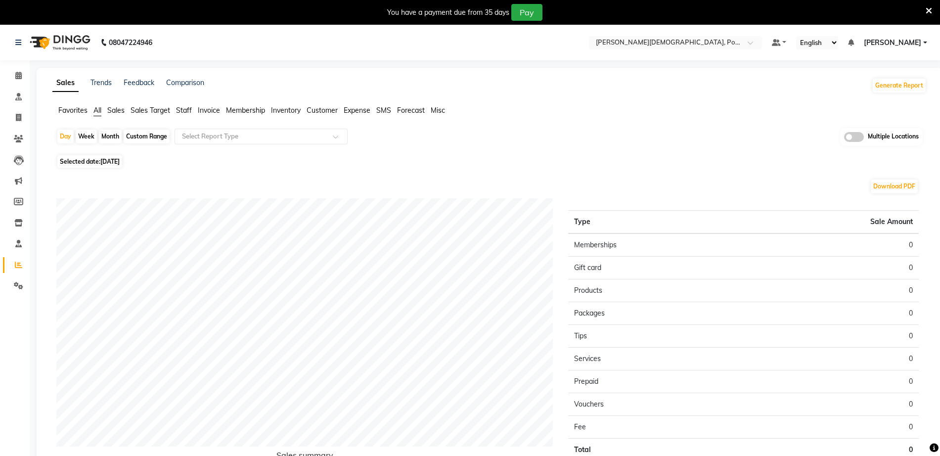
click at [211, 110] on span "Invoice" at bounding box center [209, 110] width 22 height 9
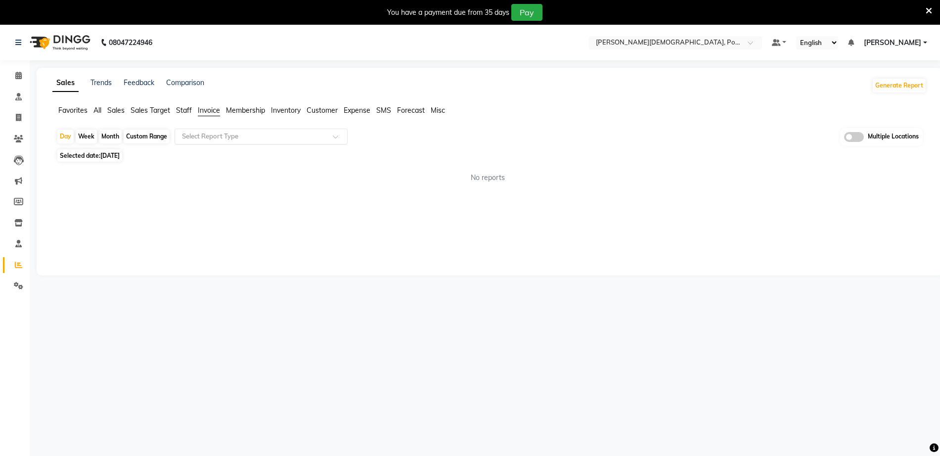
click at [219, 138] on input "text" at bounding box center [251, 137] width 142 height 10
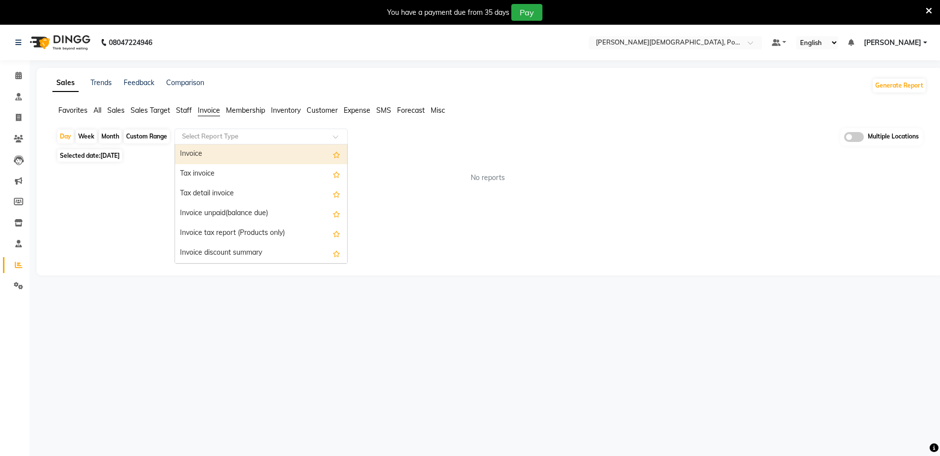
click at [209, 148] on div "Invoice" at bounding box center [261, 154] width 172 height 20
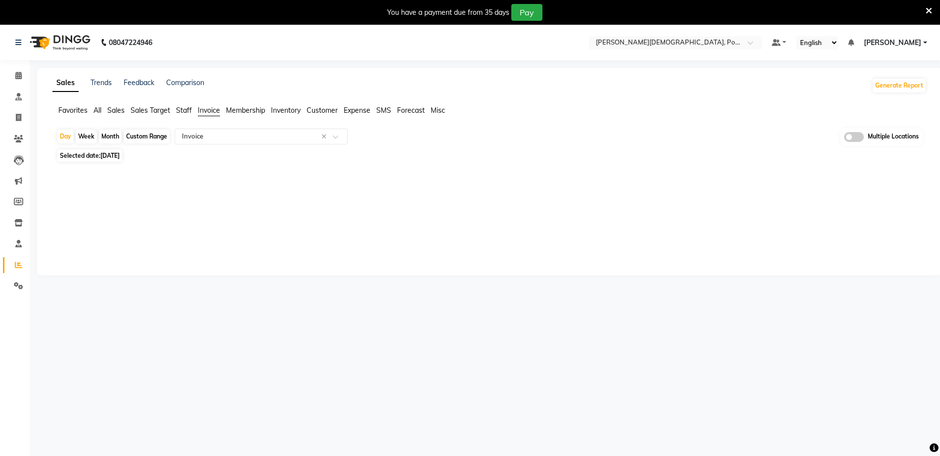
click at [145, 131] on div "Custom Range" at bounding box center [147, 137] width 46 height 14
select select "9"
select select "2025"
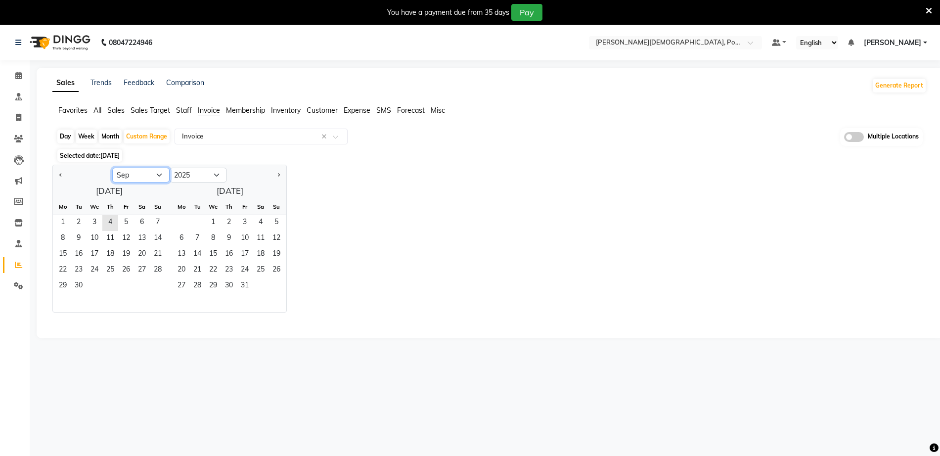
drag, startPoint x: 137, startPoint y: 169, endPoint x: 135, endPoint y: 174, distance: 5.3
click at [137, 169] on select "Jan Feb Mar Apr May Jun Jul Aug Sep Oct Nov Dec" at bounding box center [140, 175] width 57 height 15
select select "8"
click at [112, 168] on select "Jan Feb Mar Apr May Jun Jul Aug Sep Oct Nov Dec" at bounding box center [140, 175] width 57 height 15
drag, startPoint x: 127, startPoint y: 219, endPoint x: 149, endPoint y: 279, distance: 63.8
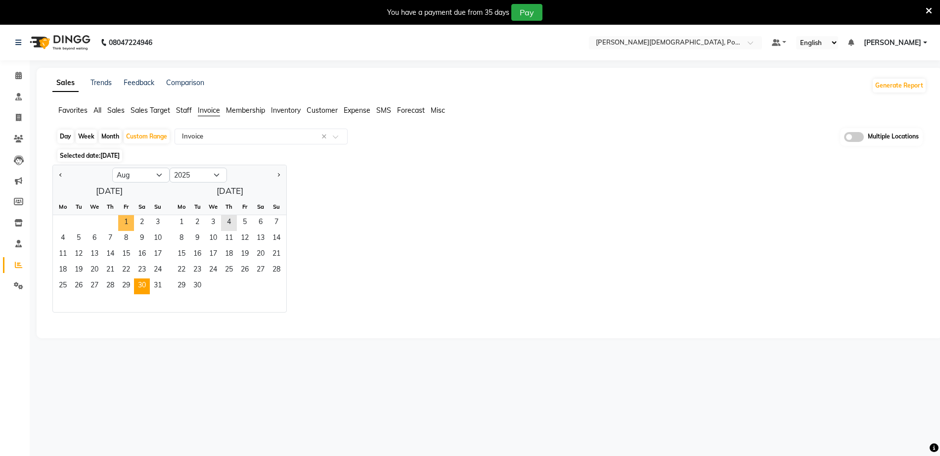
click at [126, 220] on span "1" at bounding box center [126, 223] width 16 height 16
click at [157, 281] on span "31" at bounding box center [158, 286] width 16 height 16
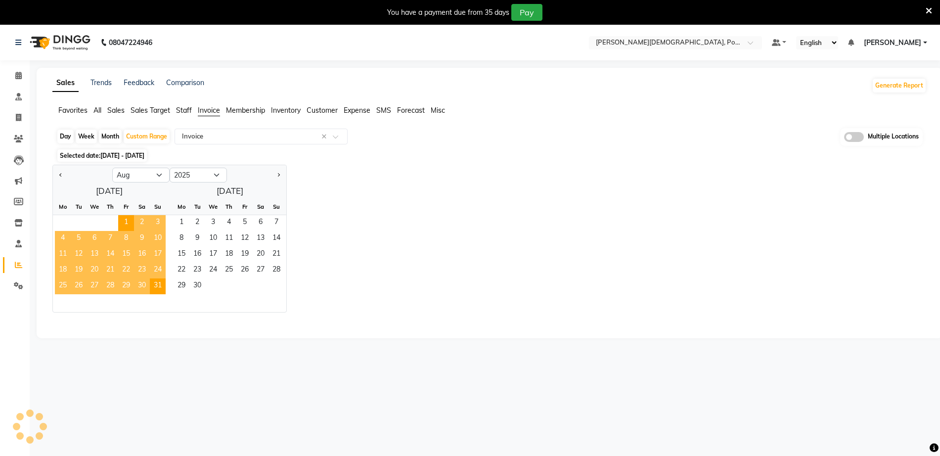
select select "full_report"
select select "csv"
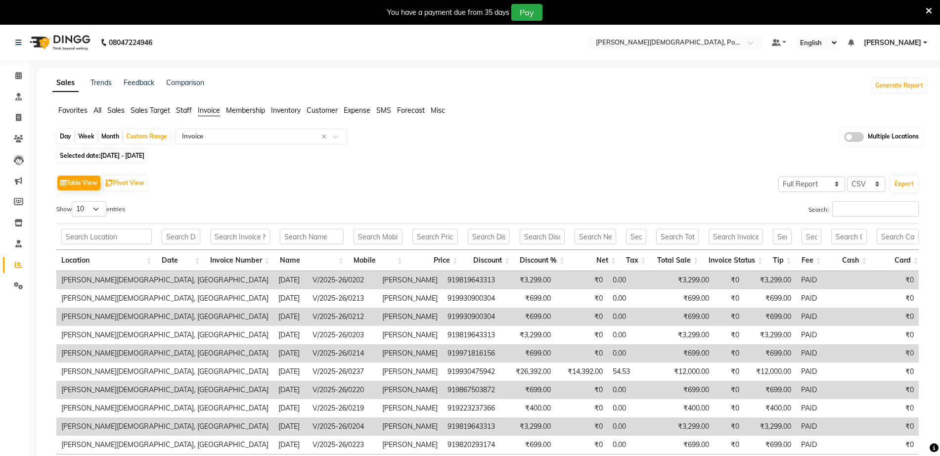
click at [154, 145] on div "Day Week Month Custom Range Select Report Type × Invoice × Multiple Locations" at bounding box center [489, 137] width 867 height 18
click at [144, 158] on span "01-08-2025 - 31-08-2025" at bounding box center [122, 155] width 44 height 7
select select "8"
select select "2025"
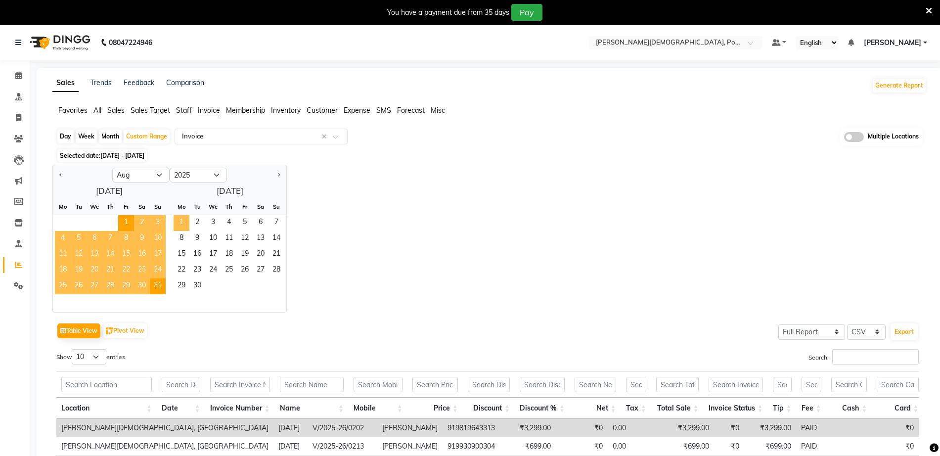
click at [183, 217] on span "1" at bounding box center [182, 223] width 16 height 16
select select "9"
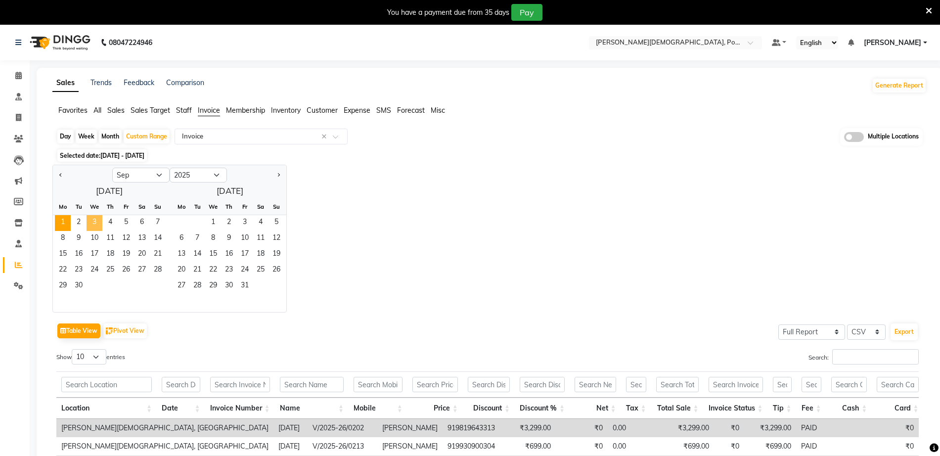
click at [98, 218] on span "3" at bounding box center [95, 223] width 16 height 16
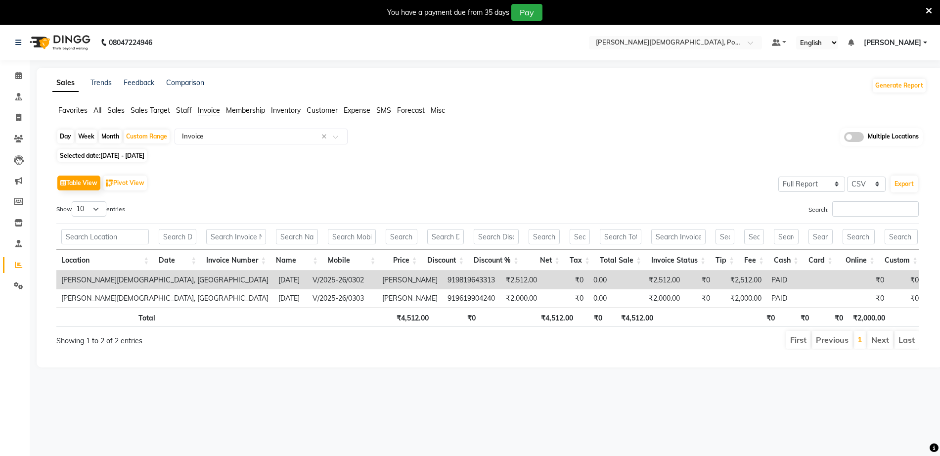
click at [330, 189] on div "Table View Pivot View Select Full Report Filtered Report Select CSV PDF Export" at bounding box center [487, 183] width 863 height 21
click at [99, 209] on select "10 25 50 100" at bounding box center [89, 208] width 35 height 15
select select "100"
click at [73, 201] on select "10 25 50 100" at bounding box center [89, 208] width 35 height 15
click at [116, 111] on span "Sales" at bounding box center [115, 110] width 17 height 9
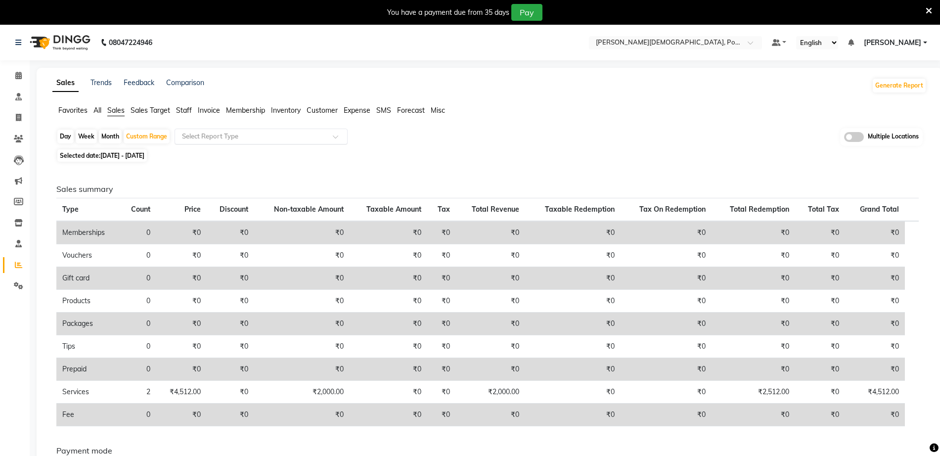
click at [186, 136] on input "text" at bounding box center [251, 137] width 142 height 10
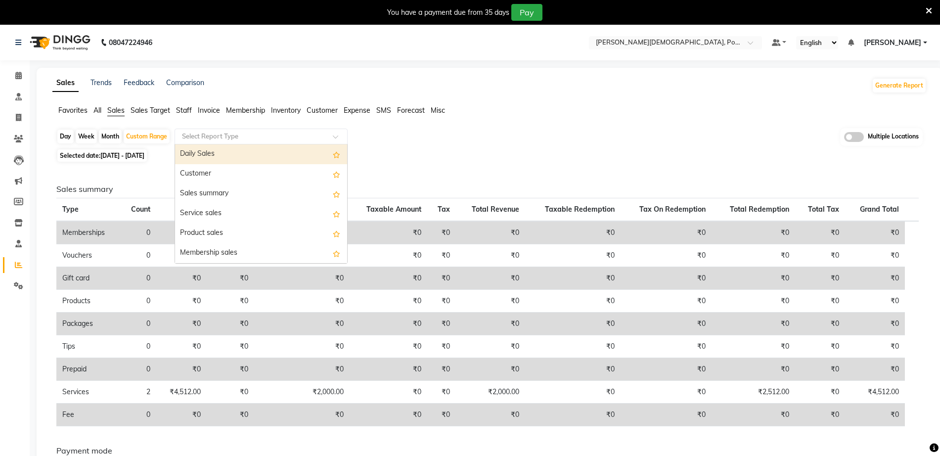
click at [194, 152] on div "Daily Sales" at bounding box center [261, 154] width 172 height 20
select select "full_report"
select select "csv"
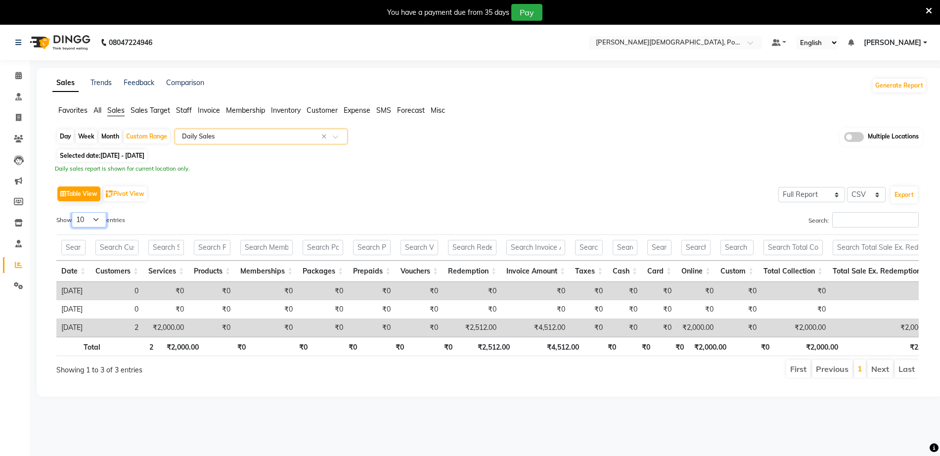
click at [100, 222] on select "10 25 50 100" at bounding box center [89, 219] width 35 height 15
select select "100"
click at [73, 212] on select "10 25 50 100" at bounding box center [89, 219] width 35 height 15
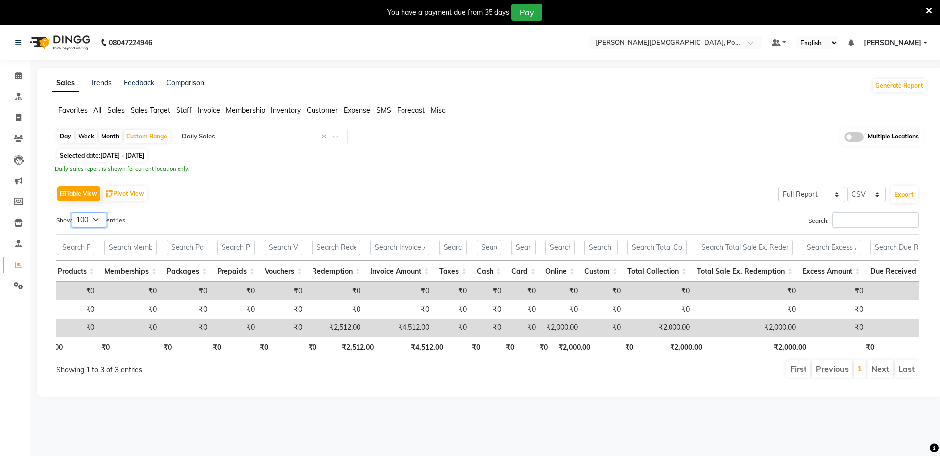
scroll to position [0, 138]
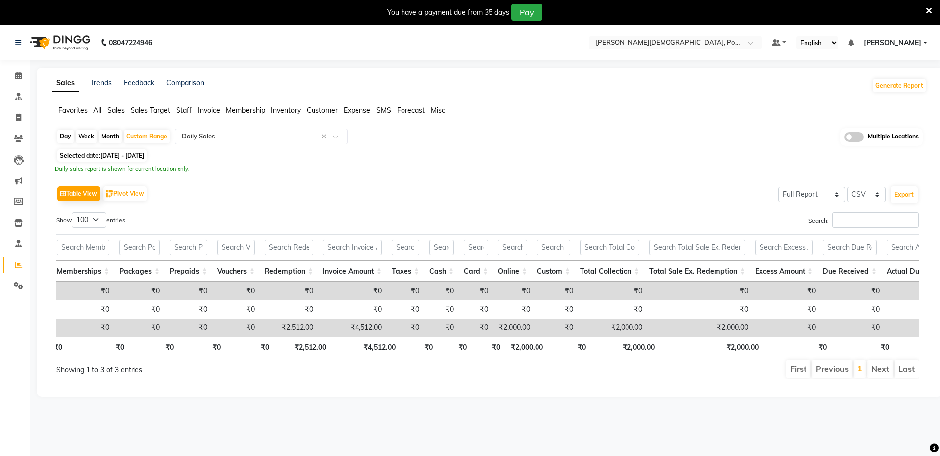
click at [449, 142] on div "Day Week Month Custom Range Select Report Type × Daily Sales × Multiple Locatio…" at bounding box center [489, 137] width 867 height 18
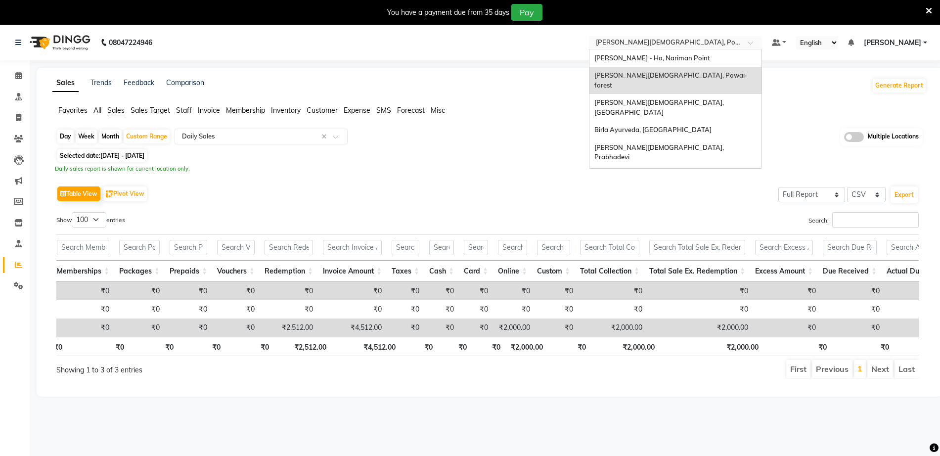
click at [673, 41] on input "text" at bounding box center [665, 44] width 143 height 10
click at [686, 98] on span "[PERSON_NAME][DEMOGRAPHIC_DATA], [GEOGRAPHIC_DATA]" at bounding box center [659, 107] width 131 height 18
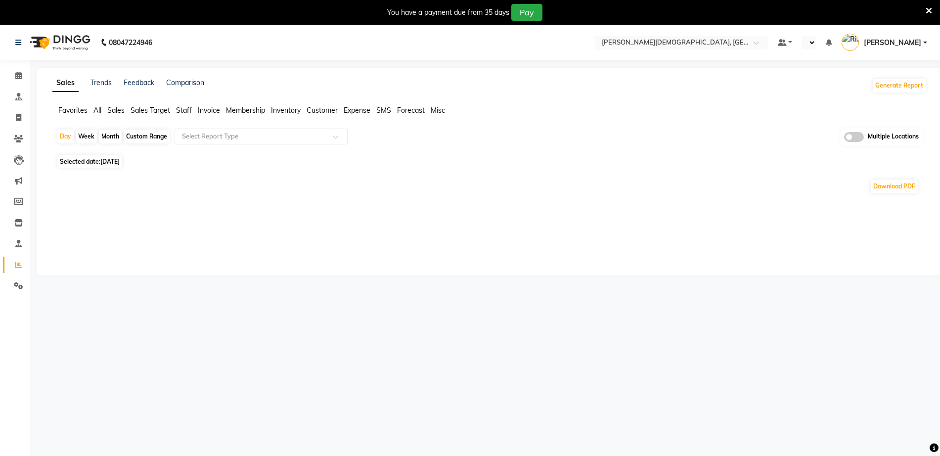
select select "en"
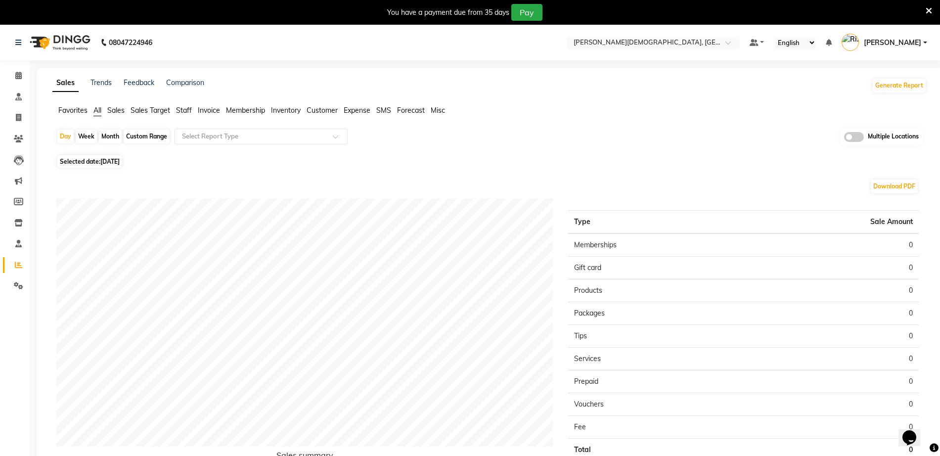
click at [115, 110] on span "Sales" at bounding box center [115, 110] width 17 height 9
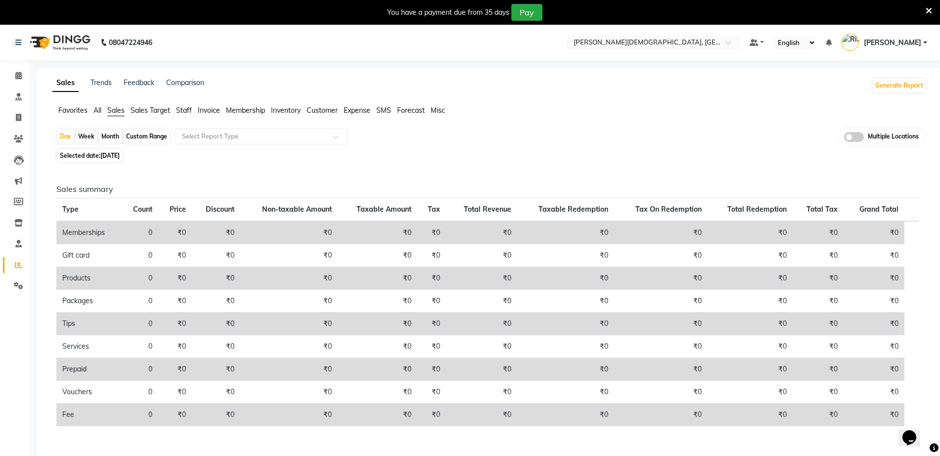
click at [150, 130] on div "Custom Range" at bounding box center [147, 137] width 46 height 14
select select "9"
select select "2025"
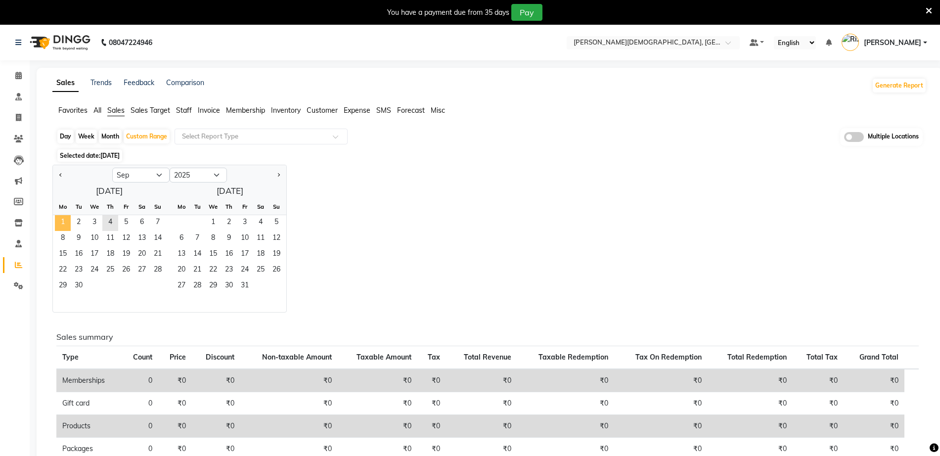
click at [66, 217] on span "1" at bounding box center [63, 223] width 16 height 16
click at [95, 223] on span "3" at bounding box center [95, 223] width 16 height 16
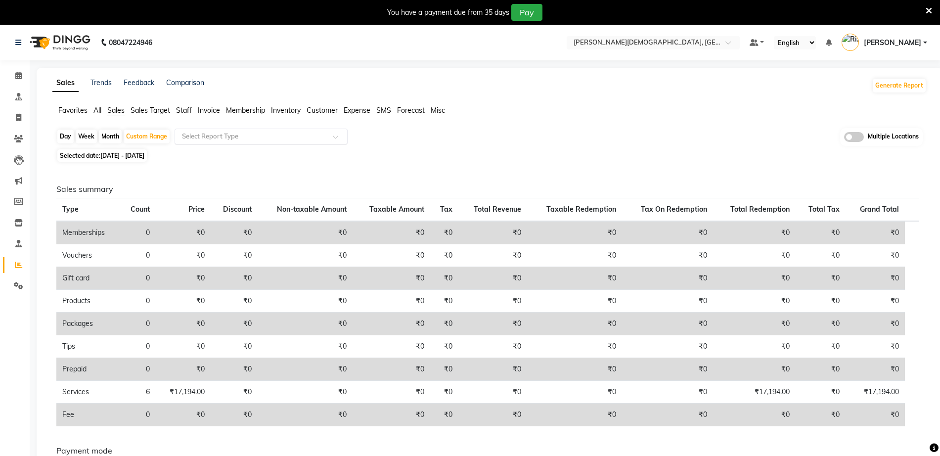
click at [237, 138] on input "text" at bounding box center [251, 137] width 142 height 10
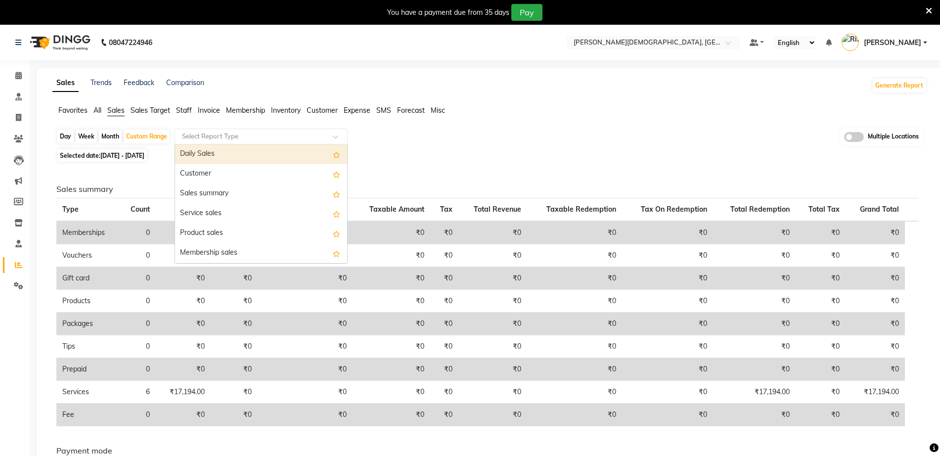
click at [222, 152] on div "Daily Sales" at bounding box center [261, 154] width 172 height 20
select select "full_report"
select select "csv"
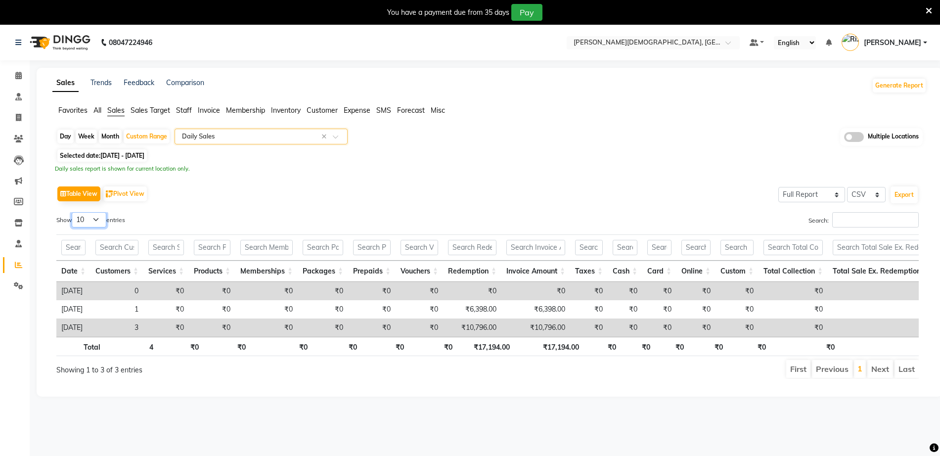
click at [82, 218] on select "10 25 50 100" at bounding box center [89, 219] width 35 height 15
select select "50"
click at [73, 212] on select "10 25 50 100" at bounding box center [89, 219] width 35 height 15
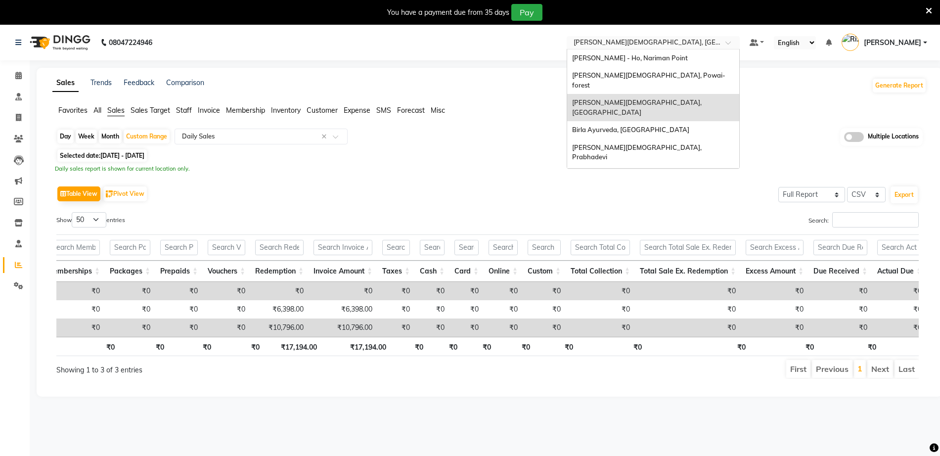
drag, startPoint x: 664, startPoint y: 37, endPoint x: 657, endPoint y: 58, distance: 22.4
click at [664, 38] on div "Select Location × [GEOGRAPHIC_DATA], [GEOGRAPHIC_DATA]" at bounding box center [653, 42] width 173 height 13
click at [671, 126] on span "Birla Ayurveda, [GEOGRAPHIC_DATA]" at bounding box center [630, 130] width 117 height 8
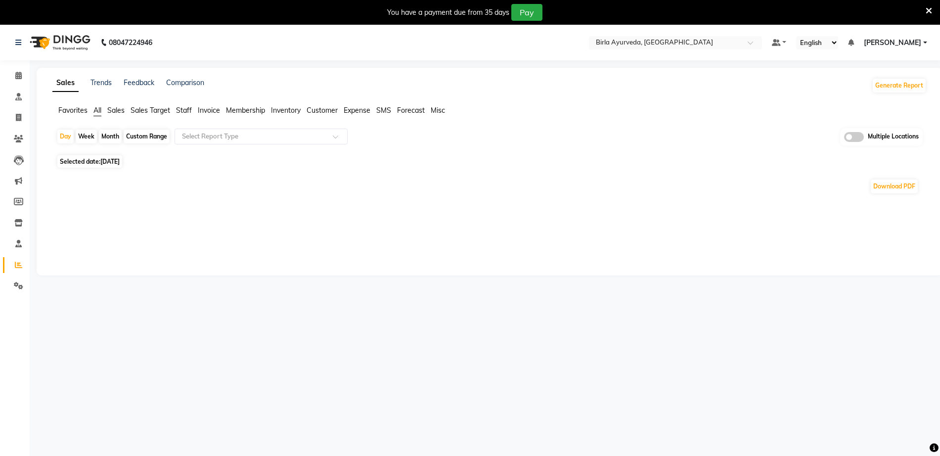
select select "en"
click at [113, 112] on span "Sales" at bounding box center [115, 110] width 17 height 9
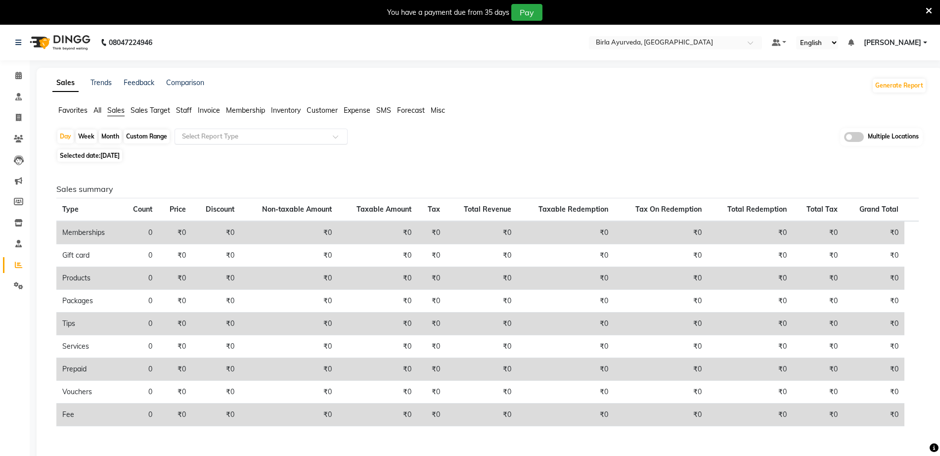
click at [215, 134] on input "text" at bounding box center [251, 137] width 142 height 10
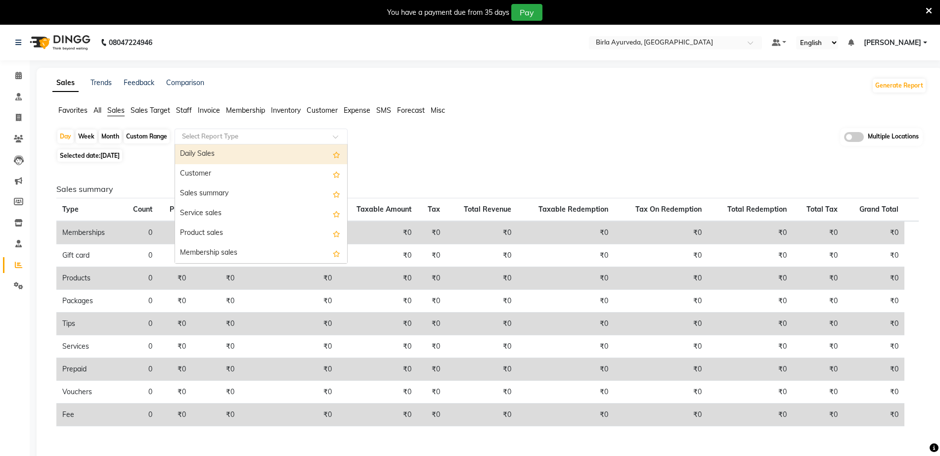
click at [203, 158] on div "Daily Sales" at bounding box center [261, 154] width 172 height 20
select select "full_report"
select select "csv"
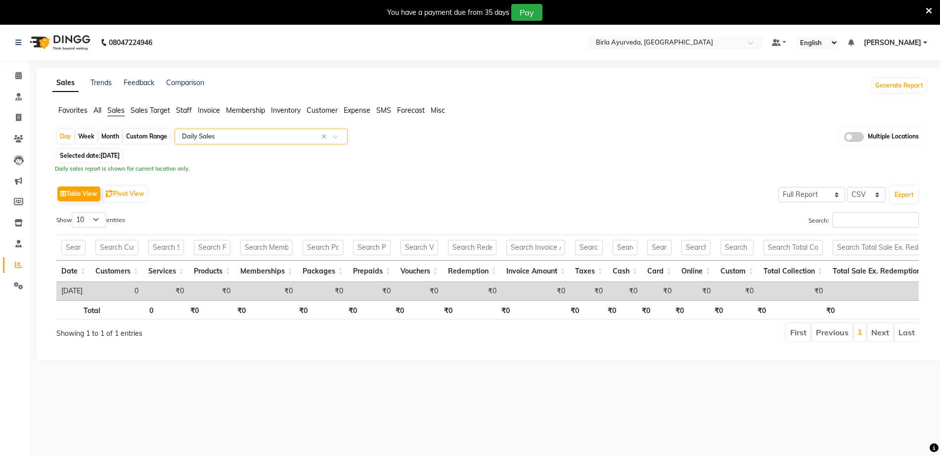
click at [134, 136] on div "Custom Range" at bounding box center [147, 137] width 46 height 14
select select "9"
select select "2025"
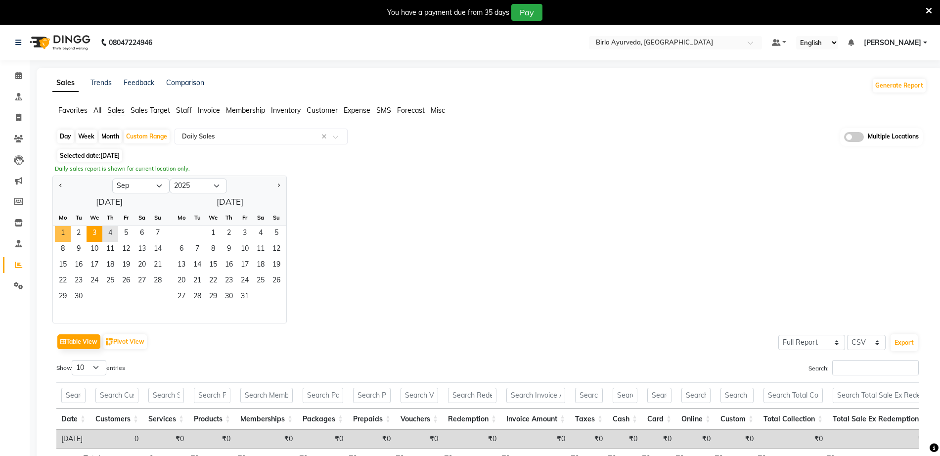
drag, startPoint x: 61, startPoint y: 231, endPoint x: 88, endPoint y: 233, distance: 27.3
click at [65, 231] on span "1" at bounding box center [63, 234] width 16 height 16
click at [93, 232] on span "3" at bounding box center [95, 234] width 16 height 16
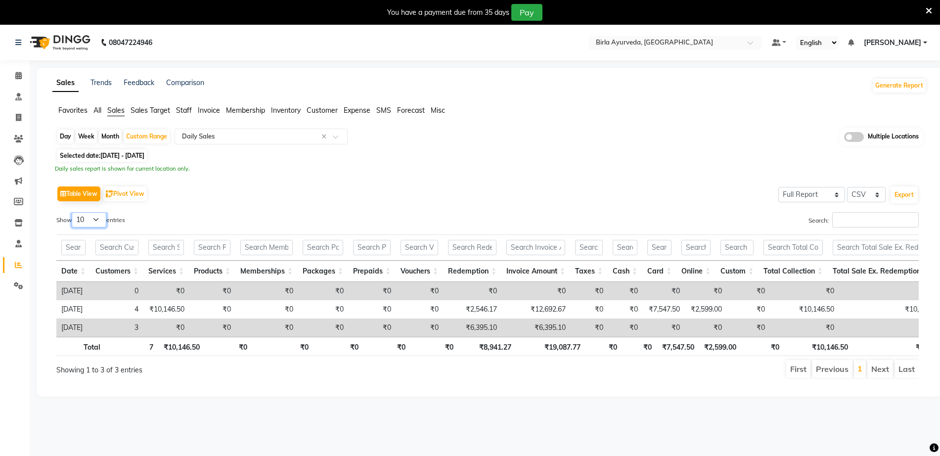
drag, startPoint x: 96, startPoint y: 218, endPoint x: 91, endPoint y: 226, distance: 9.3
click at [95, 219] on select "10 25 50 100" at bounding box center [89, 219] width 35 height 15
click at [73, 212] on select "10 25 50 100" at bounding box center [89, 219] width 35 height 15
click at [91, 217] on select "10 25 50 100" at bounding box center [89, 219] width 35 height 15
select select "50"
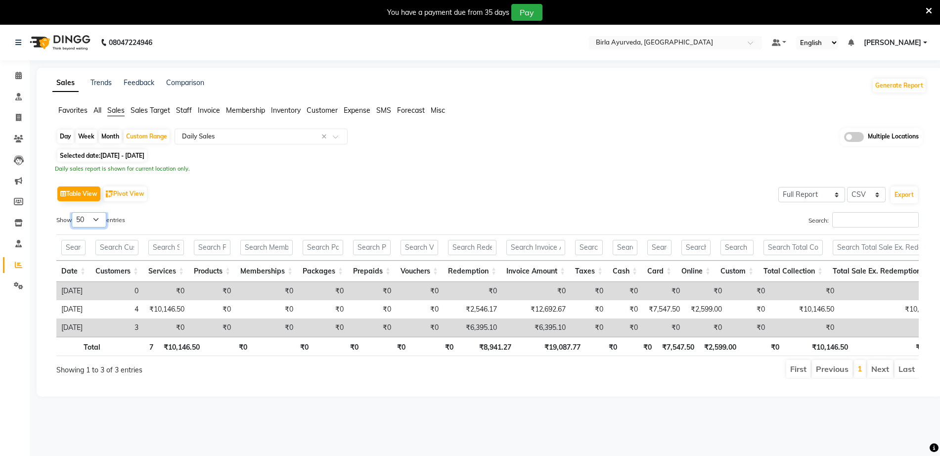
click at [73, 212] on select "10 25 50 100" at bounding box center [89, 219] width 35 height 15
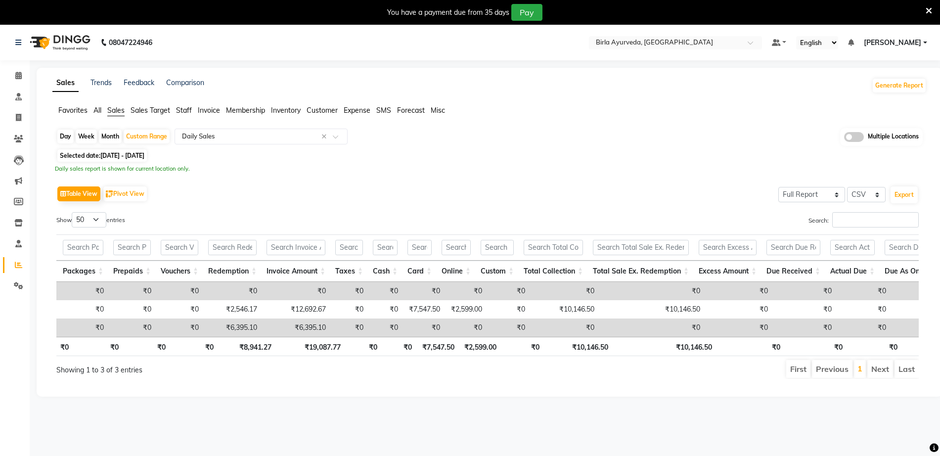
click at [702, 52] on nav "08047224946 Select Location × Birla Ayurveda, Nepansea Road Default Panel My Pa…" at bounding box center [470, 43] width 940 height 36
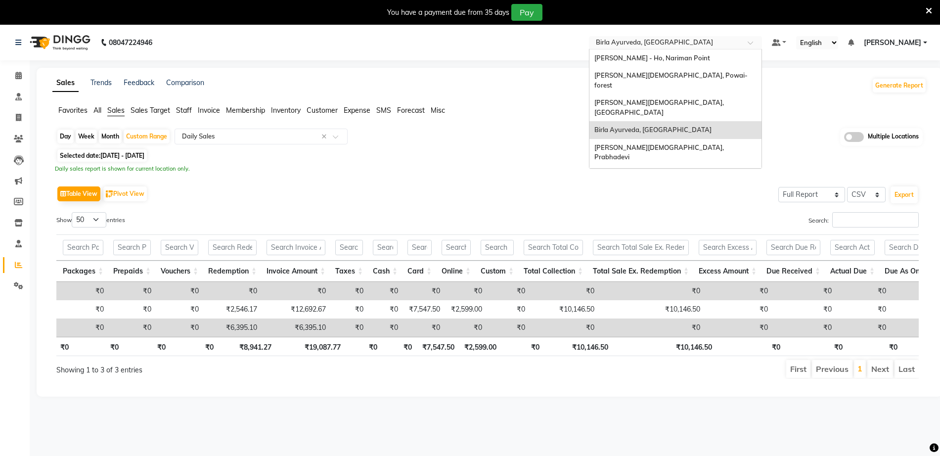
click at [649, 45] on input "text" at bounding box center [665, 44] width 143 height 10
click at [692, 143] on span "[PERSON_NAME][DEMOGRAPHIC_DATA], Prabhadevi" at bounding box center [659, 152] width 131 height 18
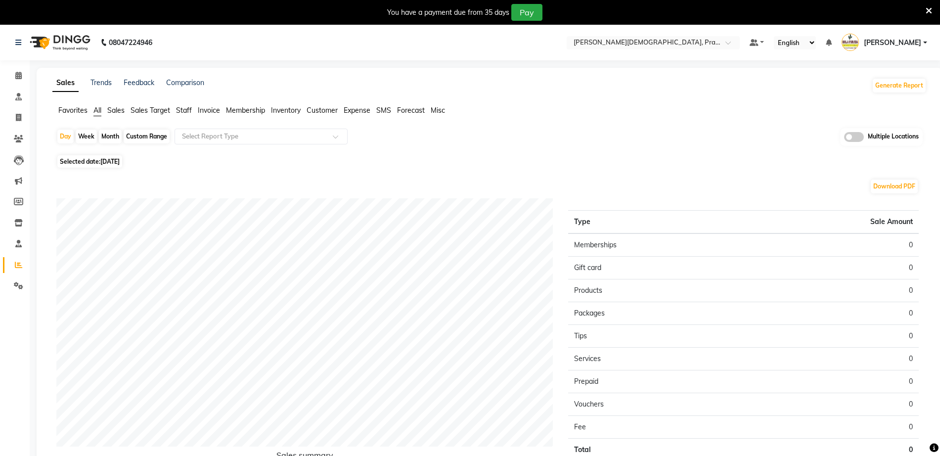
click at [206, 110] on span "Invoice" at bounding box center [209, 110] width 22 height 9
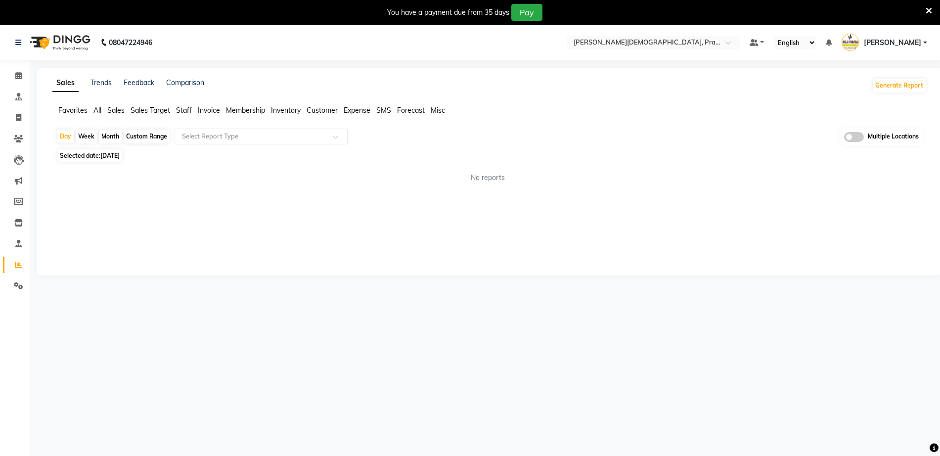
click at [138, 136] on div "Custom Range" at bounding box center [147, 137] width 46 height 14
select select "9"
select select "2025"
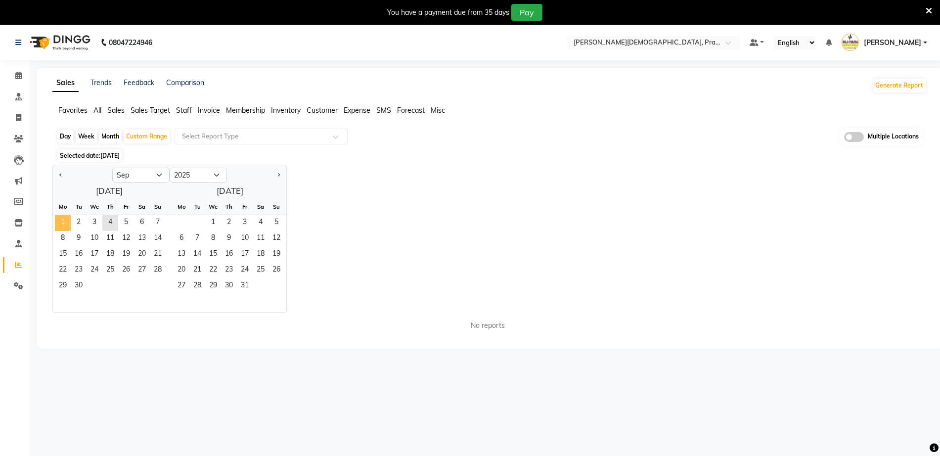
drag, startPoint x: 59, startPoint y: 223, endPoint x: 64, endPoint y: 226, distance: 5.8
click at [58, 224] on span "1" at bounding box center [63, 223] width 16 height 16
click at [91, 220] on span "3" at bounding box center [95, 223] width 16 height 16
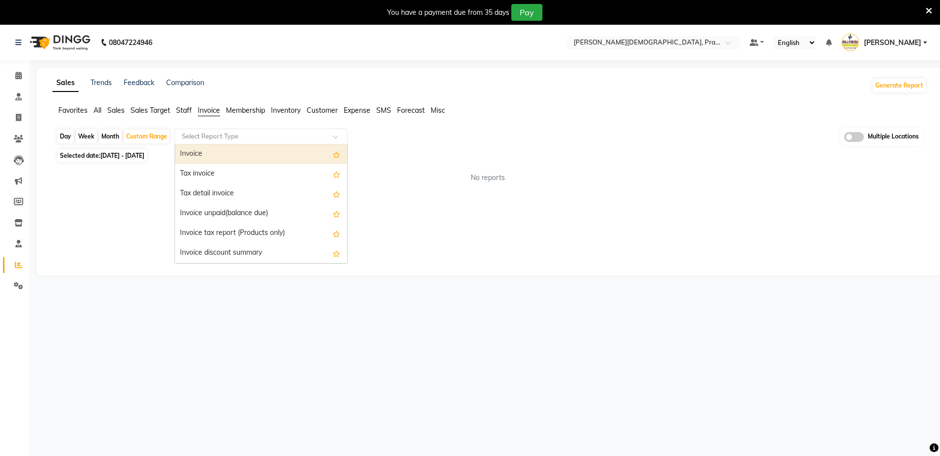
drag, startPoint x: 256, startPoint y: 137, endPoint x: 241, endPoint y: 157, distance: 25.8
click at [255, 139] on input "text" at bounding box center [251, 137] width 142 height 10
click at [238, 154] on div "Invoice" at bounding box center [261, 154] width 172 height 20
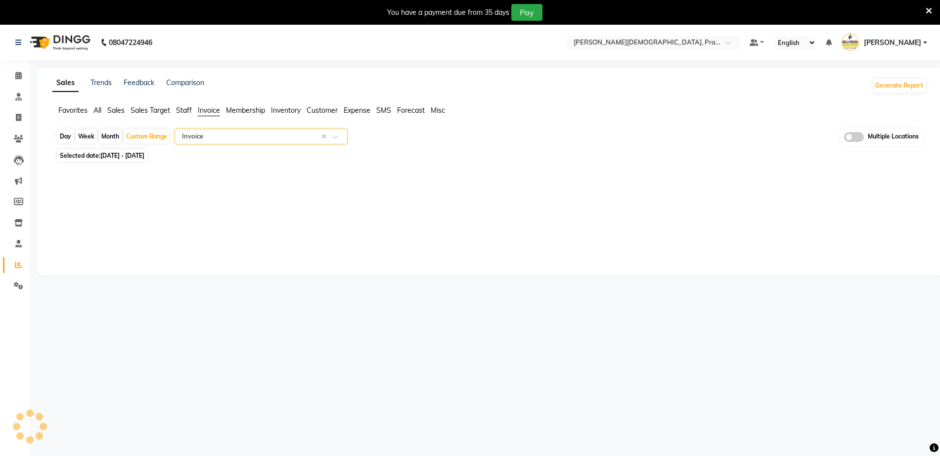
select select "full_report"
select select "csv"
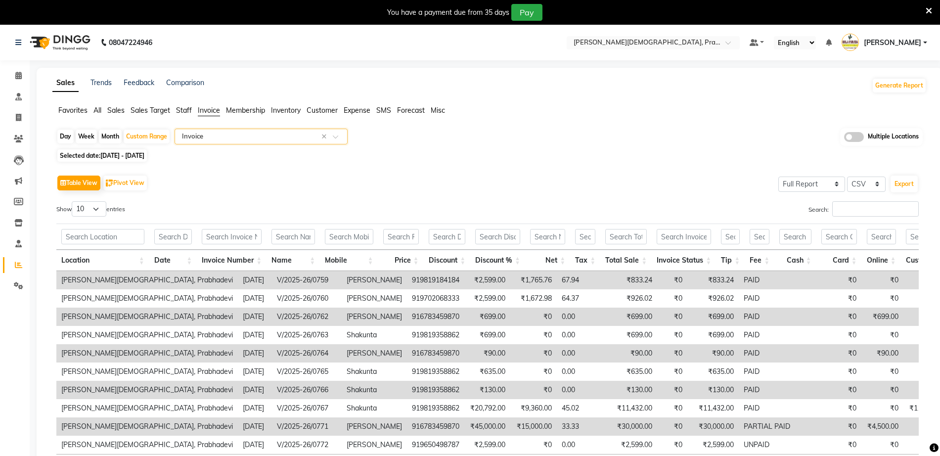
click at [117, 107] on span "Sales" at bounding box center [115, 110] width 17 height 9
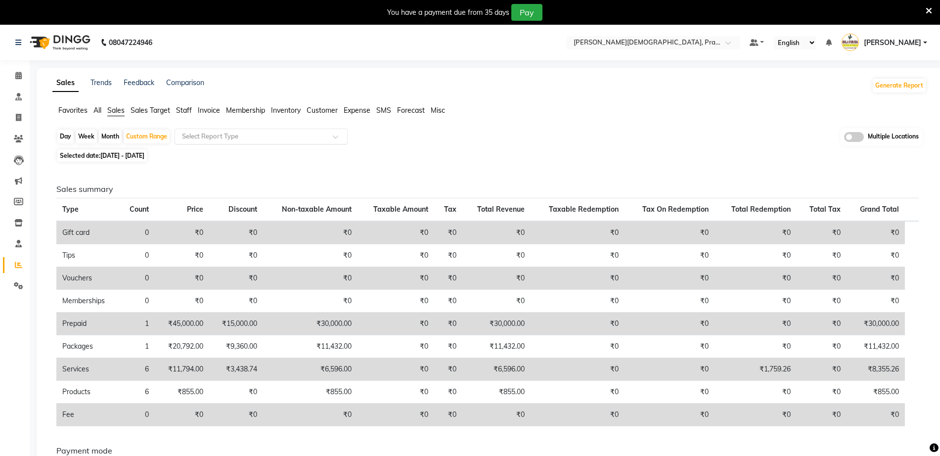
click at [187, 134] on input "text" at bounding box center [251, 137] width 142 height 10
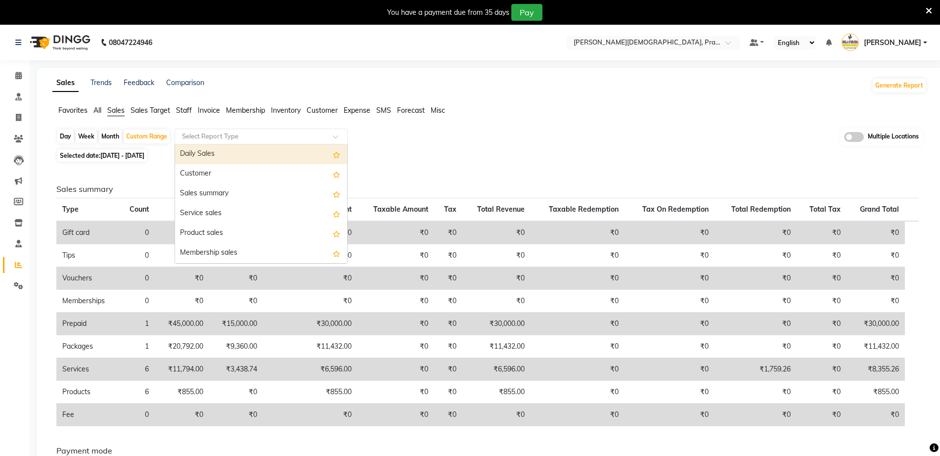
click at [192, 154] on div "Daily Sales" at bounding box center [261, 154] width 172 height 20
select select "full_report"
select select "csv"
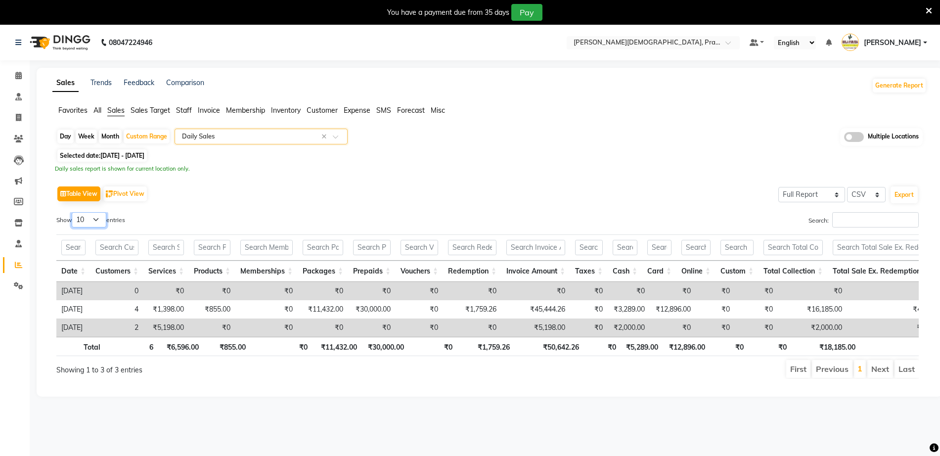
drag, startPoint x: 100, startPoint y: 215, endPoint x: 93, endPoint y: 224, distance: 11.6
click at [100, 215] on select "10 25 50 100" at bounding box center [89, 219] width 35 height 15
select select "50"
click at [73, 212] on select "10 25 50 100" at bounding box center [89, 219] width 35 height 15
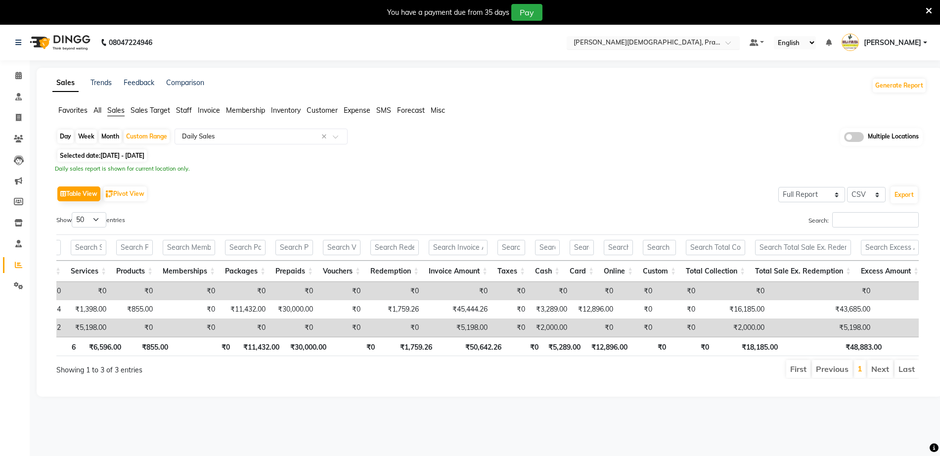
click at [682, 43] on input "text" at bounding box center [643, 44] width 143 height 10
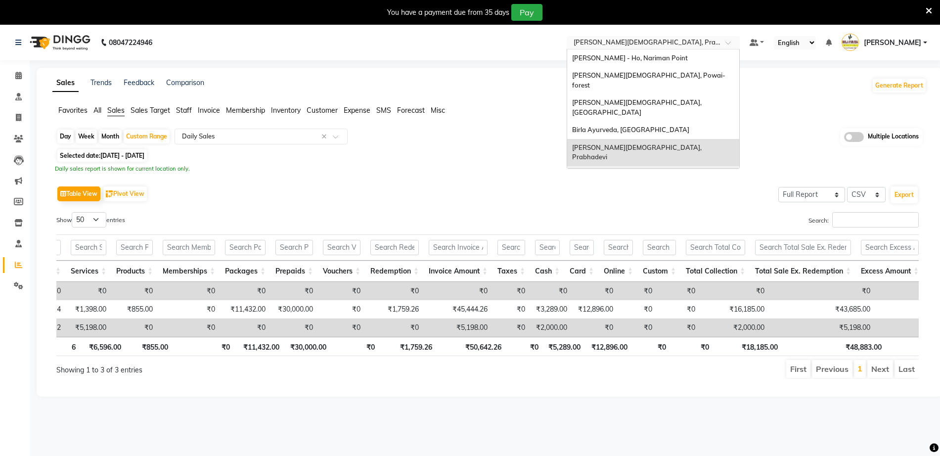
click at [664, 171] on span "[PERSON_NAME], Powai-eden Bunglow" at bounding box center [633, 175] width 122 height 8
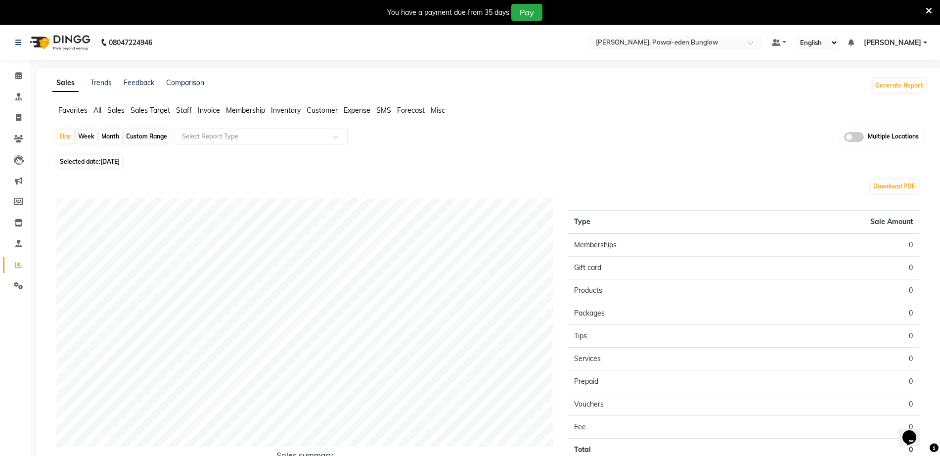
click at [119, 106] on span "Sales" at bounding box center [115, 110] width 17 height 9
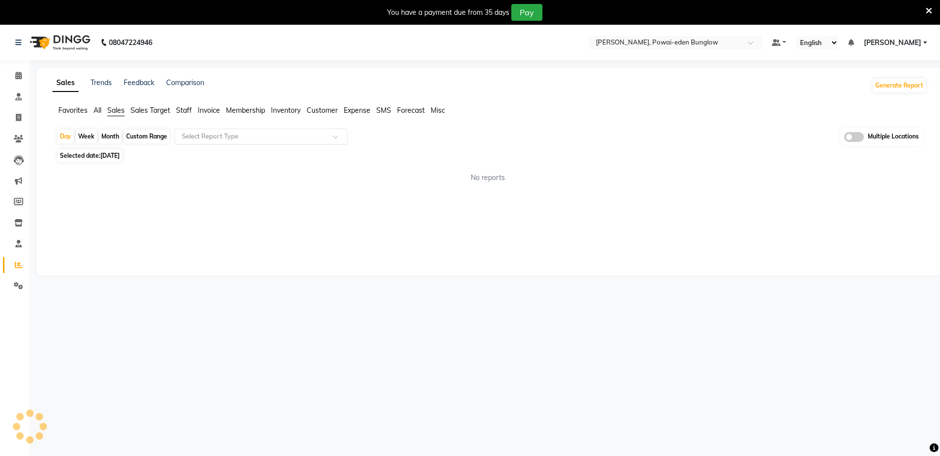
click at [238, 136] on input "text" at bounding box center [251, 137] width 142 height 10
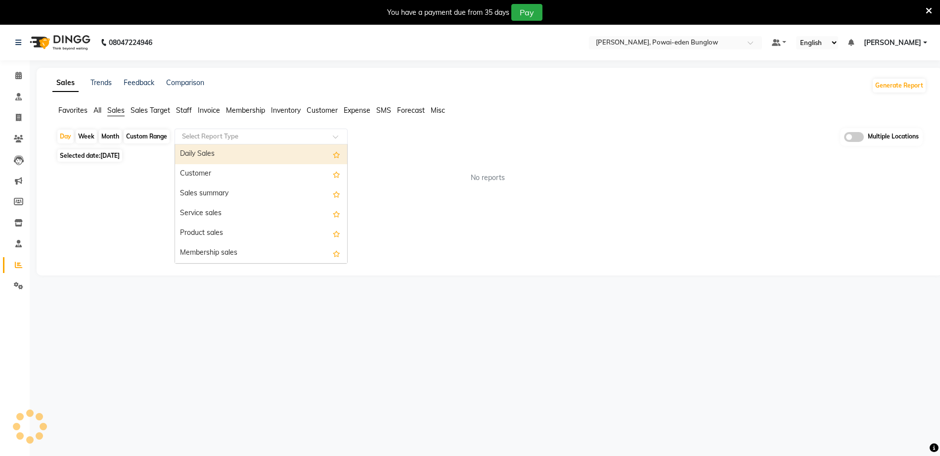
click at [222, 151] on div "Daily Sales" at bounding box center [261, 154] width 172 height 20
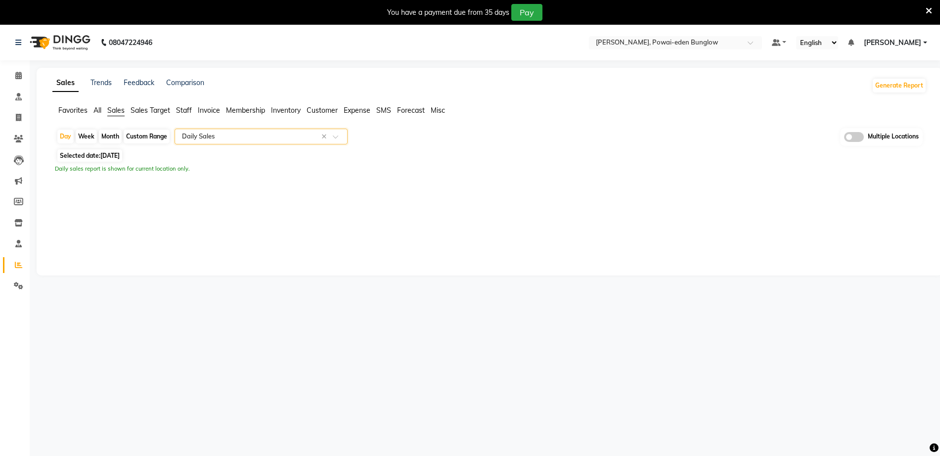
select select "full_report"
select select "csv"
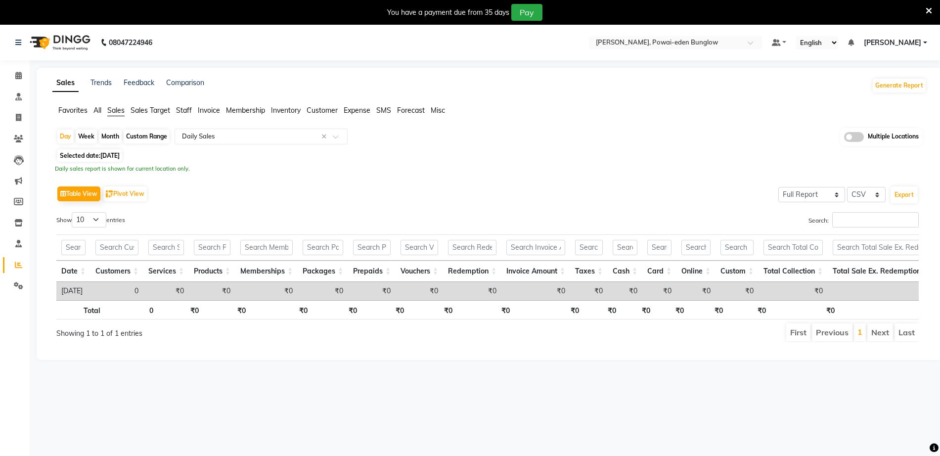
click at [152, 136] on div "Custom Range" at bounding box center [147, 137] width 46 height 14
select select "9"
select select "2025"
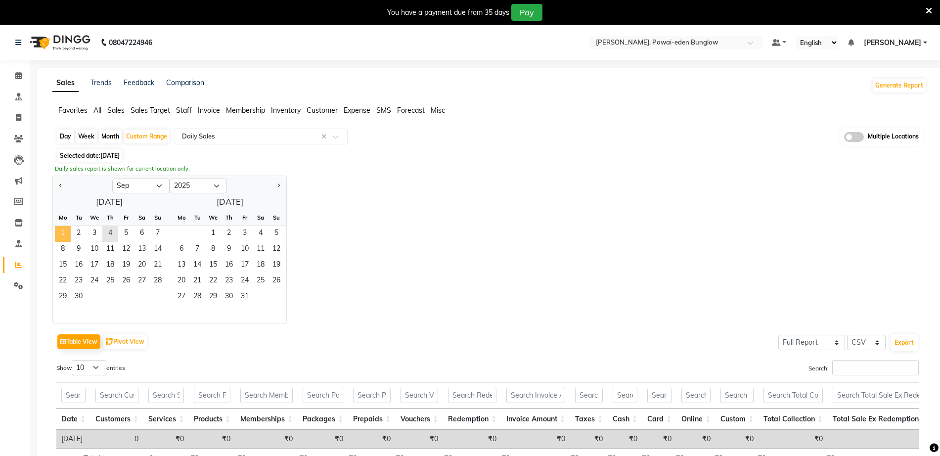
click at [65, 231] on span "1" at bounding box center [63, 234] width 16 height 16
click at [94, 229] on span "3" at bounding box center [95, 234] width 16 height 16
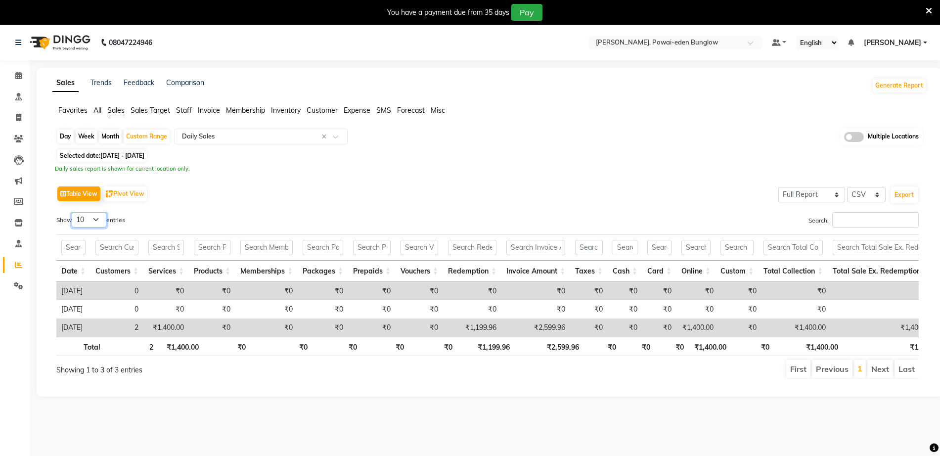
drag, startPoint x: 95, startPoint y: 213, endPoint x: 94, endPoint y: 218, distance: 5.2
click at [94, 214] on select "10 25 50 100" at bounding box center [89, 219] width 35 height 15
select select "50"
click at [73, 212] on select "10 25 50 100" at bounding box center [89, 219] width 35 height 15
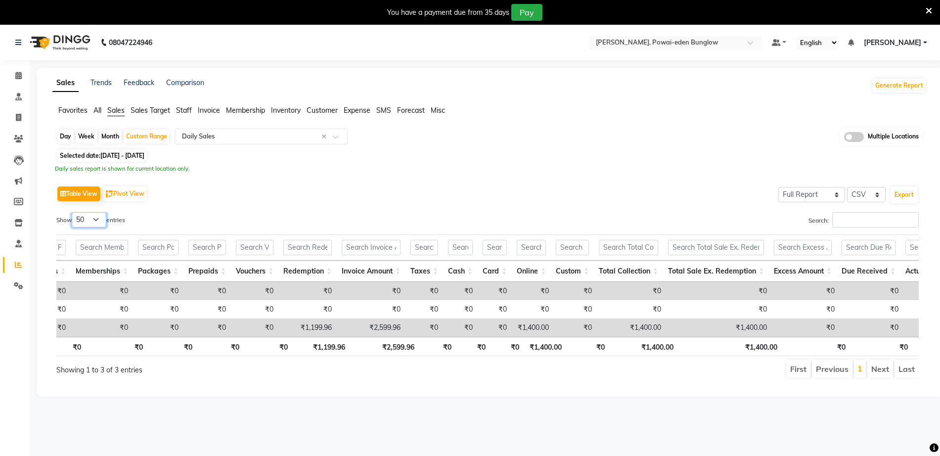
scroll to position [0, 211]
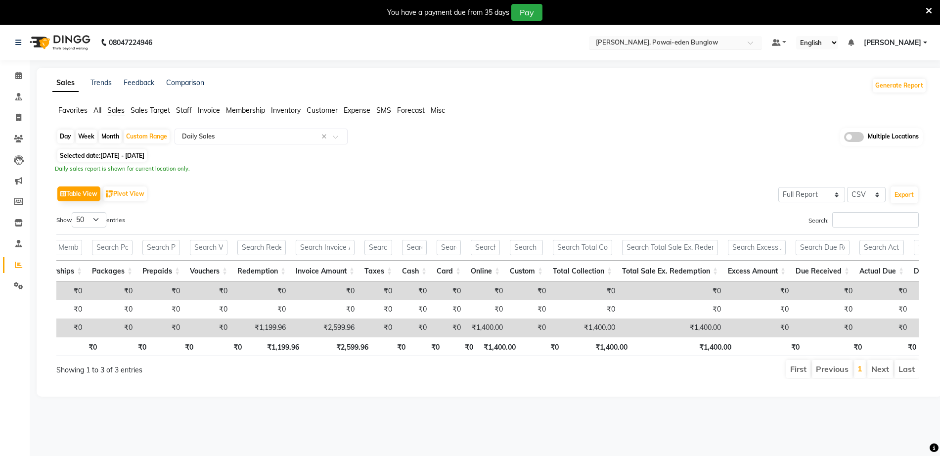
click at [687, 37] on div "Select Location × [GEOGRAPHIC_DATA], [GEOGRAPHIC_DATA]-eden [GEOGRAPHIC_DATA]" at bounding box center [675, 42] width 173 height 13
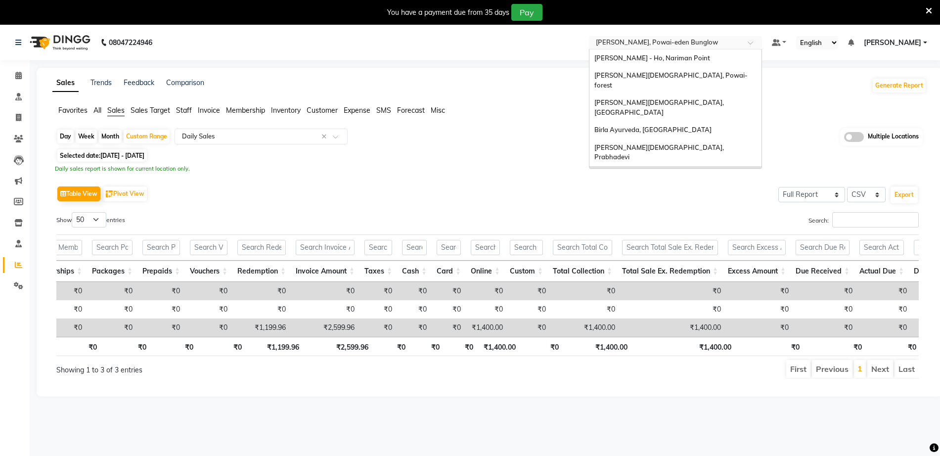
click at [698, 183] on div "[PERSON_NAME][DEMOGRAPHIC_DATA], [PERSON_NAME]" at bounding box center [676, 196] width 172 height 27
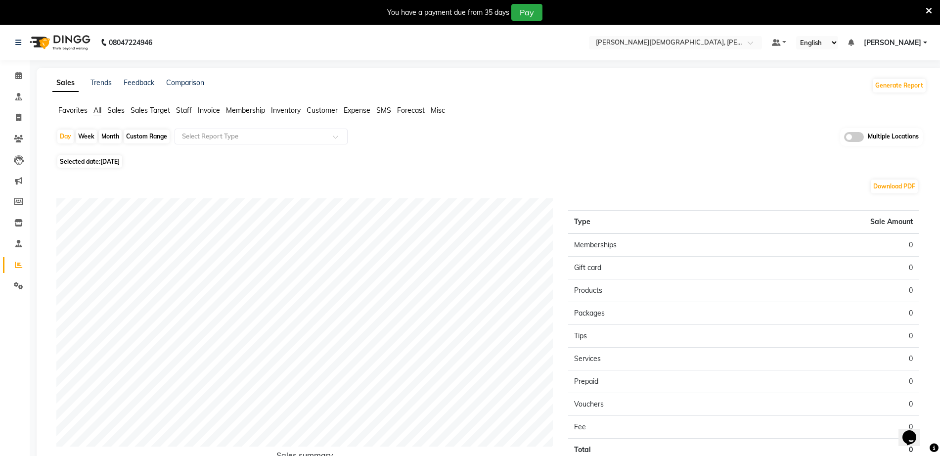
click at [116, 113] on span "Sales" at bounding box center [115, 110] width 17 height 9
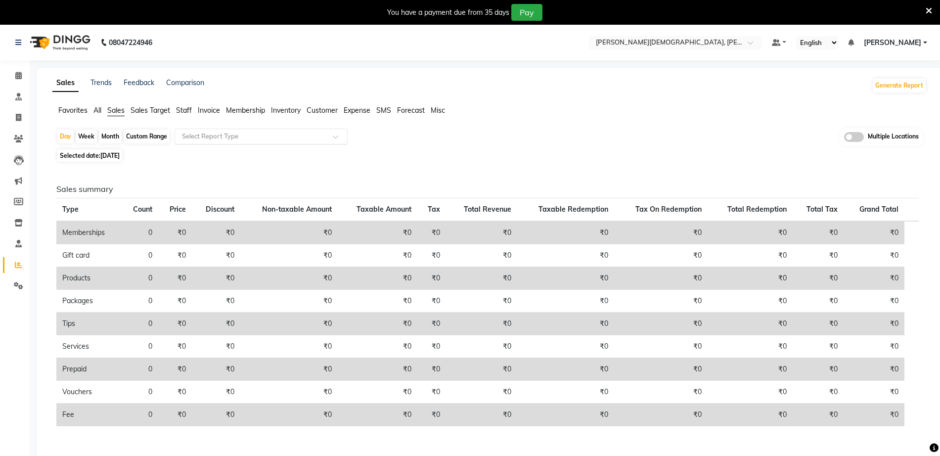
click at [204, 137] on input "text" at bounding box center [251, 137] width 142 height 10
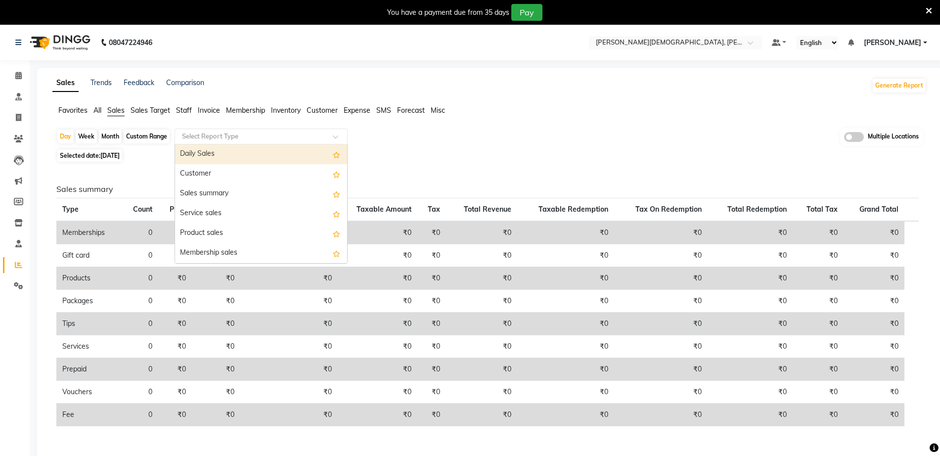
click at [202, 147] on div "Daily Sales" at bounding box center [261, 154] width 172 height 20
select select "full_report"
select select "csv"
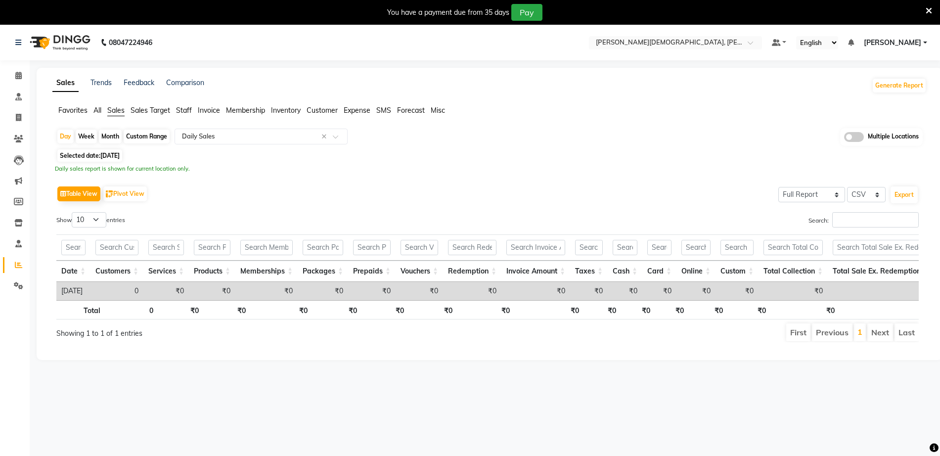
drag, startPoint x: 147, startPoint y: 135, endPoint x: 143, endPoint y: 140, distance: 6.7
click at [147, 136] on div "Custom Range" at bounding box center [147, 137] width 46 height 14
select select "9"
select select "2025"
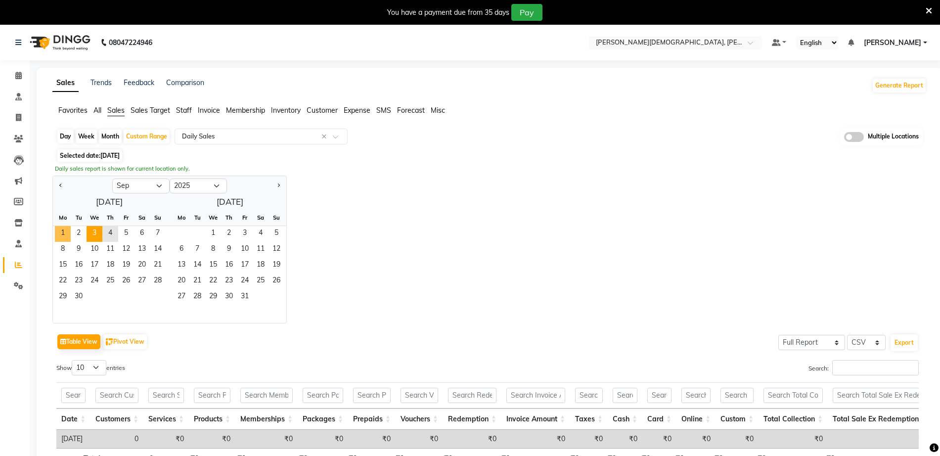
drag, startPoint x: 58, startPoint y: 228, endPoint x: 93, endPoint y: 234, distance: 35.1
click at [58, 229] on span "1" at bounding box center [63, 234] width 16 height 16
click at [93, 233] on span "3" at bounding box center [95, 234] width 16 height 16
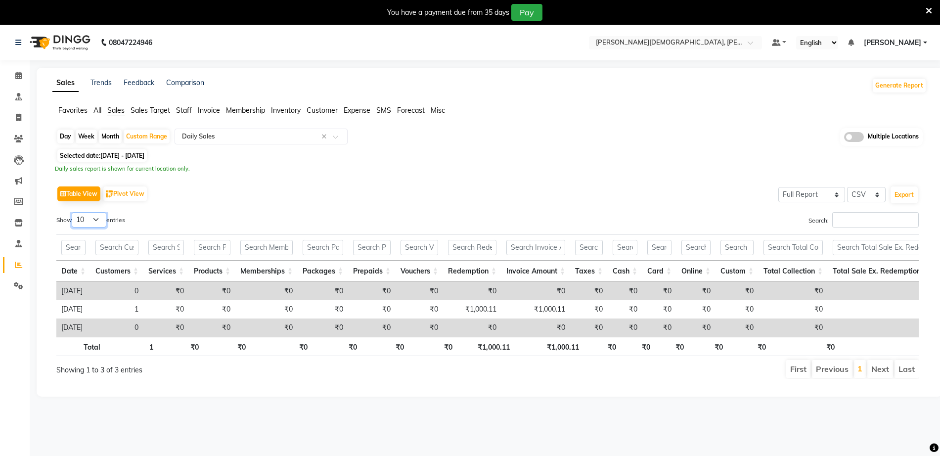
click at [92, 224] on select "10 25 50 100" at bounding box center [89, 219] width 35 height 15
select select "50"
click at [73, 212] on select "10 25 50 100" at bounding box center [89, 219] width 35 height 15
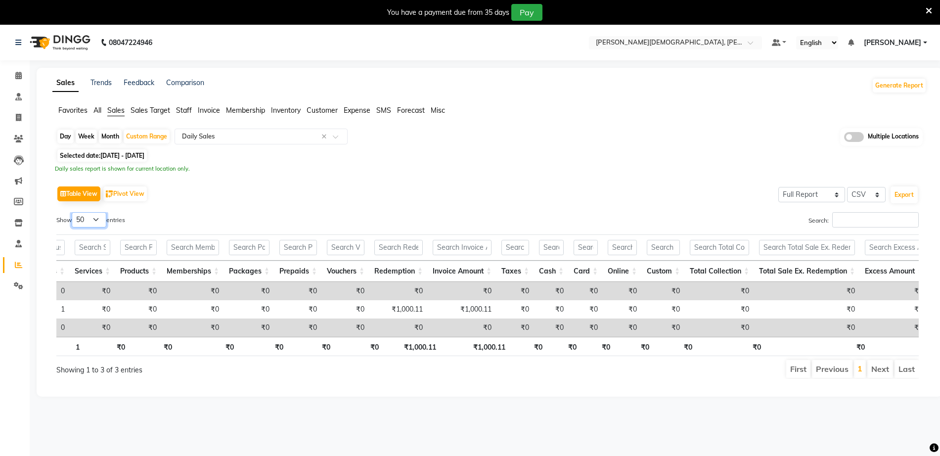
scroll to position [0, 95]
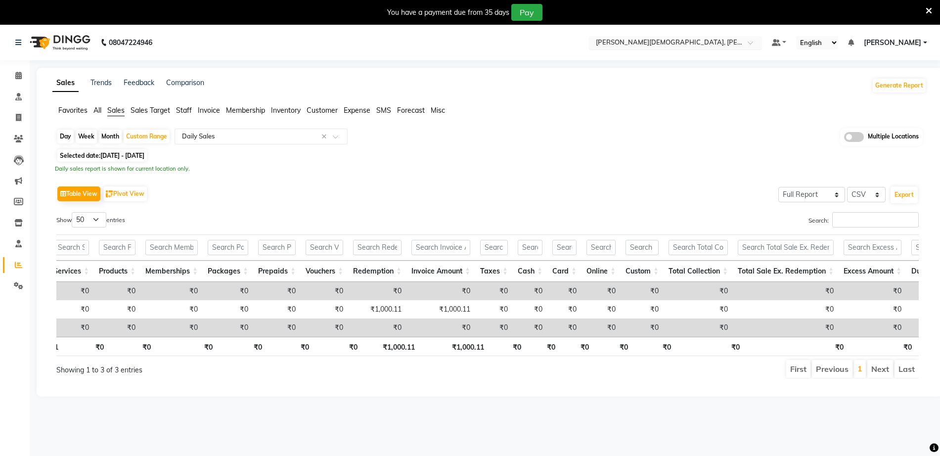
click at [689, 37] on div "Select Location × Birla Ayurveda, Meadows" at bounding box center [675, 42] width 173 height 13
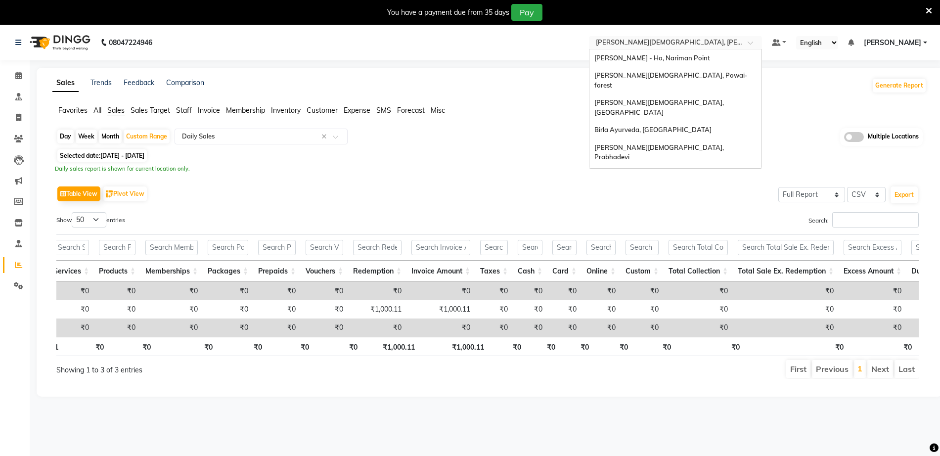
scroll to position [22, 0]
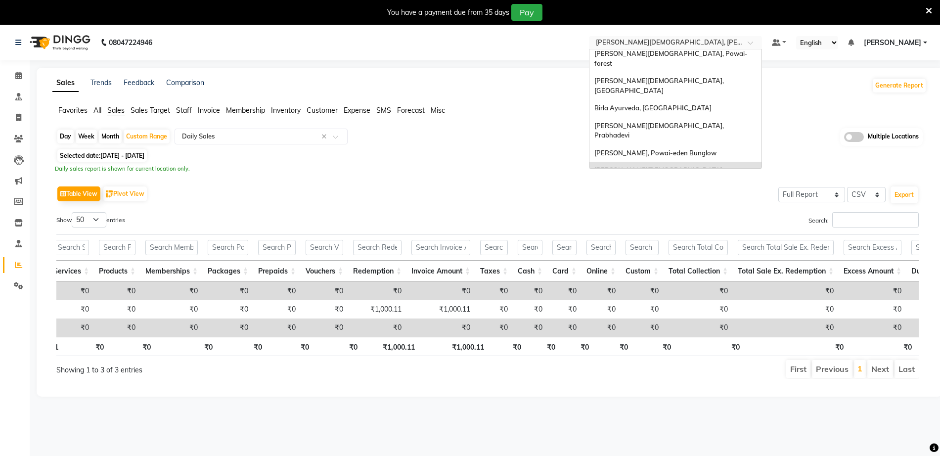
click at [686, 193] on span "Birla Ayurveda, Nerul West" at bounding box center [668, 202] width 149 height 18
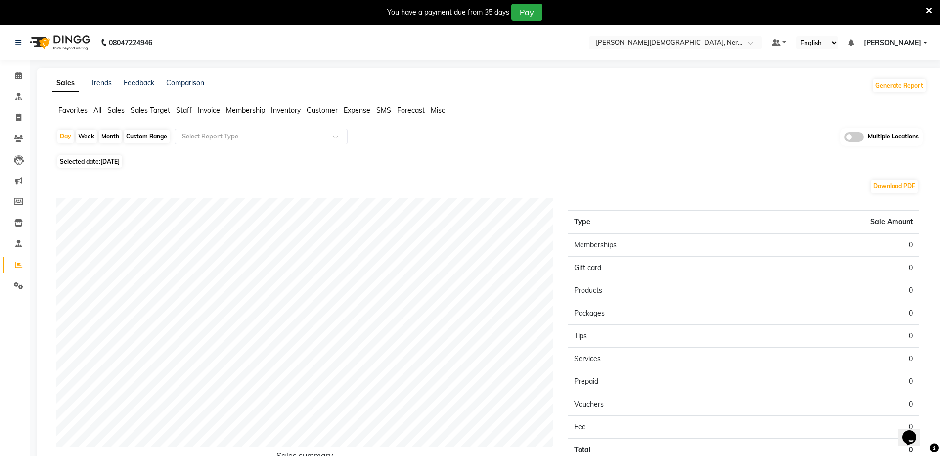
drag, startPoint x: 113, startPoint y: 112, endPoint x: 114, endPoint y: 120, distance: 7.5
click at [113, 112] on span "Sales" at bounding box center [115, 110] width 17 height 9
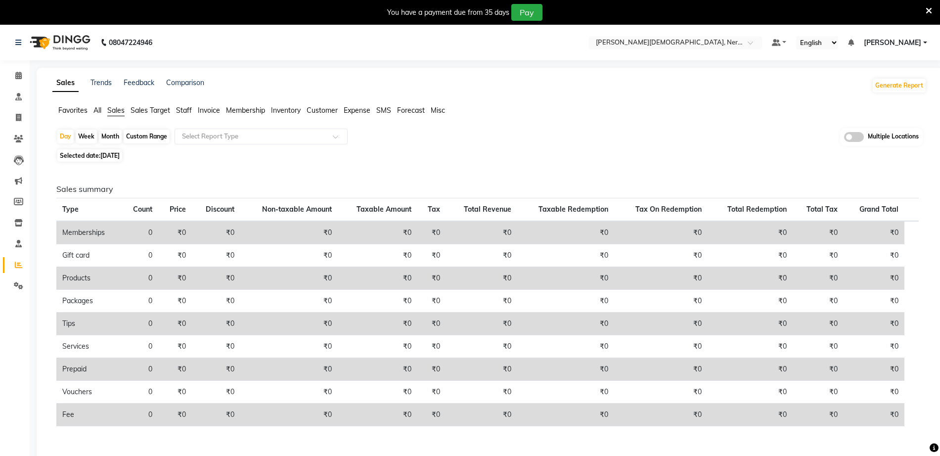
click at [141, 138] on div "Custom Range" at bounding box center [147, 137] width 46 height 14
select select "9"
select select "2025"
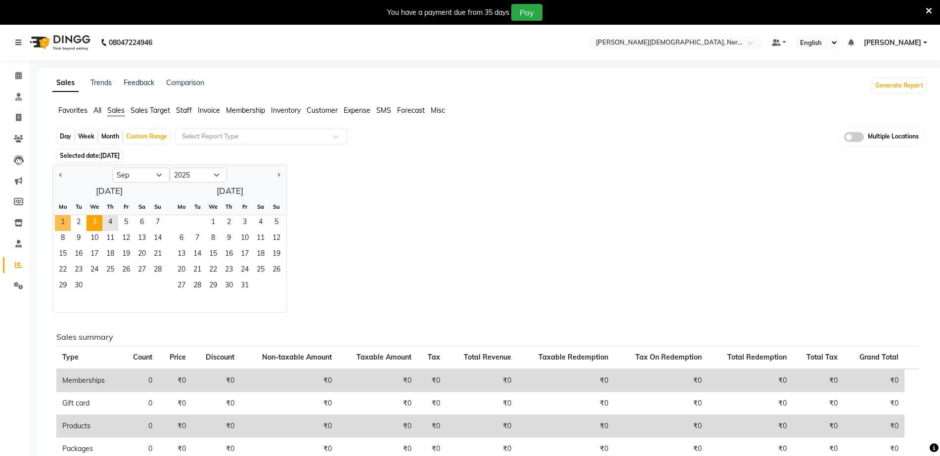
drag, startPoint x: 66, startPoint y: 221, endPoint x: 95, endPoint y: 216, distance: 29.5
click at [65, 221] on span "1" at bounding box center [63, 223] width 16 height 16
click at [96, 216] on span "3" at bounding box center [95, 223] width 16 height 16
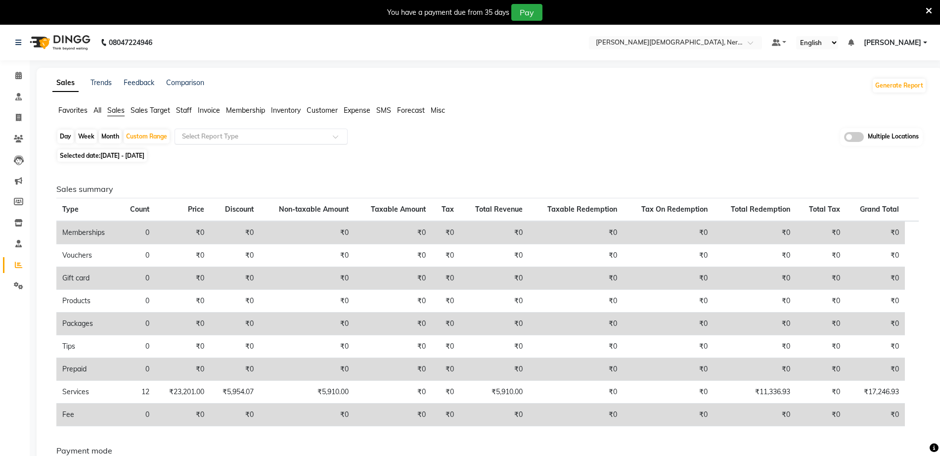
click at [218, 139] on input "text" at bounding box center [251, 137] width 142 height 10
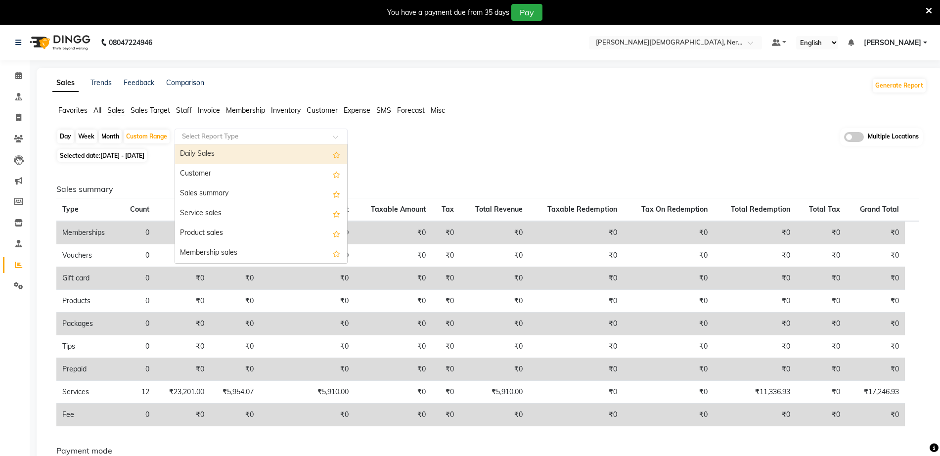
click at [207, 161] on div "Daily Sales" at bounding box center [261, 154] width 172 height 20
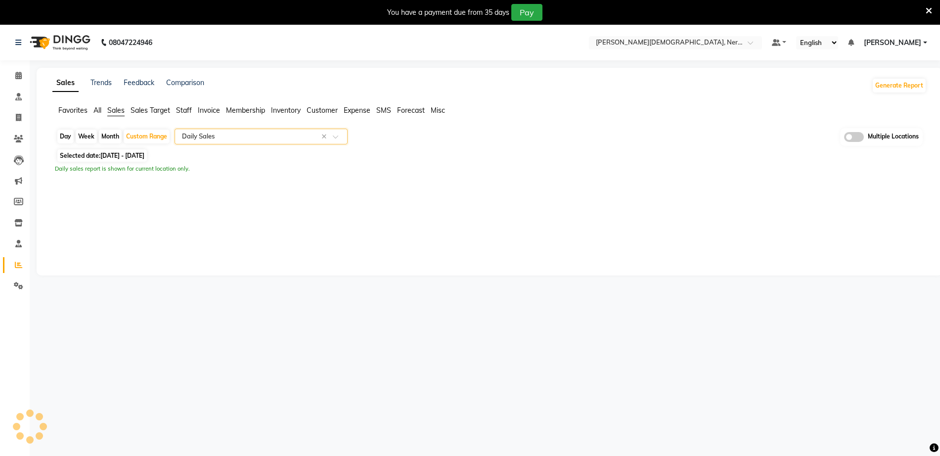
select select "full_report"
select select "csv"
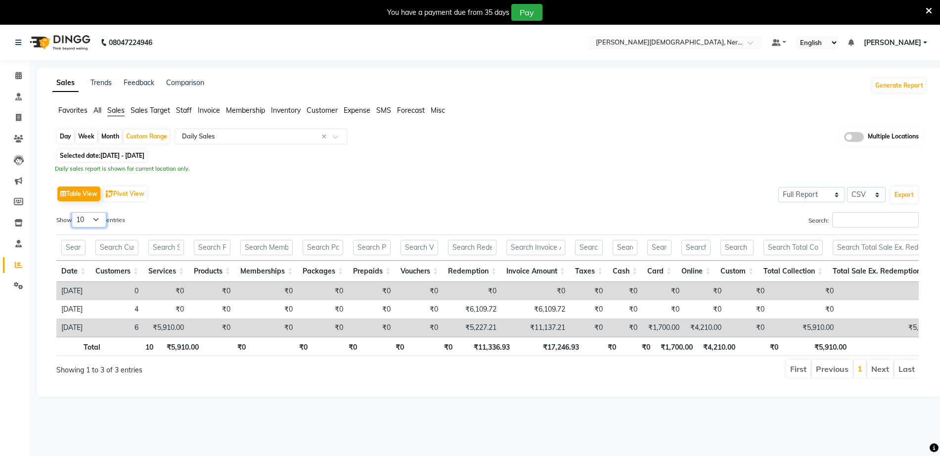
click at [89, 222] on select "10 25 50 100" at bounding box center [89, 219] width 35 height 15
select select "50"
click at [73, 212] on select "10 25 50 100" at bounding box center [89, 219] width 35 height 15
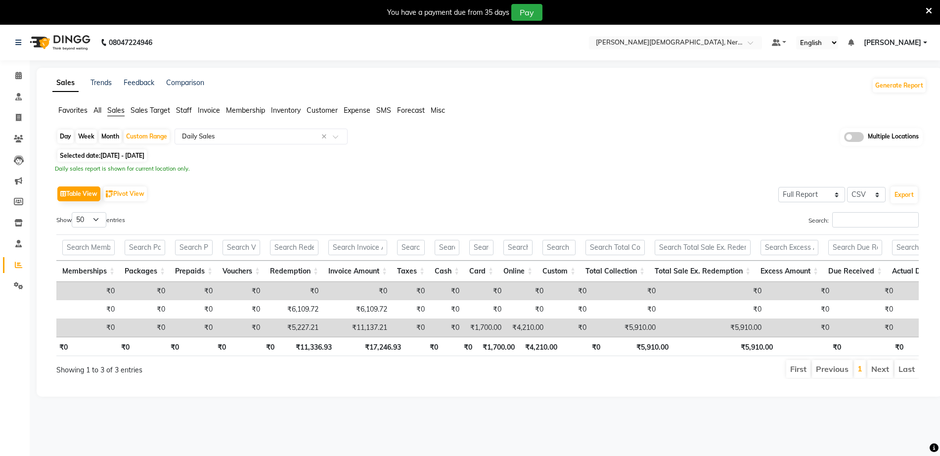
click at [506, 136] on div "Day Week Month Custom Range Select Report Type × Daily Sales × Multiple Locatio…" at bounding box center [489, 137] width 867 height 18
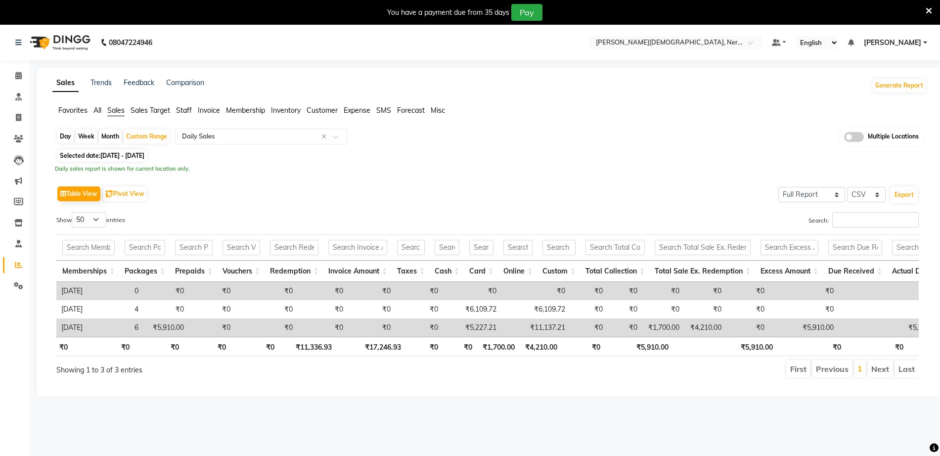
scroll to position [0, 0]
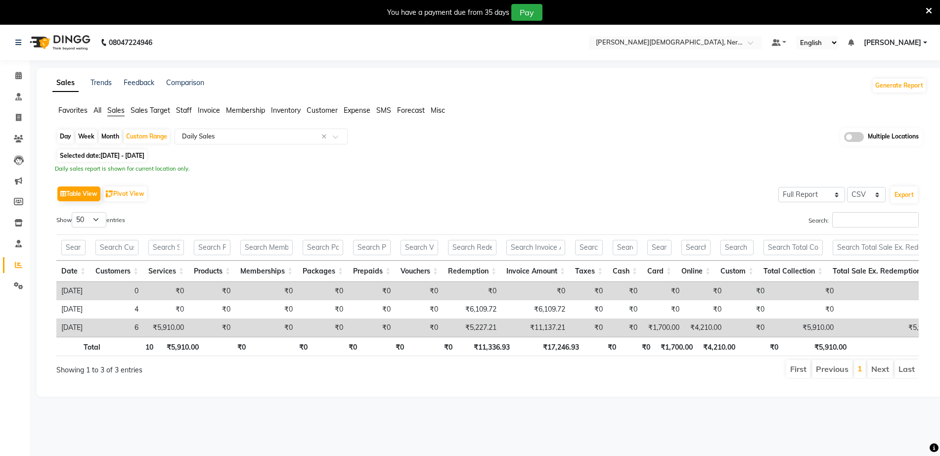
click at [467, 168] on div "Daily sales report is shown for current location only." at bounding box center [489, 169] width 869 height 8
click at [635, 159] on div "Selected date: 01-09-2025 - 03-09-2025" at bounding box center [491, 155] width 870 height 10
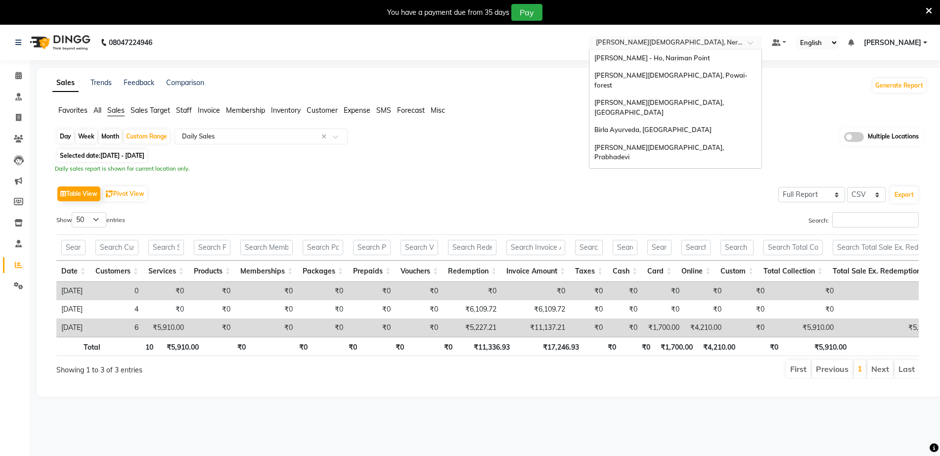
click at [655, 46] on input "text" at bounding box center [665, 44] width 143 height 10
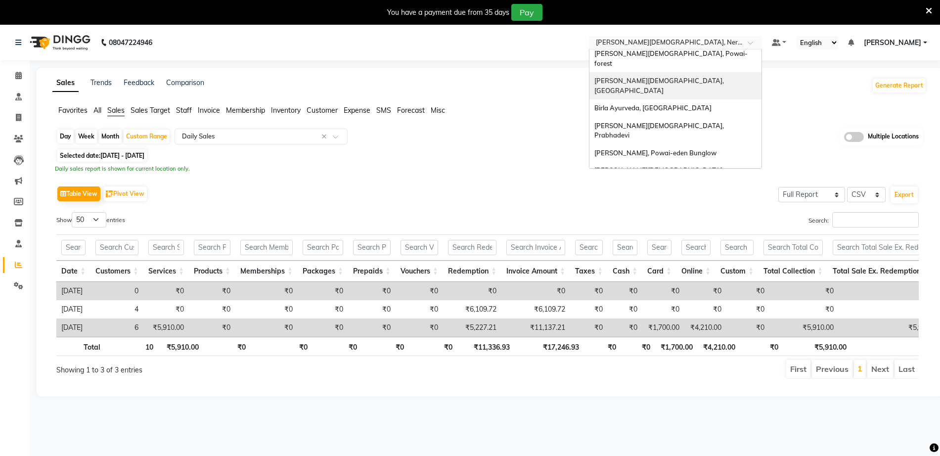
click at [680, 77] on div "[PERSON_NAME][DEMOGRAPHIC_DATA], [GEOGRAPHIC_DATA]" at bounding box center [676, 85] width 172 height 27
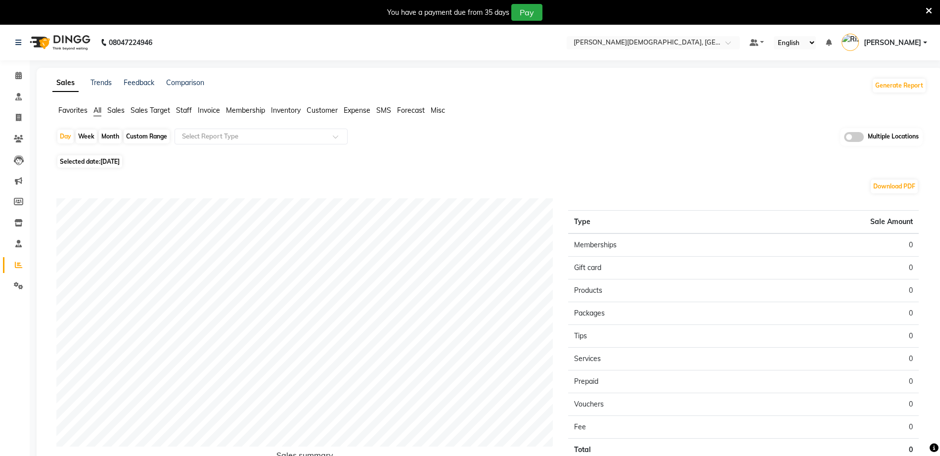
click at [457, 153] on div "Day Week Month Custom Range Select Report Type Multiple Locations Selected date…" at bounding box center [489, 314] width 874 height 372
click at [205, 109] on span "Invoice" at bounding box center [209, 110] width 22 height 9
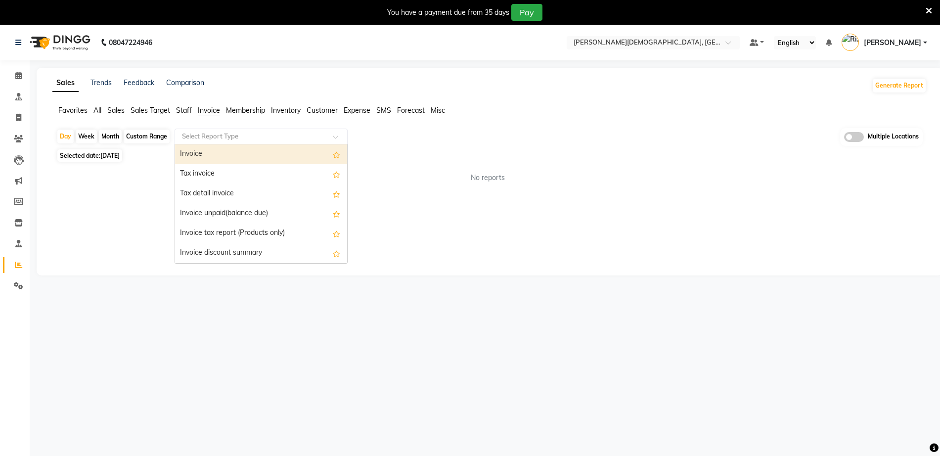
click at [216, 132] on input "text" at bounding box center [251, 137] width 142 height 10
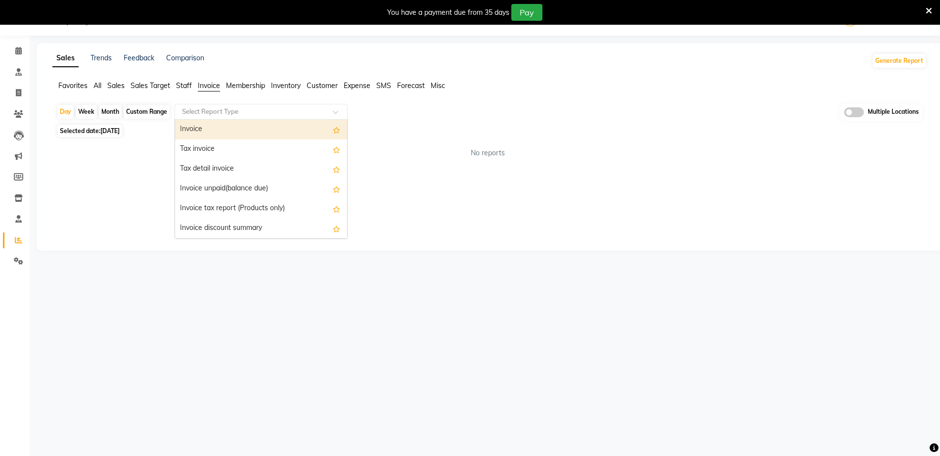
click at [214, 134] on div "Invoice" at bounding box center [261, 130] width 172 height 20
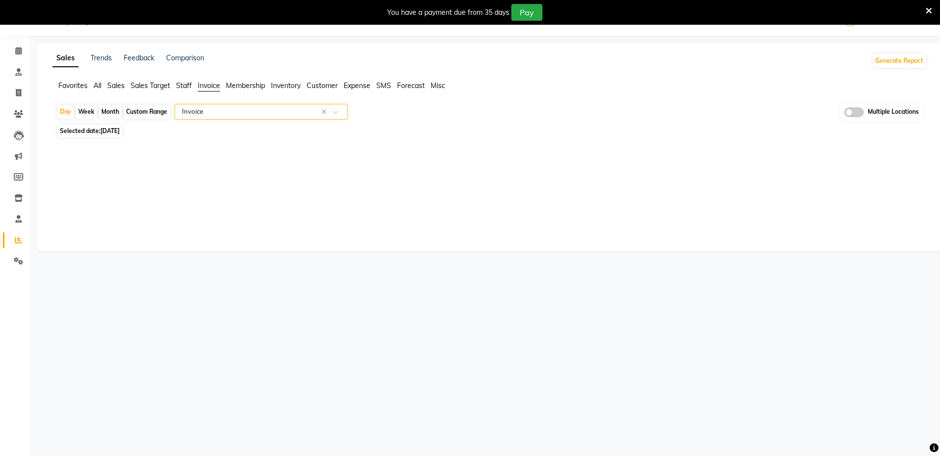
click at [160, 111] on div "Custom Range" at bounding box center [147, 112] width 46 height 14
select select "9"
select select "2025"
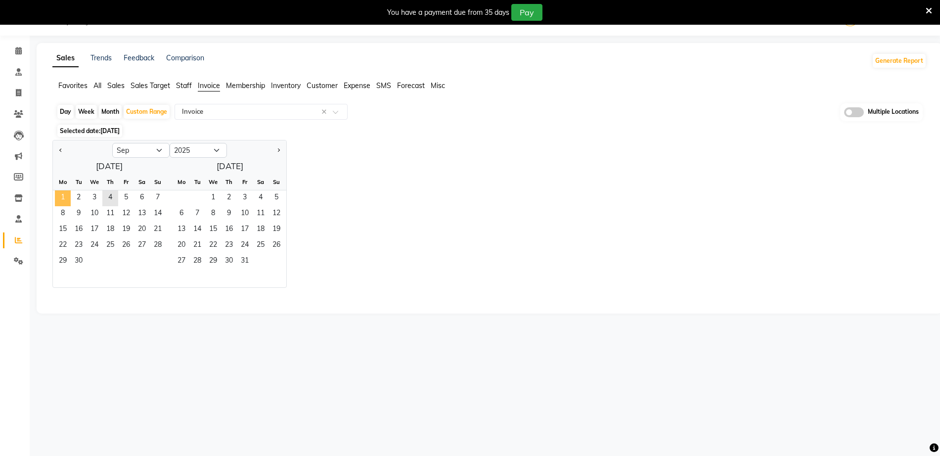
click at [64, 194] on span "1" at bounding box center [63, 198] width 16 height 16
click at [91, 193] on span "3" at bounding box center [95, 198] width 16 height 16
select select "full_report"
select select "csv"
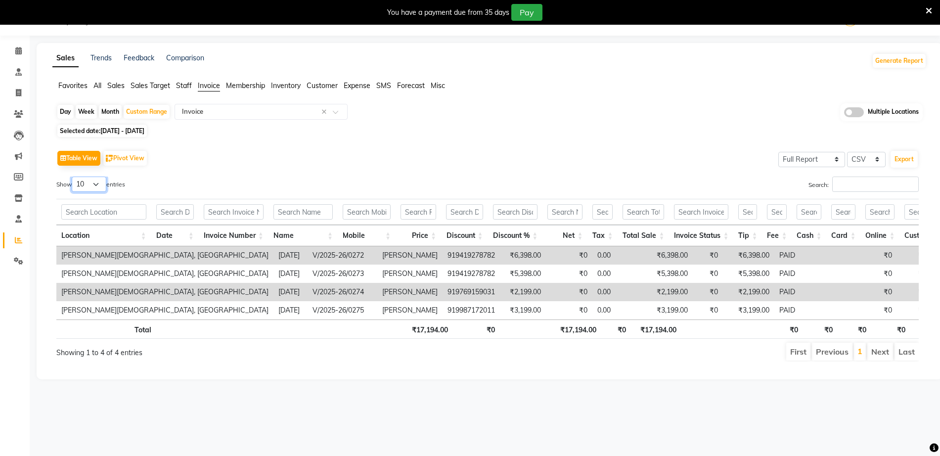
click at [90, 183] on select "10 25 50 100" at bounding box center [89, 184] width 35 height 15
select select "50"
click at [73, 177] on select "10 25 50 100" at bounding box center [89, 184] width 35 height 15
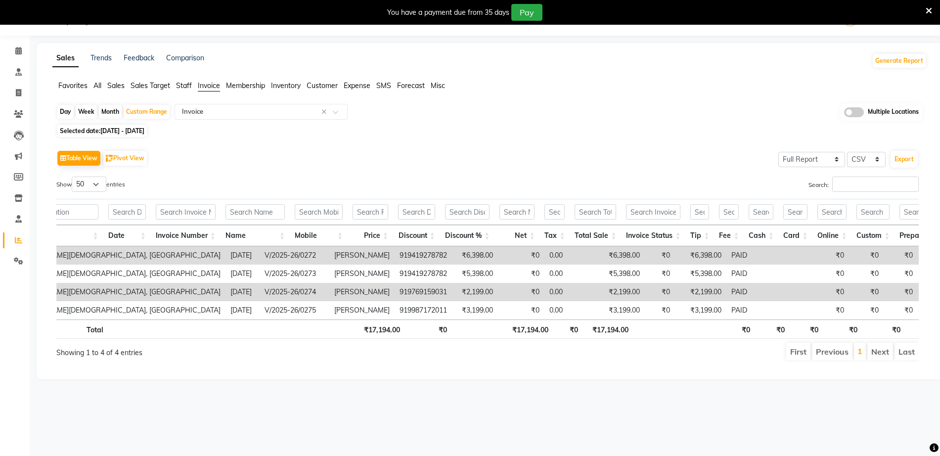
click at [255, 170] on div "Table View Pivot View Select Full Report Filtered Report Select CSV PDF Export …" at bounding box center [487, 255] width 863 height 214
click at [249, 89] on span "Membership" at bounding box center [245, 85] width 39 height 9
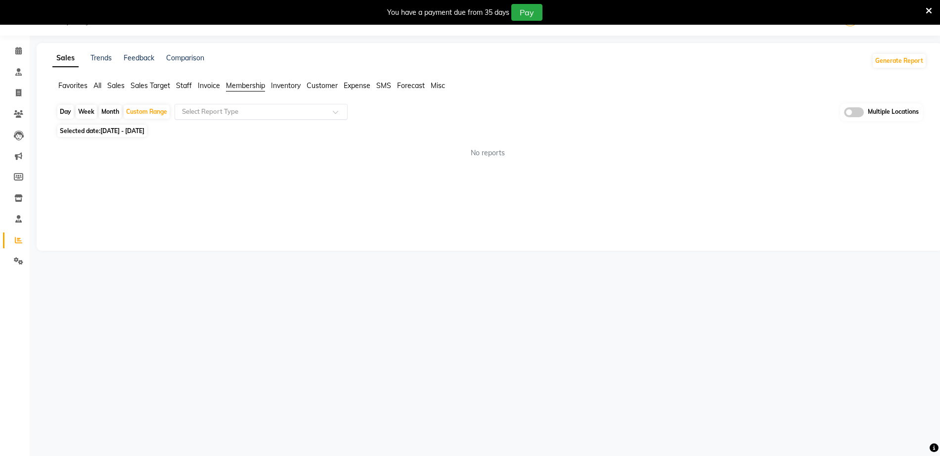
click at [218, 105] on div "Select Report Type" at bounding box center [261, 112] width 173 height 16
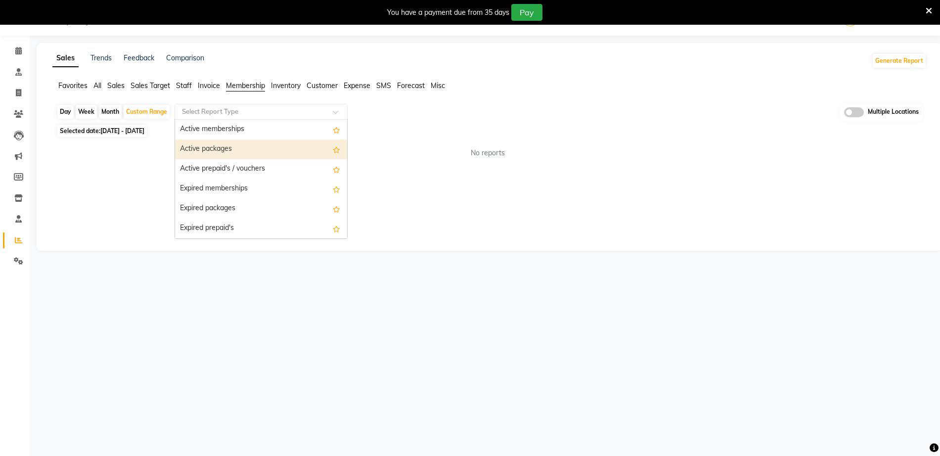
click at [434, 176] on div "Sales Trends Feedback Comparison Generate Report Favorites All Sales Sales Targ…" at bounding box center [490, 147] width 906 height 208
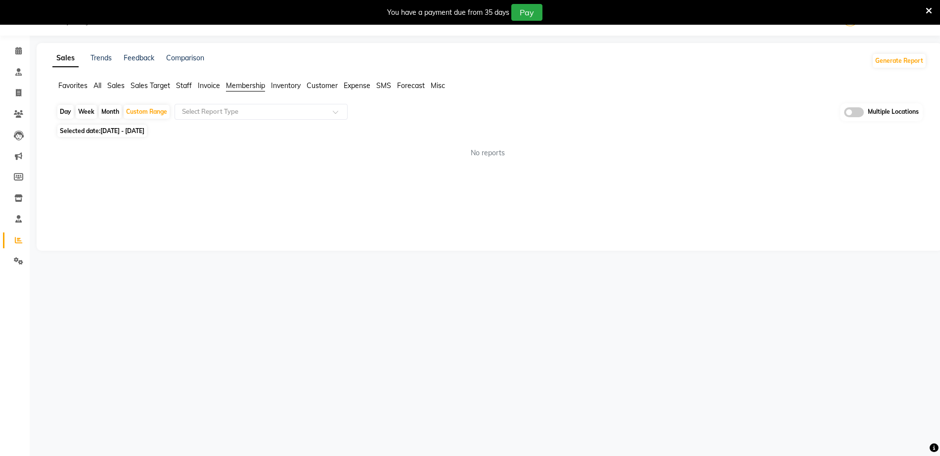
click at [210, 79] on div "Sales Trends Feedback Comparison Generate Report Favorites All Sales Sales Targ…" at bounding box center [490, 147] width 906 height 208
click at [214, 89] on span "Invoice" at bounding box center [209, 85] width 22 height 9
click at [227, 118] on div "Select Report Type" at bounding box center [261, 112] width 173 height 16
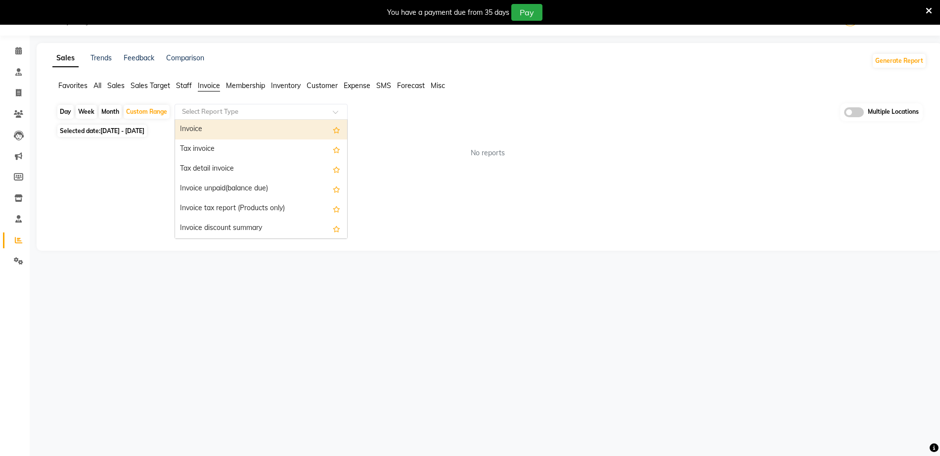
click at [224, 132] on div "Invoice" at bounding box center [261, 130] width 172 height 20
select select "full_report"
select select "csv"
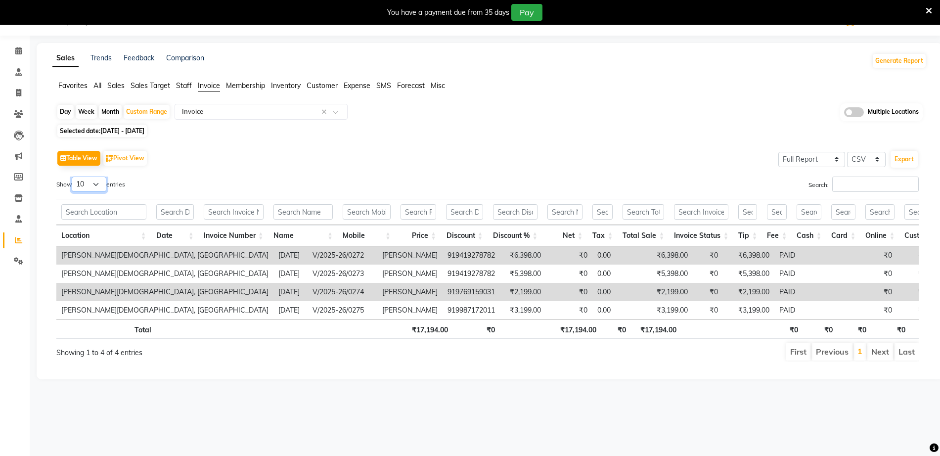
click at [92, 186] on select "10 25 50 100" at bounding box center [89, 184] width 35 height 15
select select "50"
click at [73, 177] on select "10 25 50 100" at bounding box center [89, 184] width 35 height 15
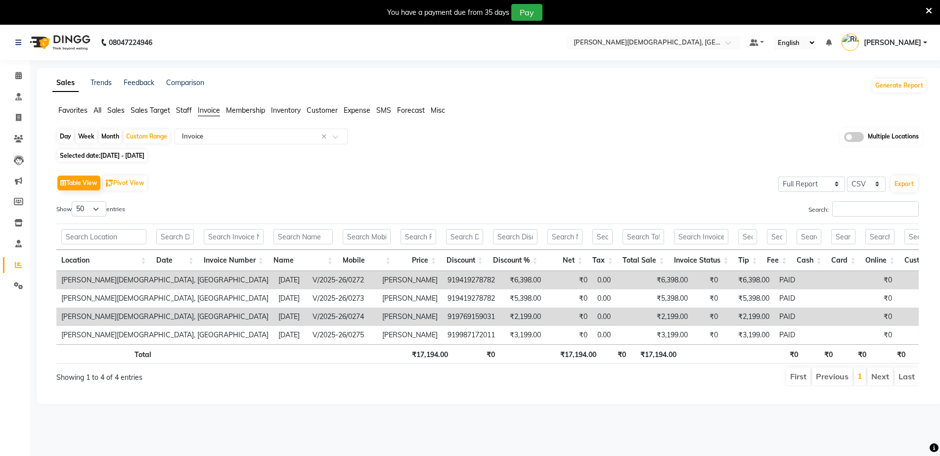
click at [433, 180] on div "Table View Pivot View Select Full Report Filtered Report Select CSV PDF Export" at bounding box center [487, 183] width 863 height 21
click at [305, 240] on input "text" at bounding box center [303, 236] width 59 height 15
click at [303, 239] on input "text" at bounding box center [303, 236] width 59 height 15
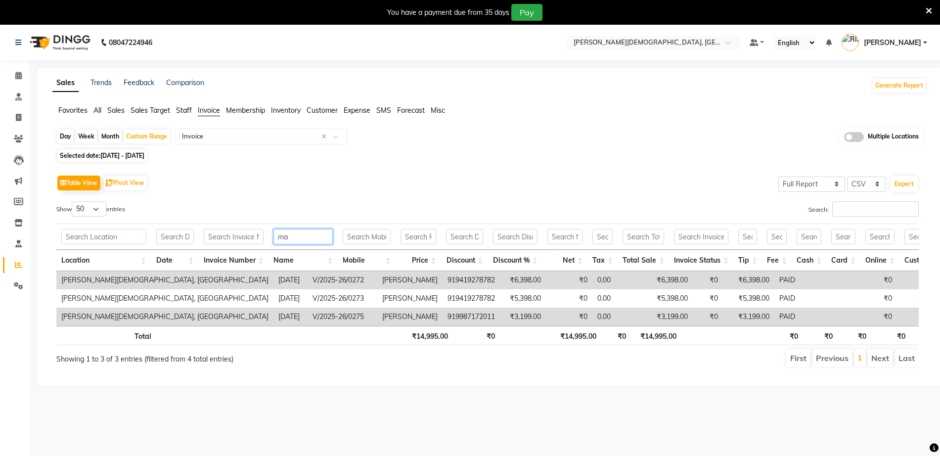
type input "m"
